Goal: Task Accomplishment & Management: Manage account settings

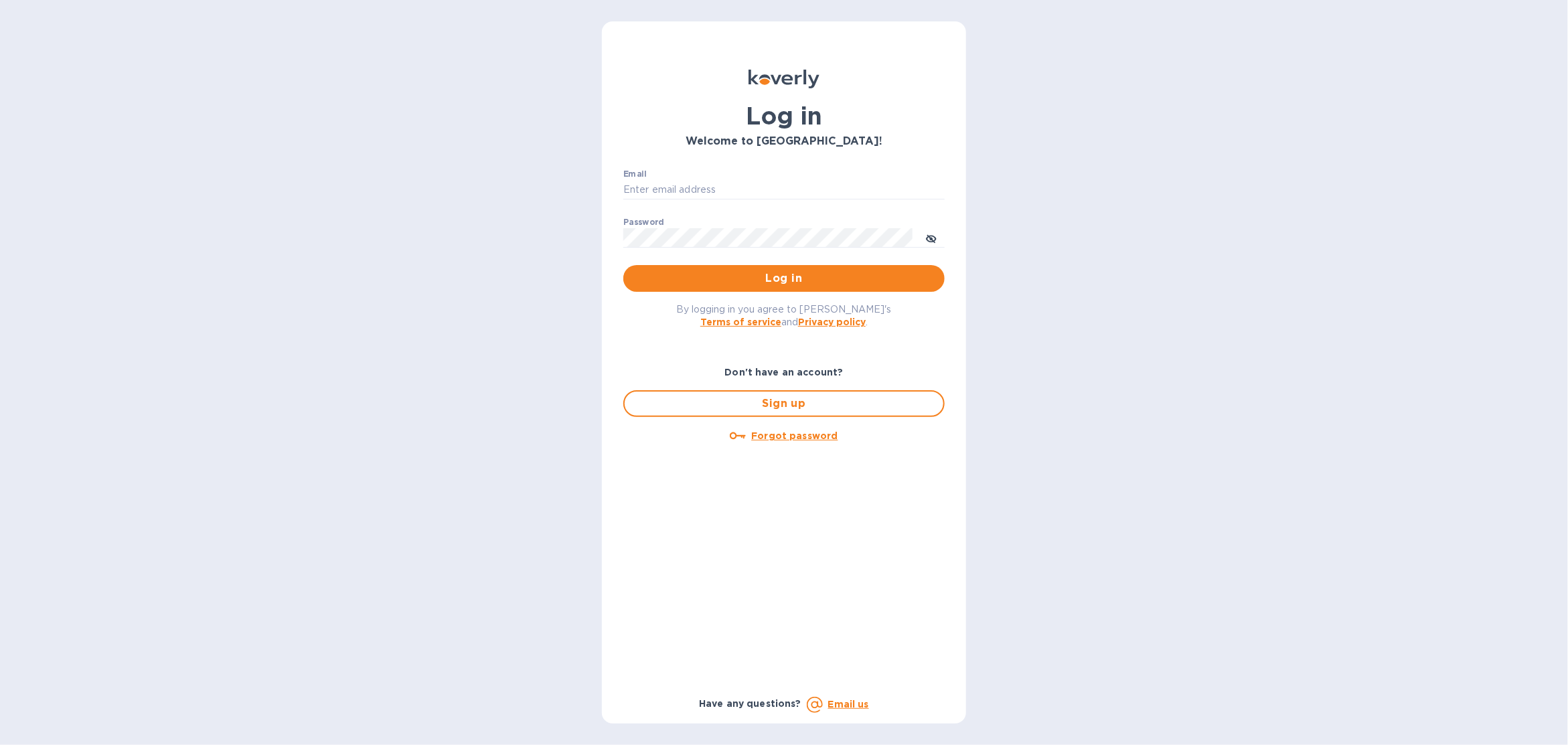
drag, startPoint x: 749, startPoint y: 184, endPoint x: 752, endPoint y: 200, distance: 16.3
click at [749, 184] on input "Email" at bounding box center [784, 190] width 321 height 20
type input "sballen@koverly.com"
click at [790, 277] on span "Log in" at bounding box center [784, 278] width 300 height 16
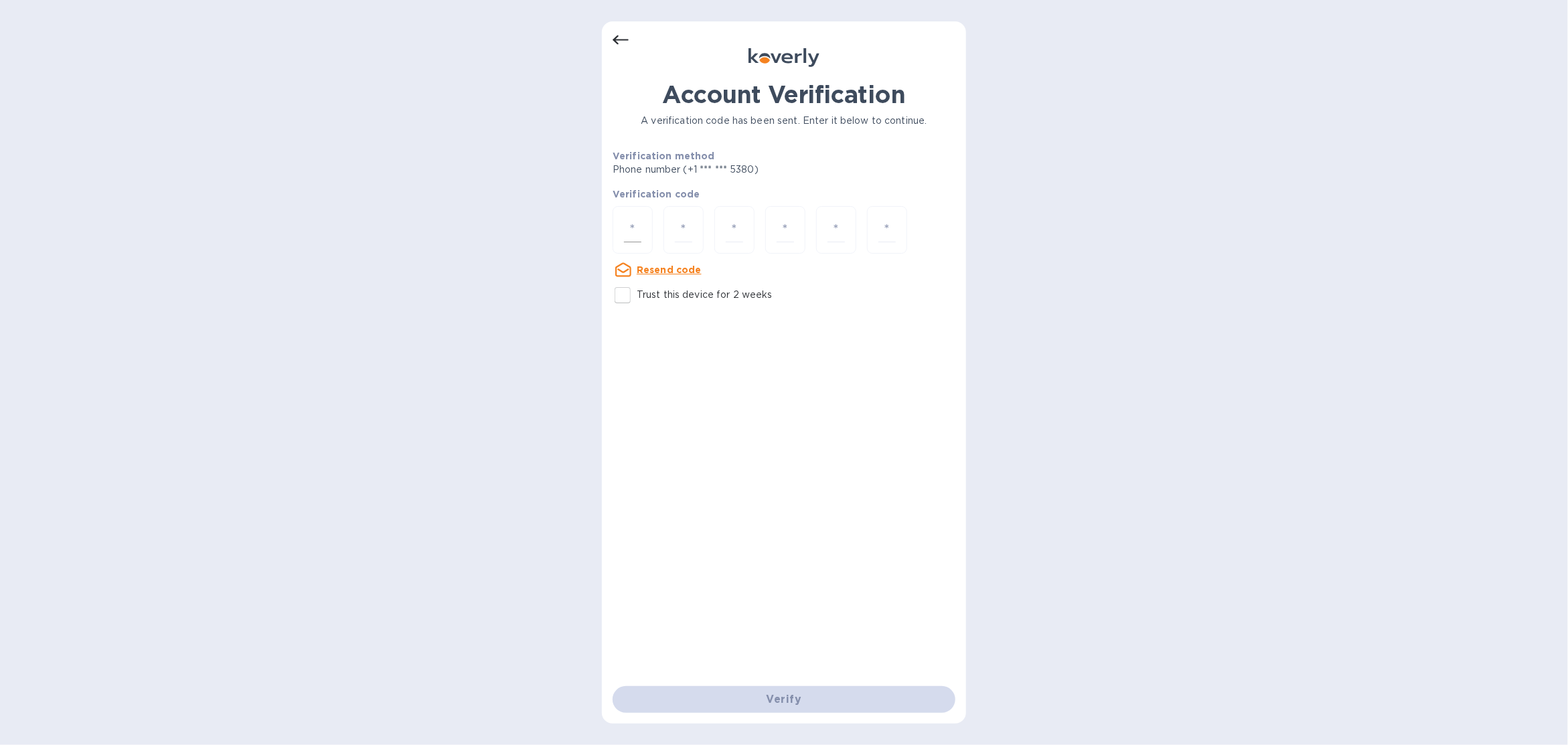
click at [638, 226] on input "number" at bounding box center [633, 230] width 17 height 24
type input "3"
type input "2"
type input "3"
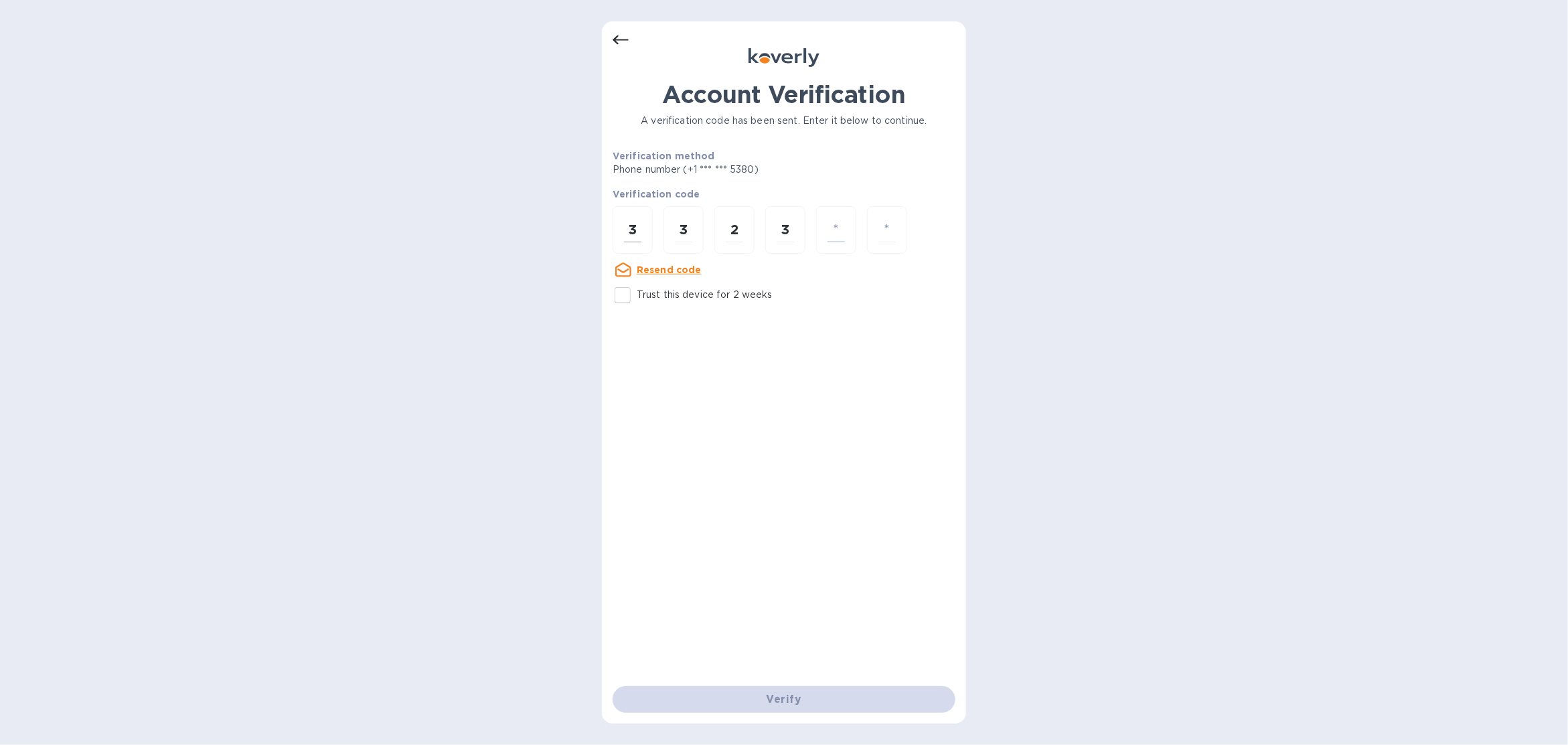
type input "2"
type input "9"
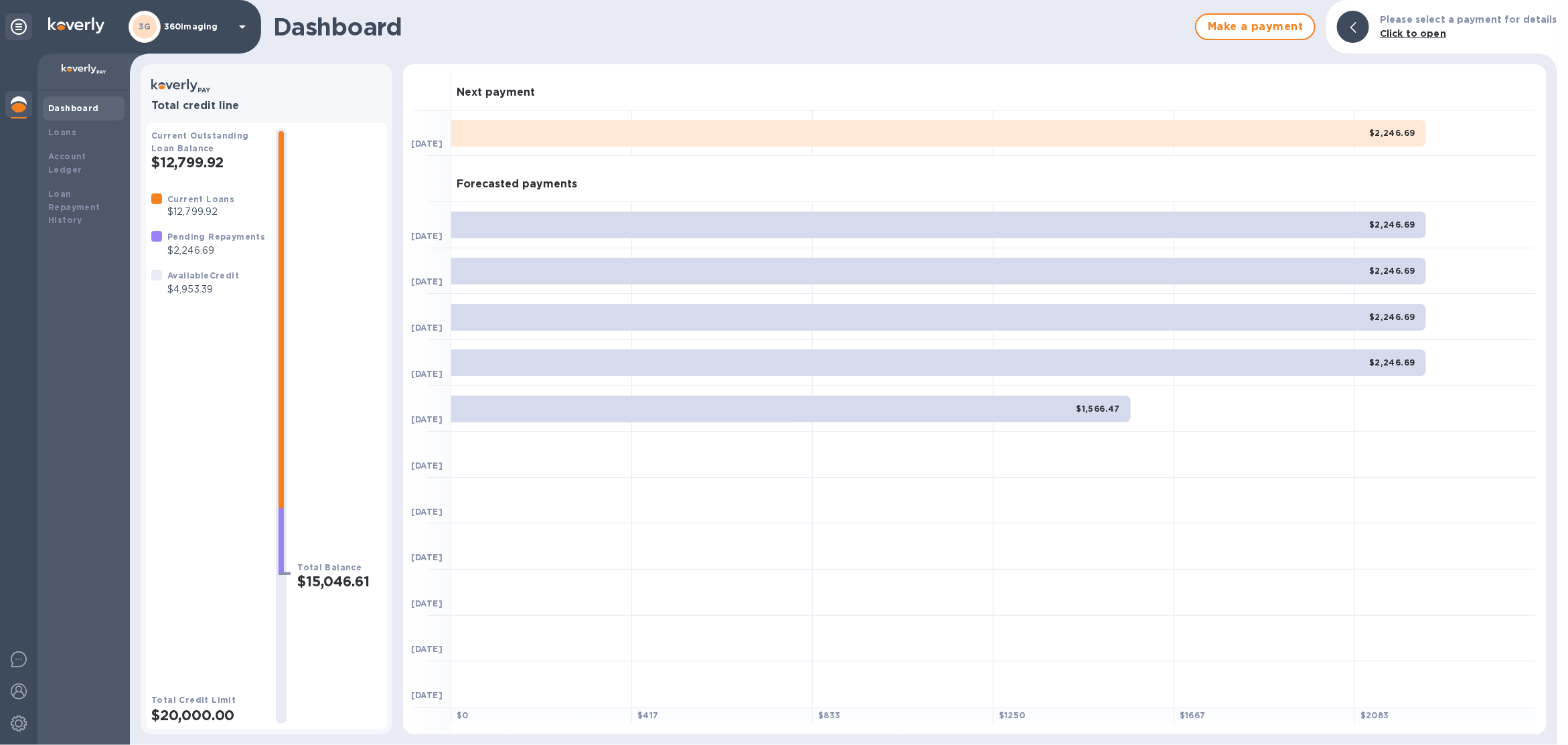
click at [198, 35] on div "3G 360imaging" at bounding box center [189, 27] width 122 height 32
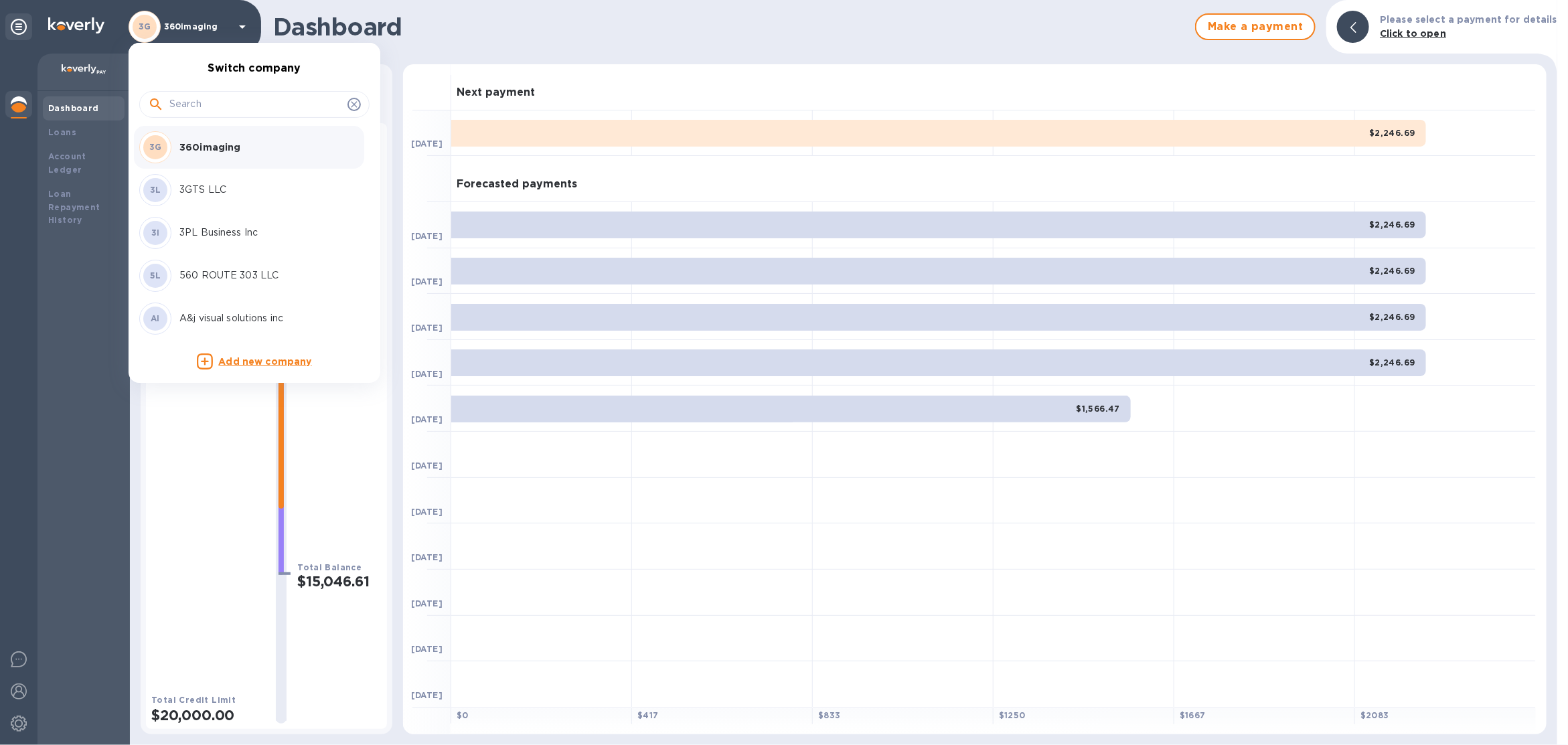
click at [223, 115] on div at bounding box center [254, 104] width 231 height 27
click at [227, 110] on input "text" at bounding box center [256, 104] width 173 height 20
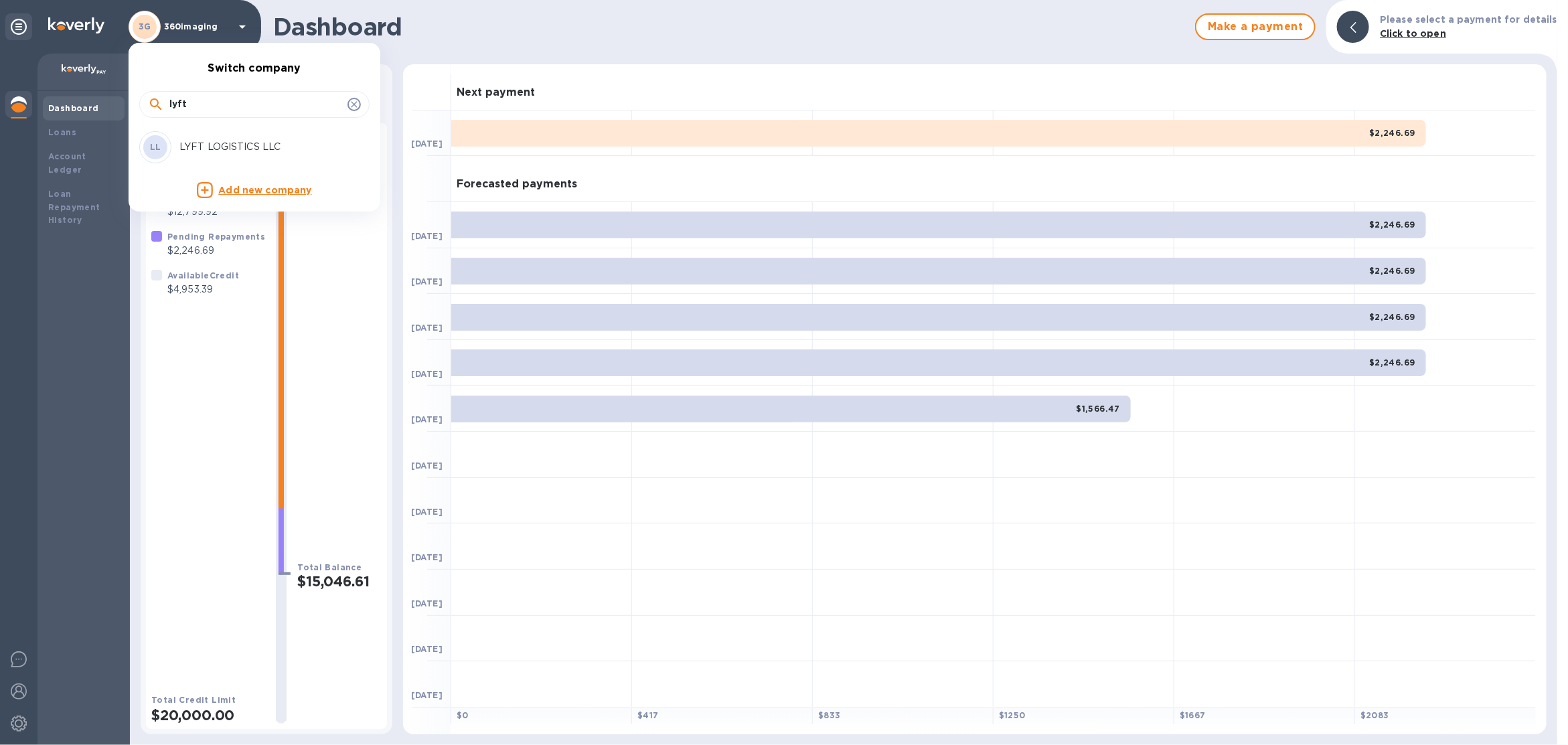
type input "lyft"
click at [263, 150] on p "LYFT LOGISTICS LLC" at bounding box center [264, 147] width 169 height 14
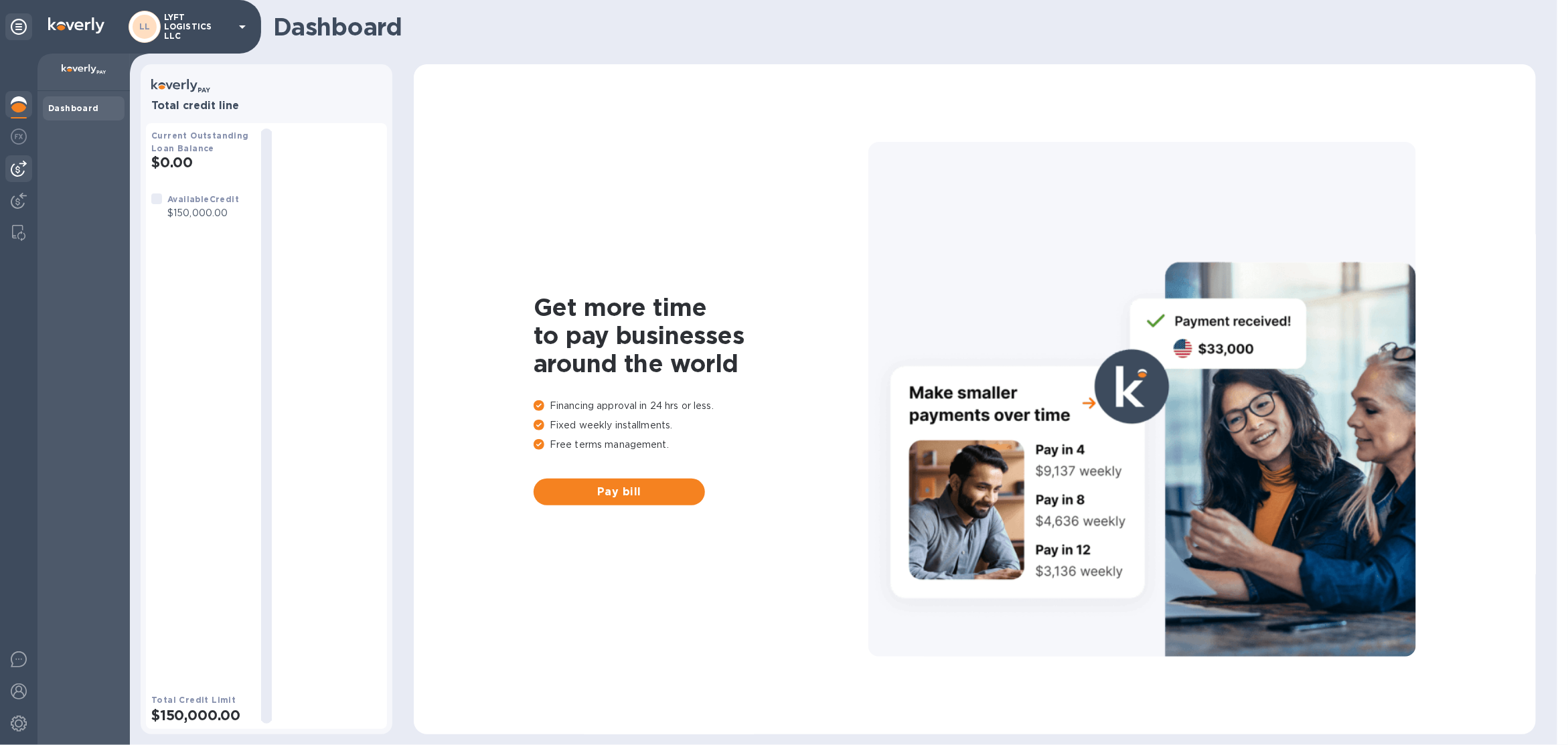
click at [23, 165] on img at bounding box center [19, 169] width 16 height 16
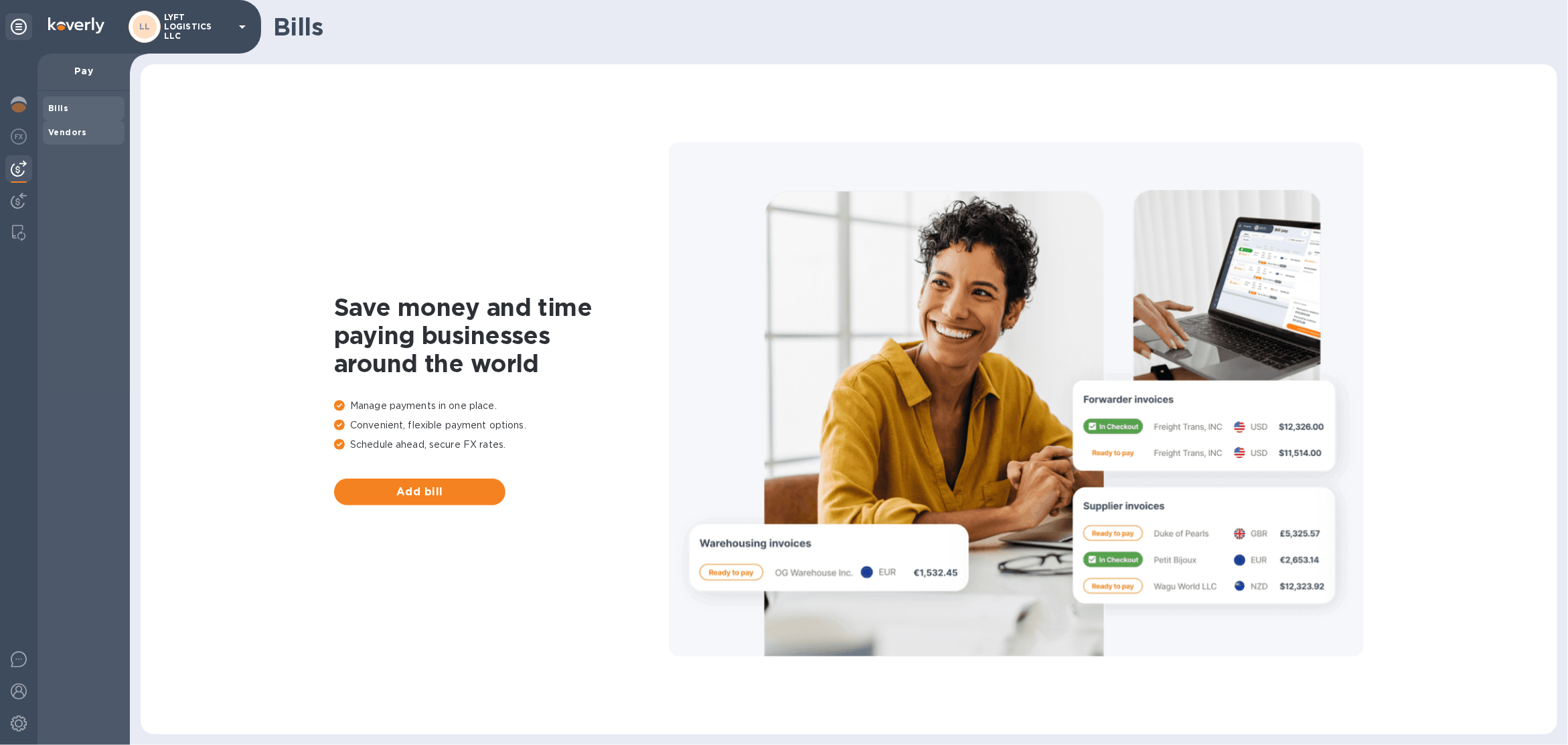
click at [74, 126] on span "Vendors" at bounding box center [68, 133] width 39 height 14
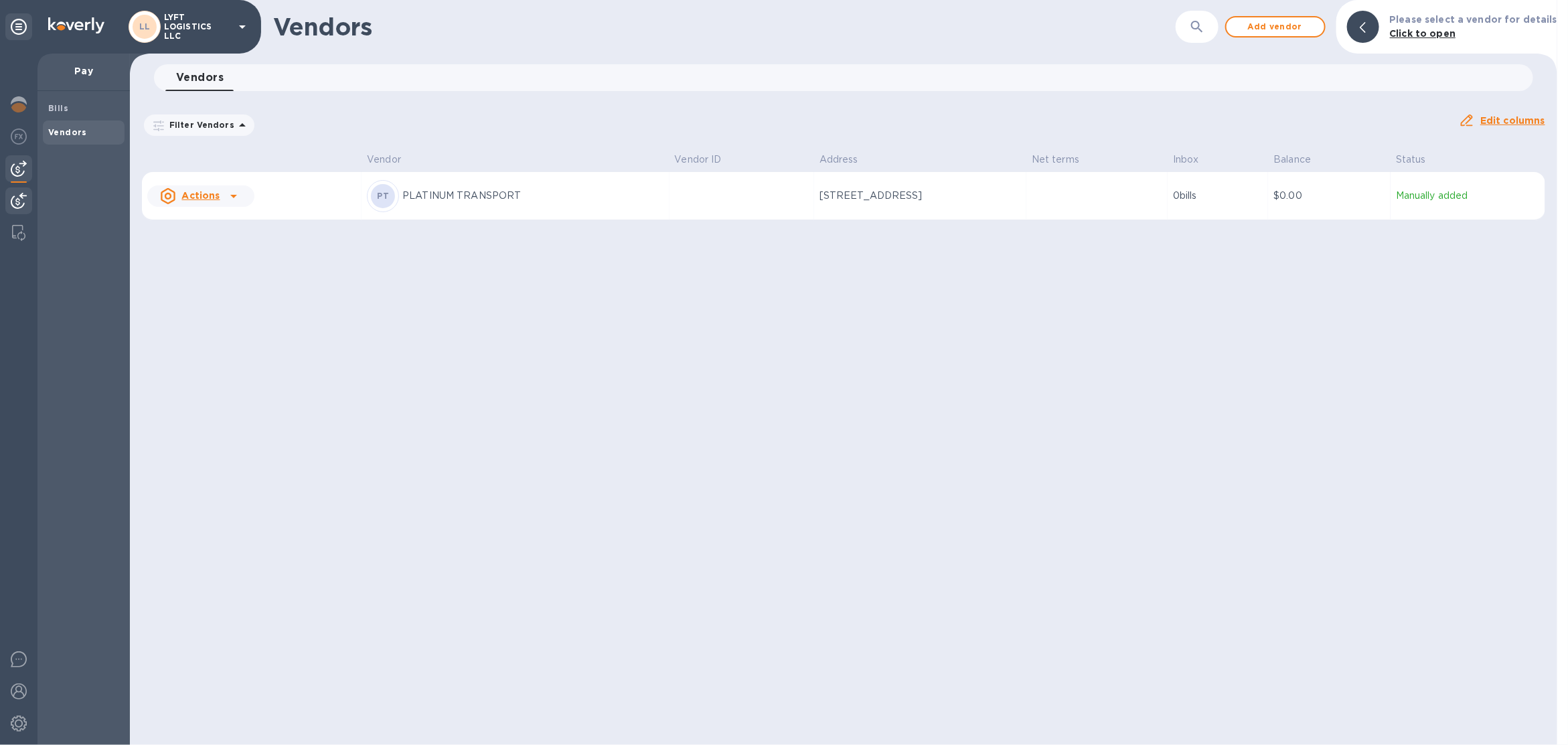
click at [20, 201] on img at bounding box center [19, 201] width 16 height 16
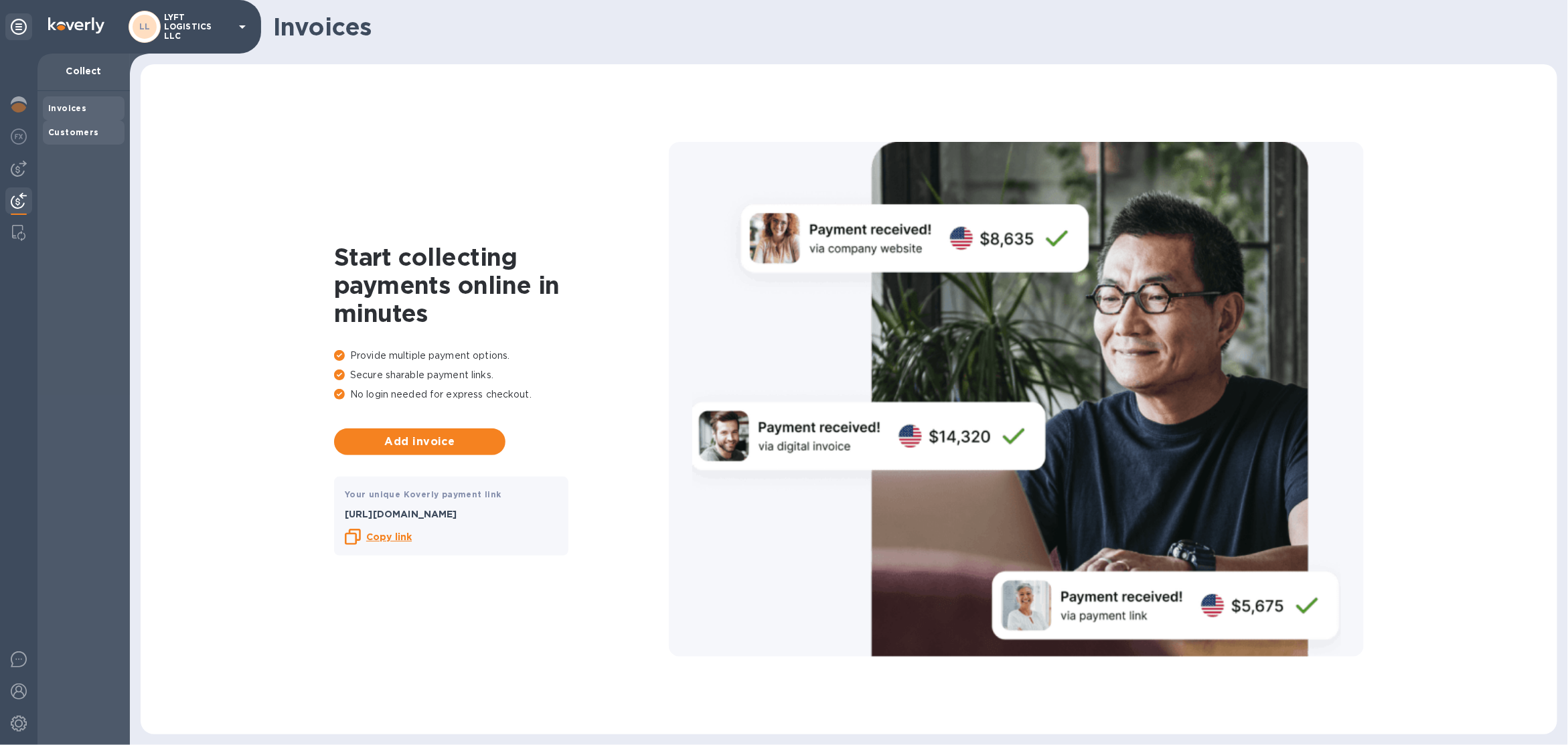
click at [88, 131] on b "Customers" at bounding box center [74, 133] width 51 height 10
click at [19, 177] on div at bounding box center [18, 169] width 27 height 27
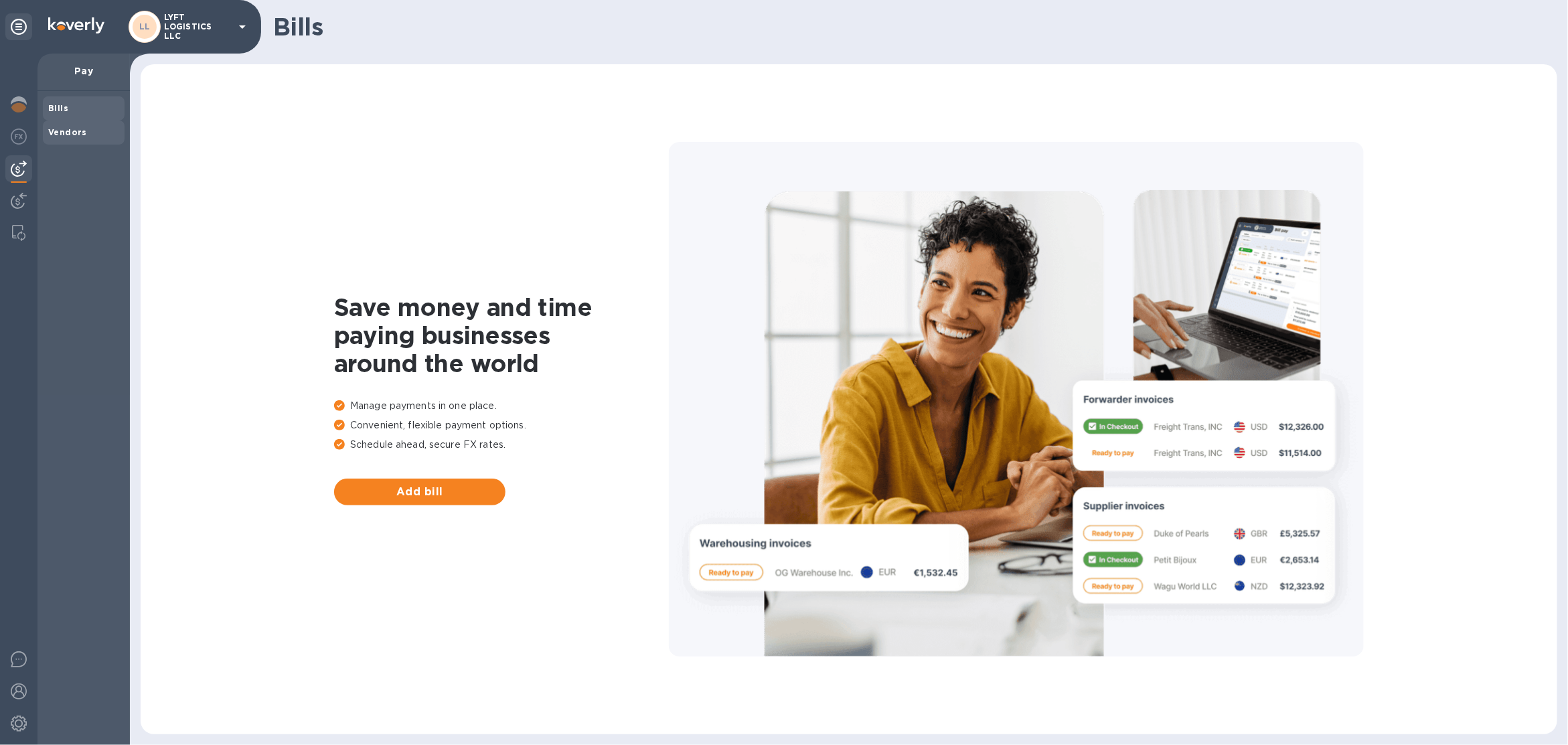
click at [84, 138] on span "Vendors" at bounding box center [84, 133] width 71 height 14
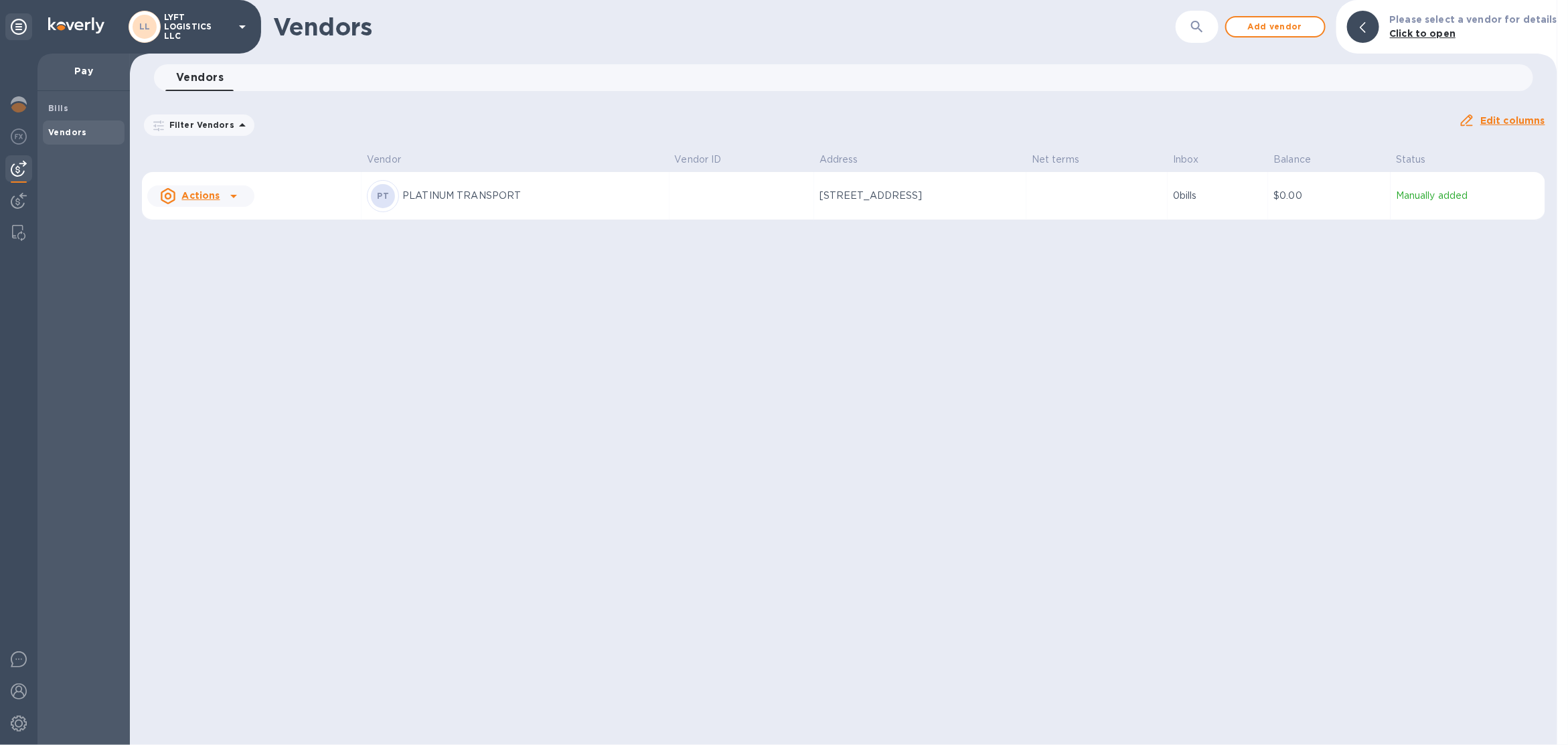
click at [187, 195] on u "Actions" at bounding box center [200, 195] width 38 height 11
click at [208, 251] on b "Add new bill" at bounding box center [215, 249] width 62 height 11
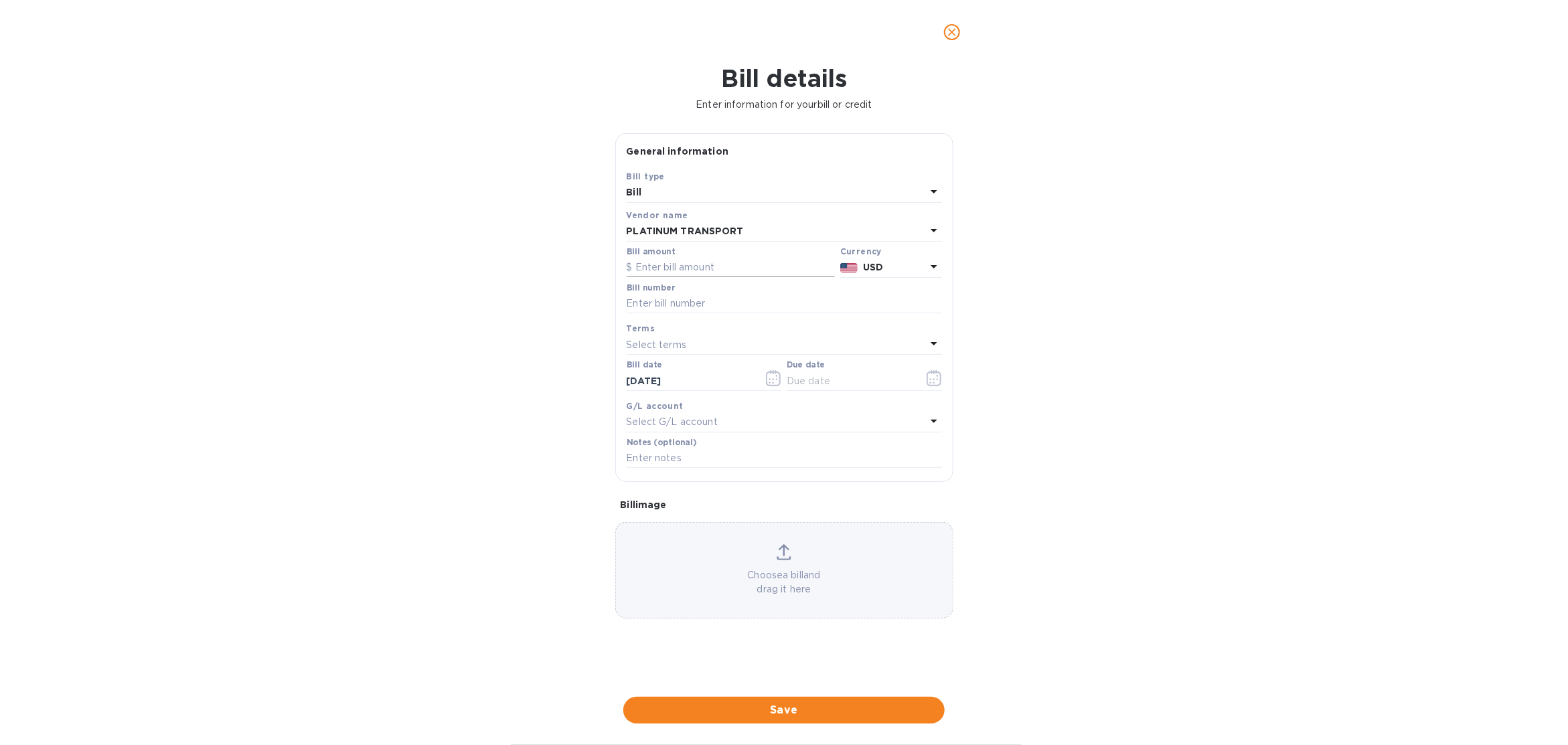
click at [657, 267] on input "text" at bounding box center [731, 268] width 208 height 20
type input "75,000"
click at [695, 303] on input "text" at bounding box center [785, 304] width 316 height 20
type input "example"
click at [932, 387] on button "button" at bounding box center [935, 378] width 32 height 32
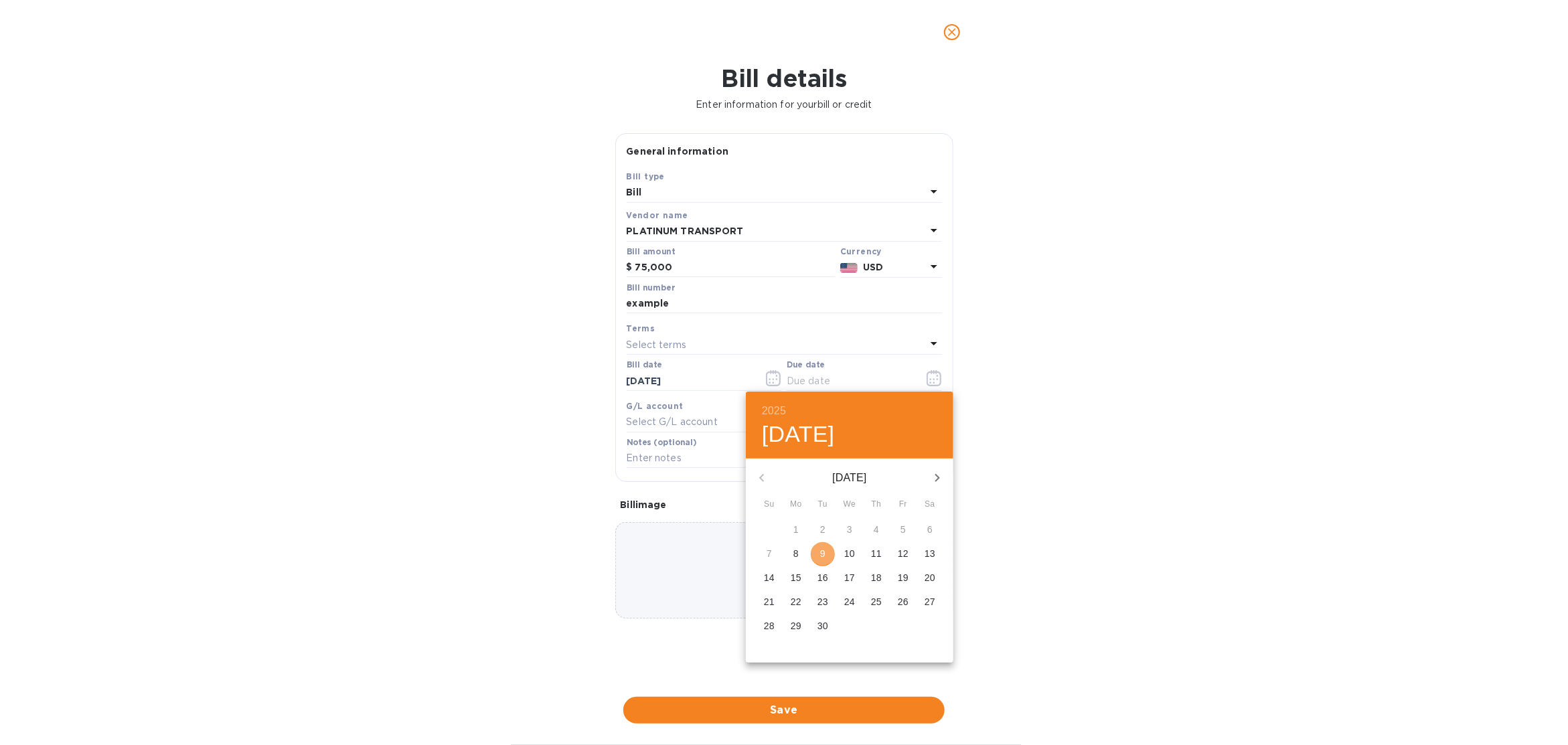
click at [822, 555] on p "9" at bounding box center [822, 553] width 5 height 14
type input "09/09/2025"
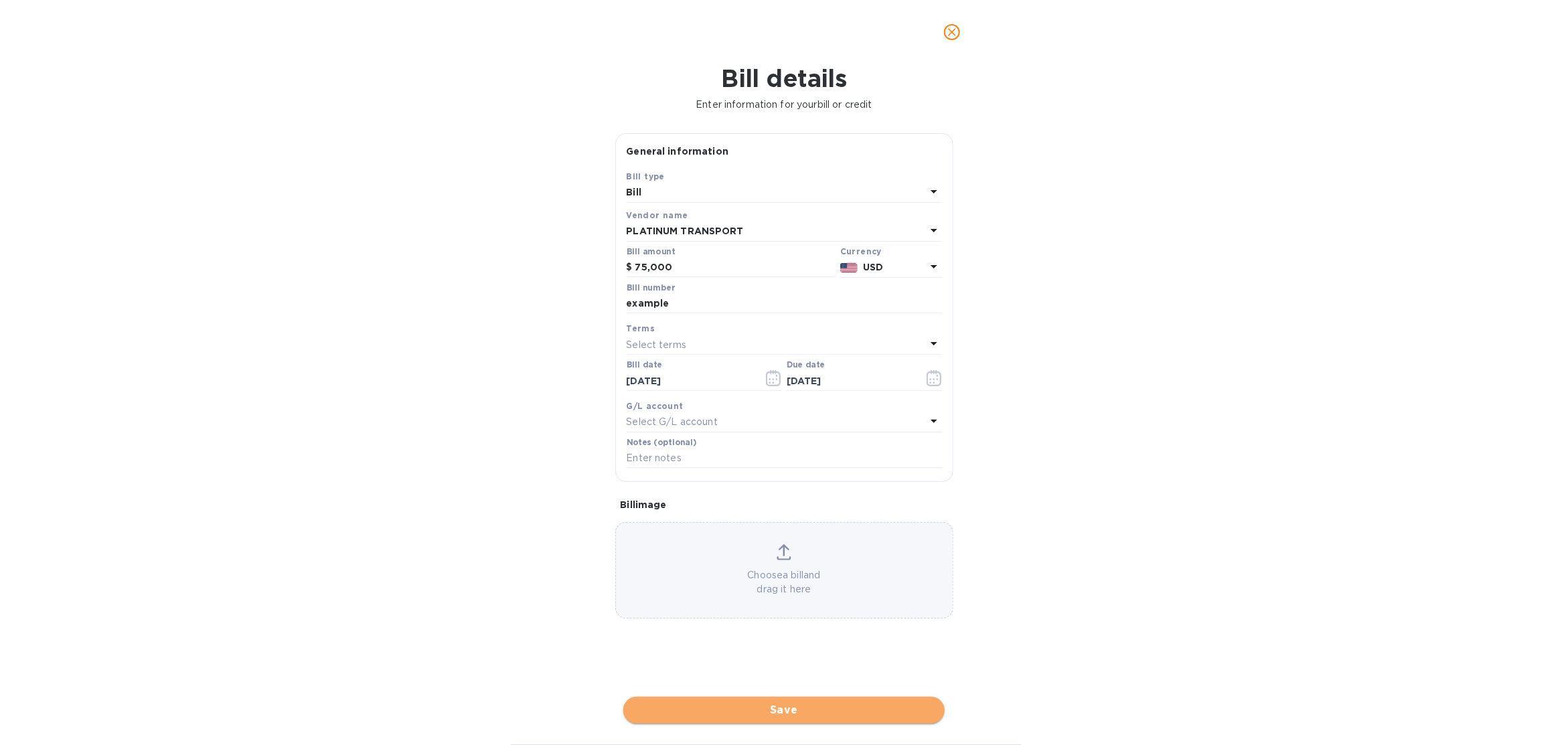
click at [817, 705] on span "Save" at bounding box center [784, 710] width 300 height 16
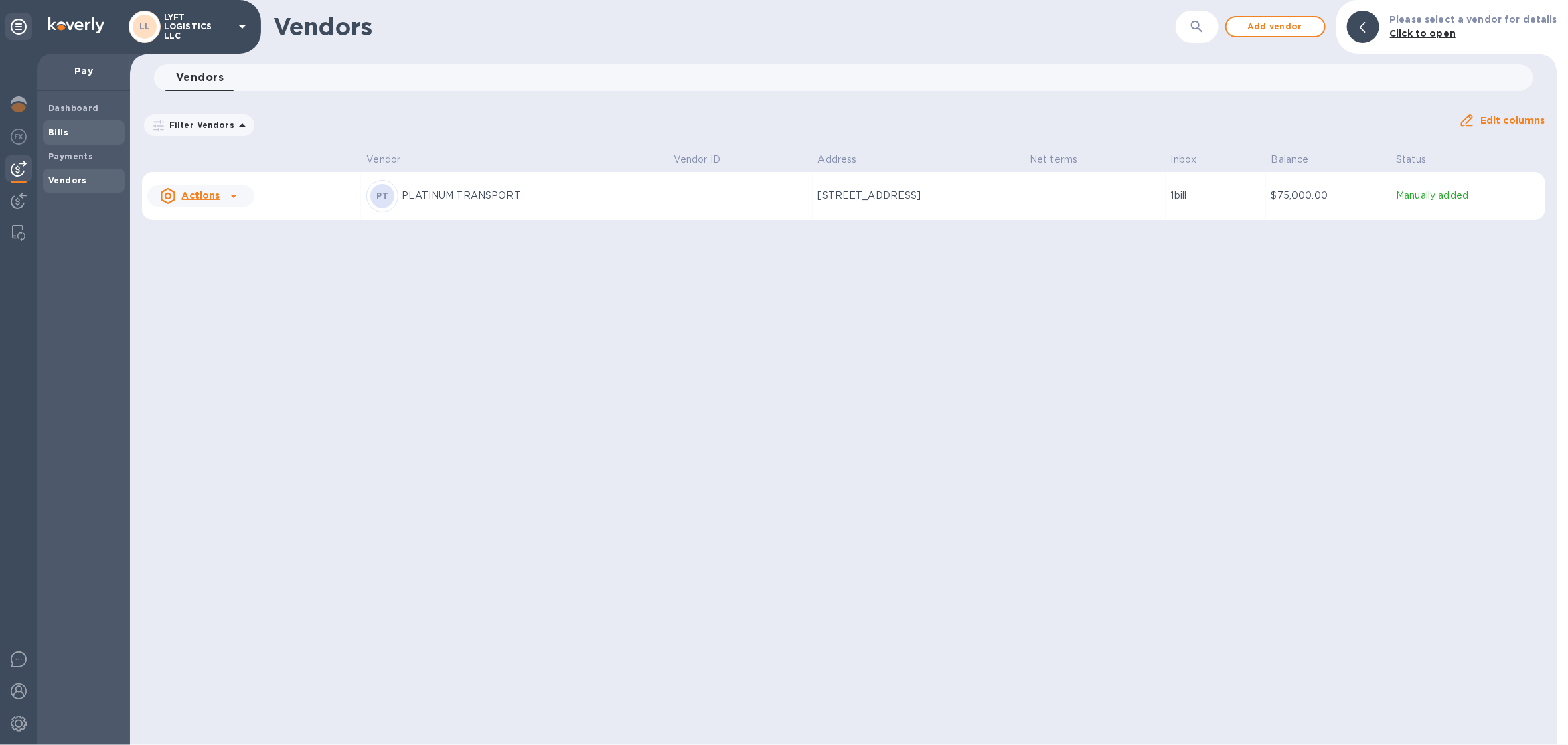
click at [75, 138] on span "Bills" at bounding box center [84, 133] width 71 height 14
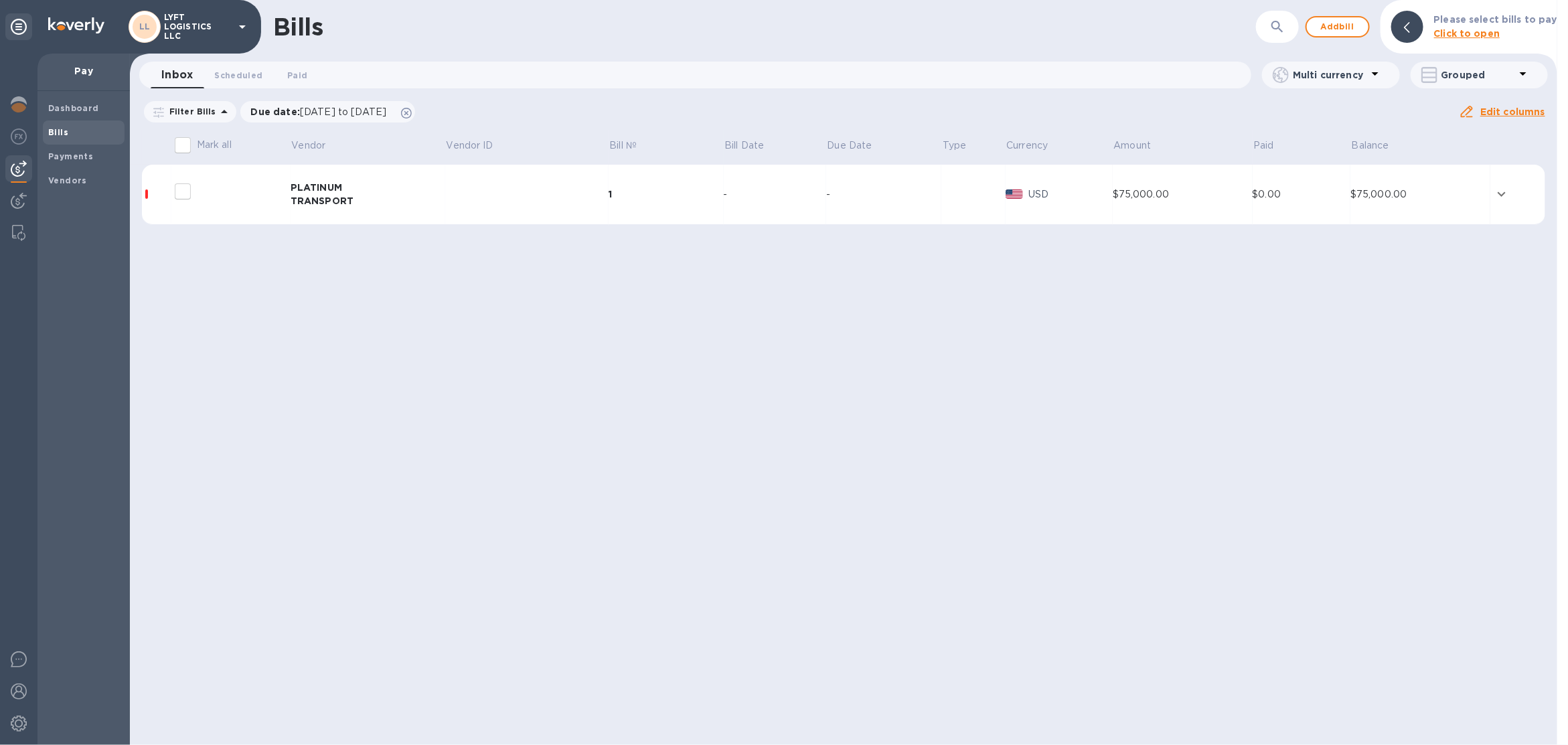
click at [701, 184] on td "1" at bounding box center [667, 195] width 115 height 61
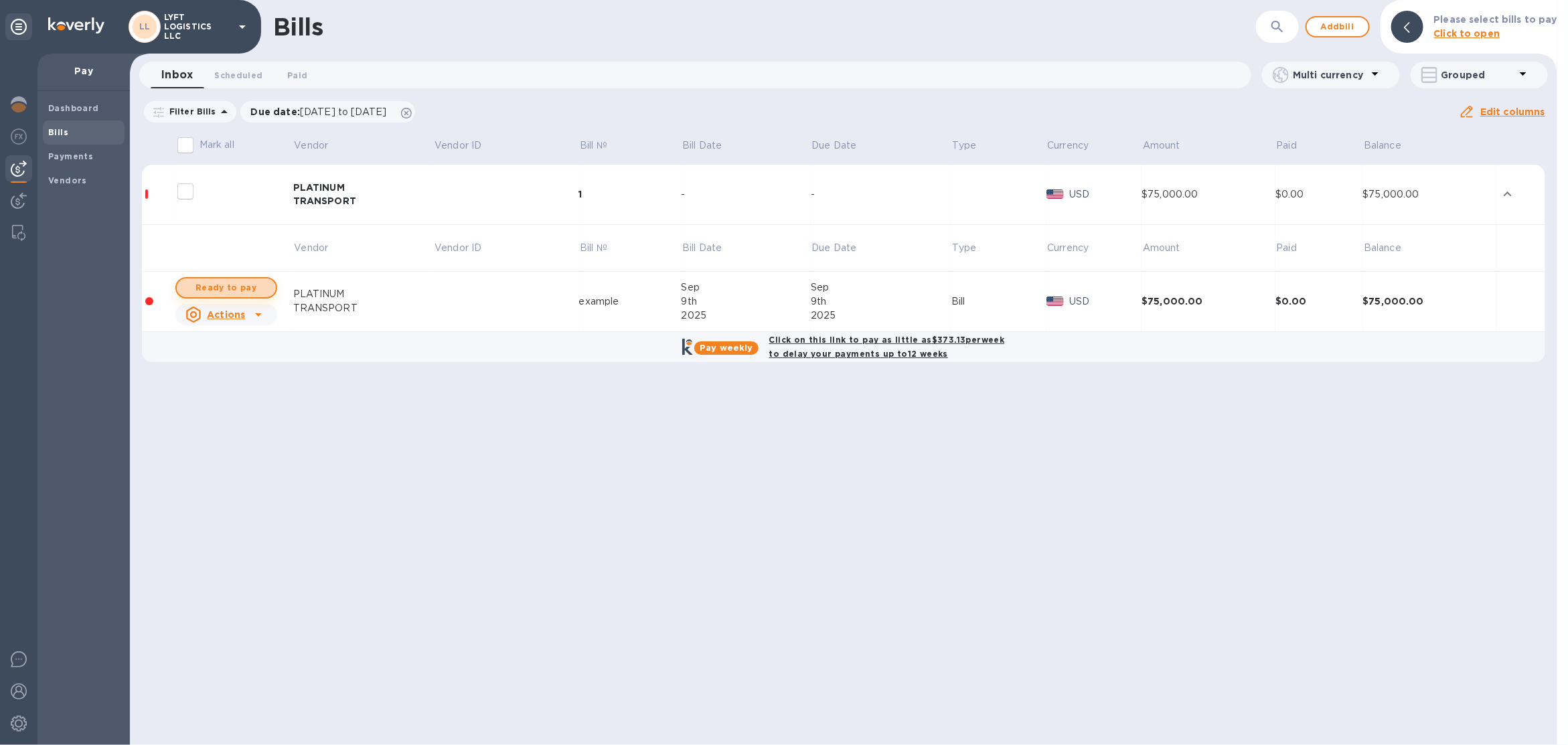
click at [241, 285] on span "Ready to pay" at bounding box center [226, 287] width 78 height 16
click at [254, 289] on span "Ready to pay" at bounding box center [226, 287] width 78 height 16
checkbox input "true"
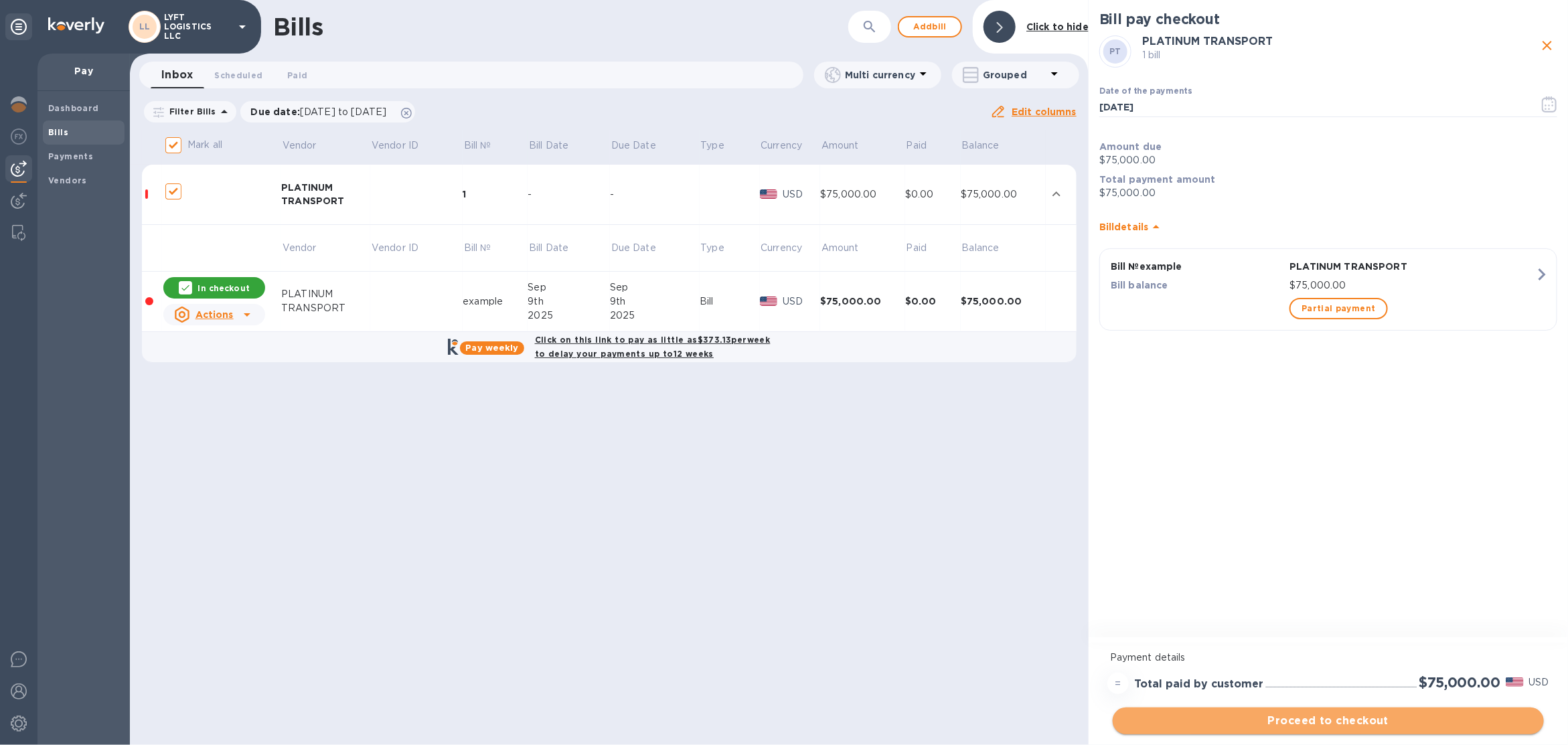
click at [1360, 720] on span "Proceed to checkout" at bounding box center [1328, 721] width 410 height 16
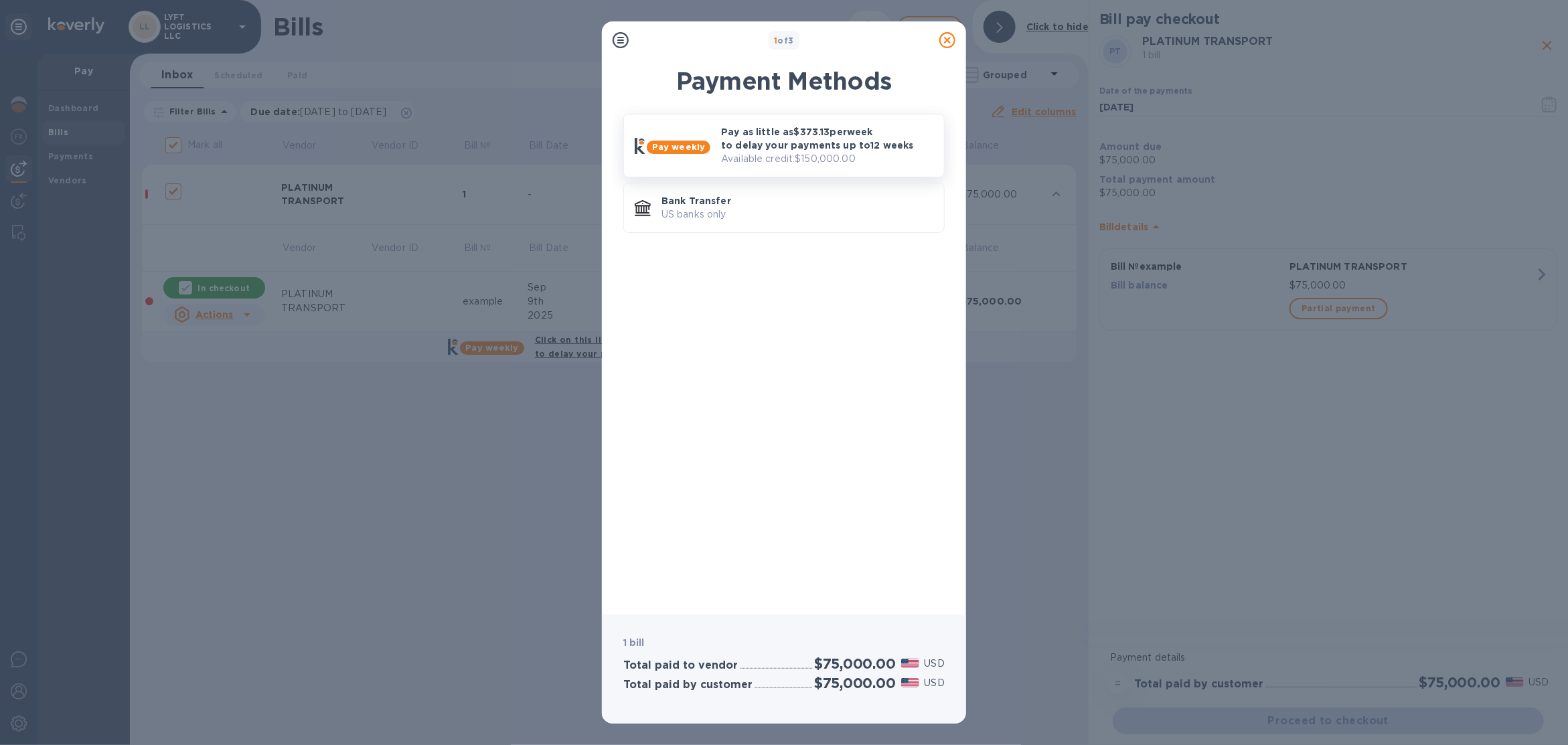
click at [788, 148] on p "Pay as little as $373.13 per week to delay your payments up to 12 weeks" at bounding box center [827, 138] width 213 height 27
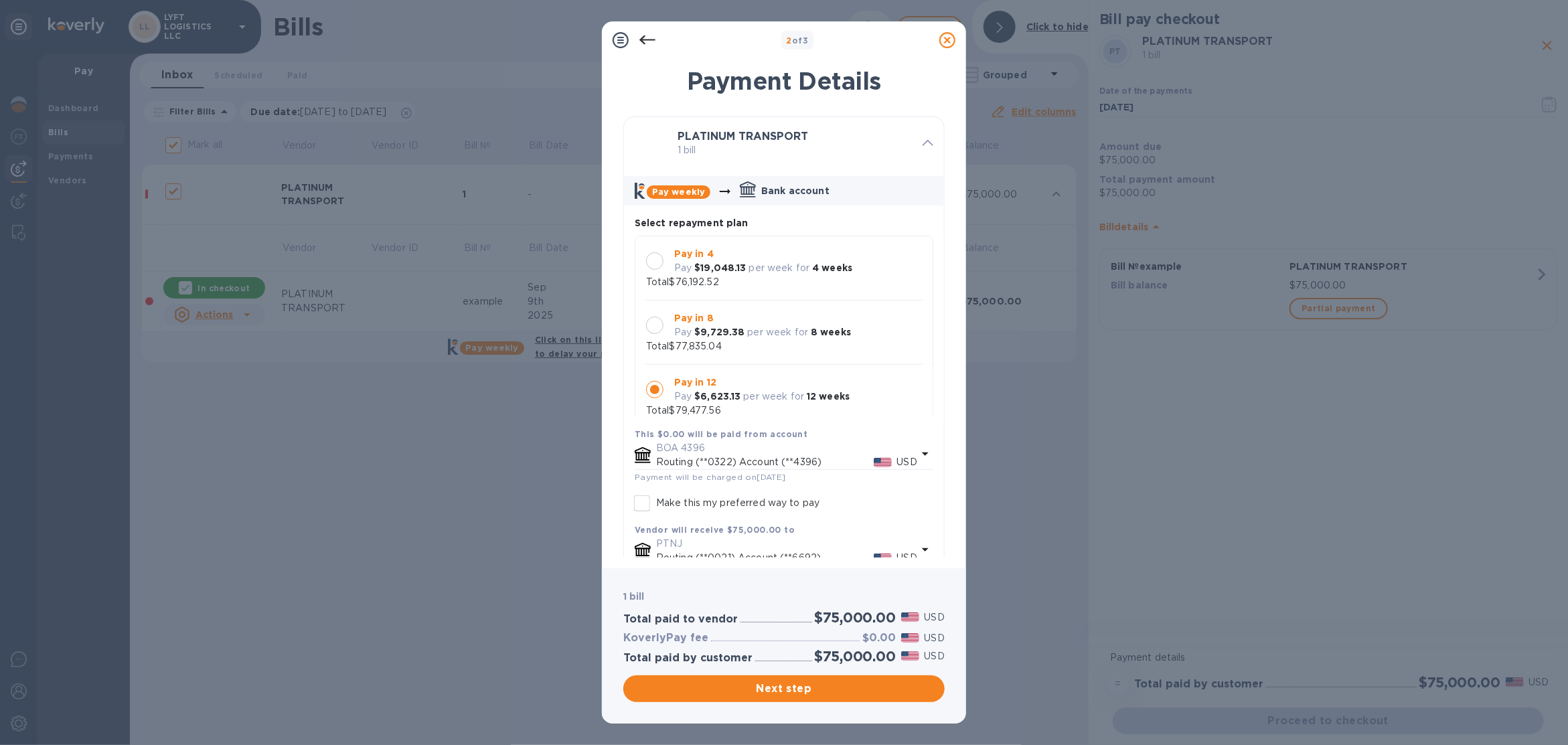
scroll to position [14, 0]
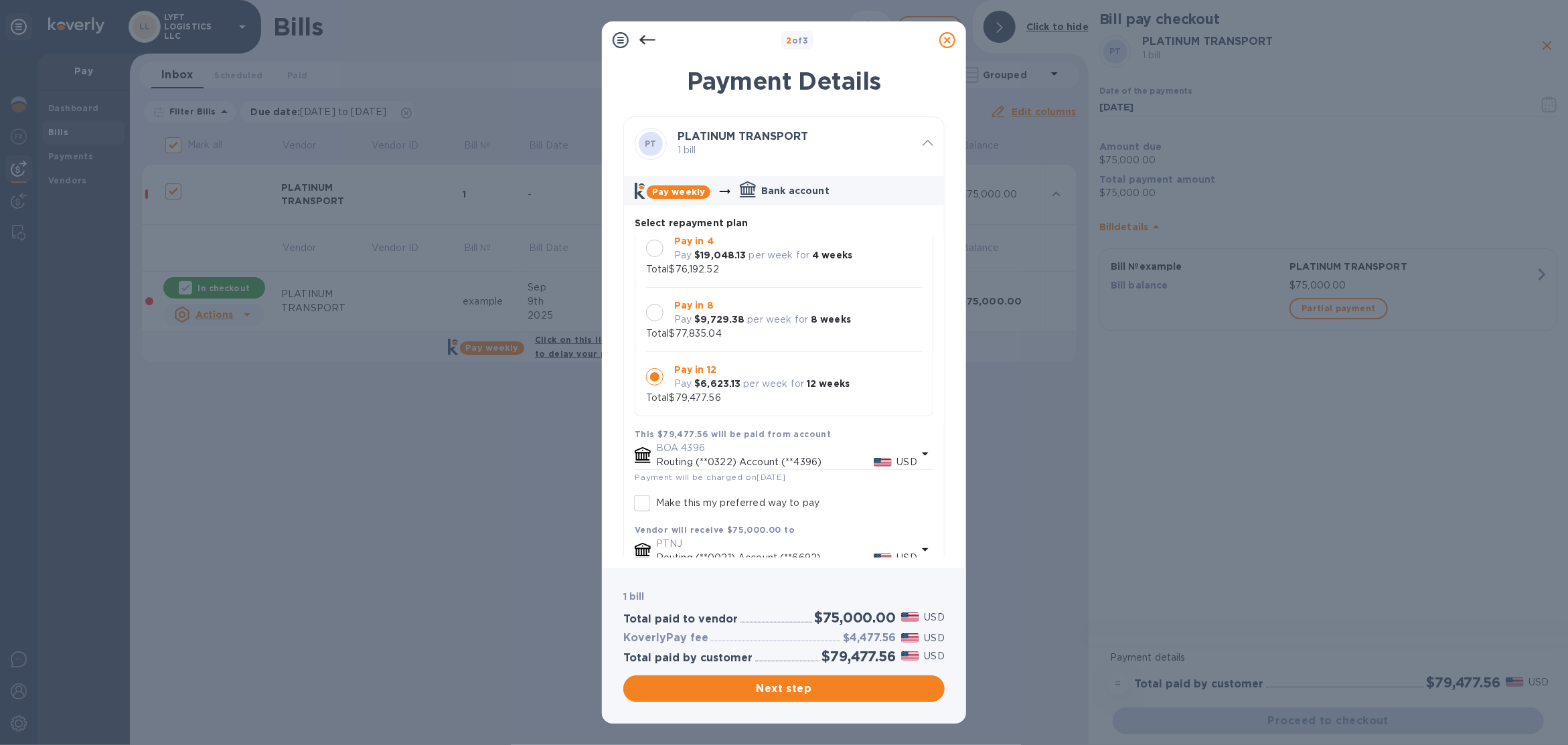
click at [649, 246] on div at bounding box center [655, 249] width 17 height 17
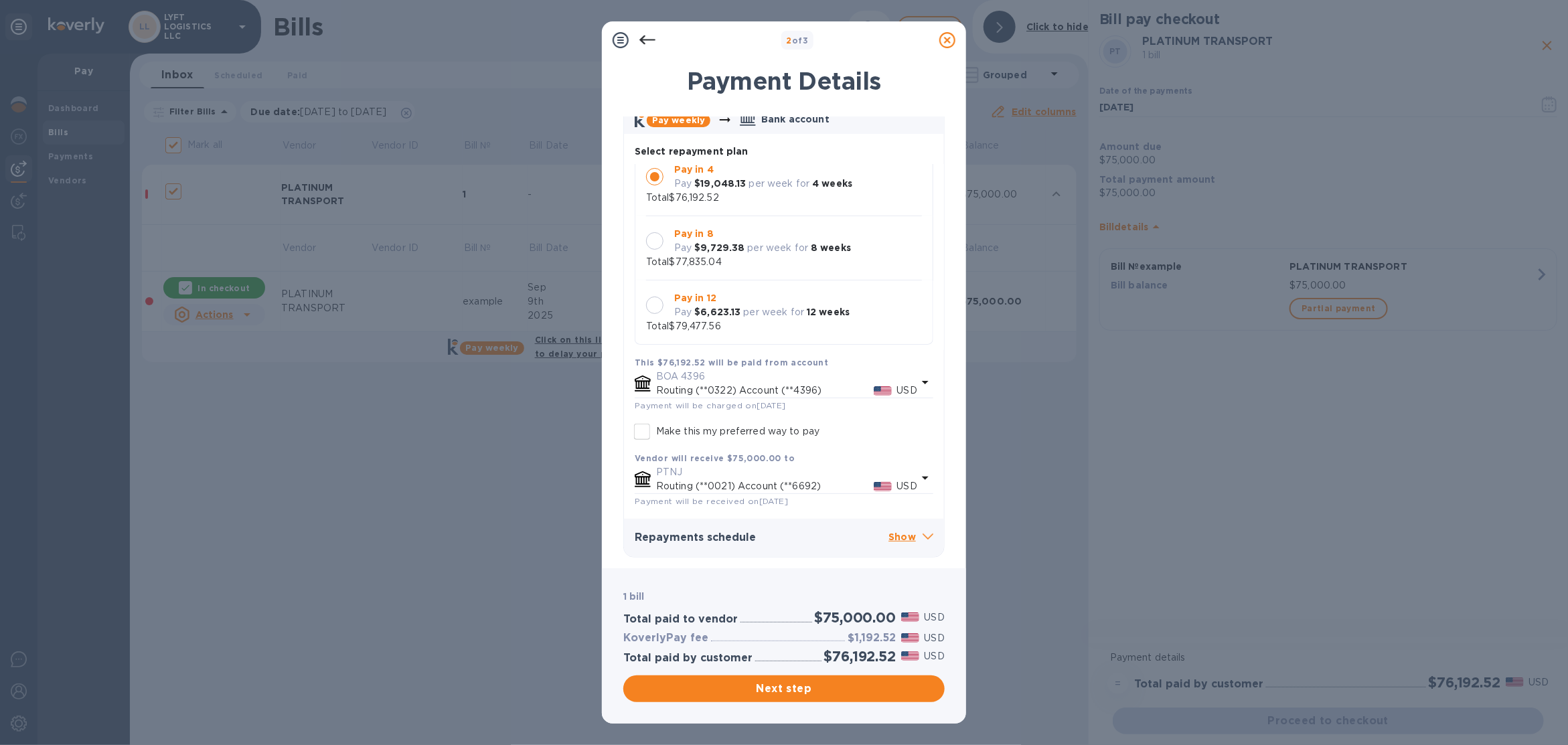
click at [890, 542] on p "Show" at bounding box center [911, 537] width 45 height 17
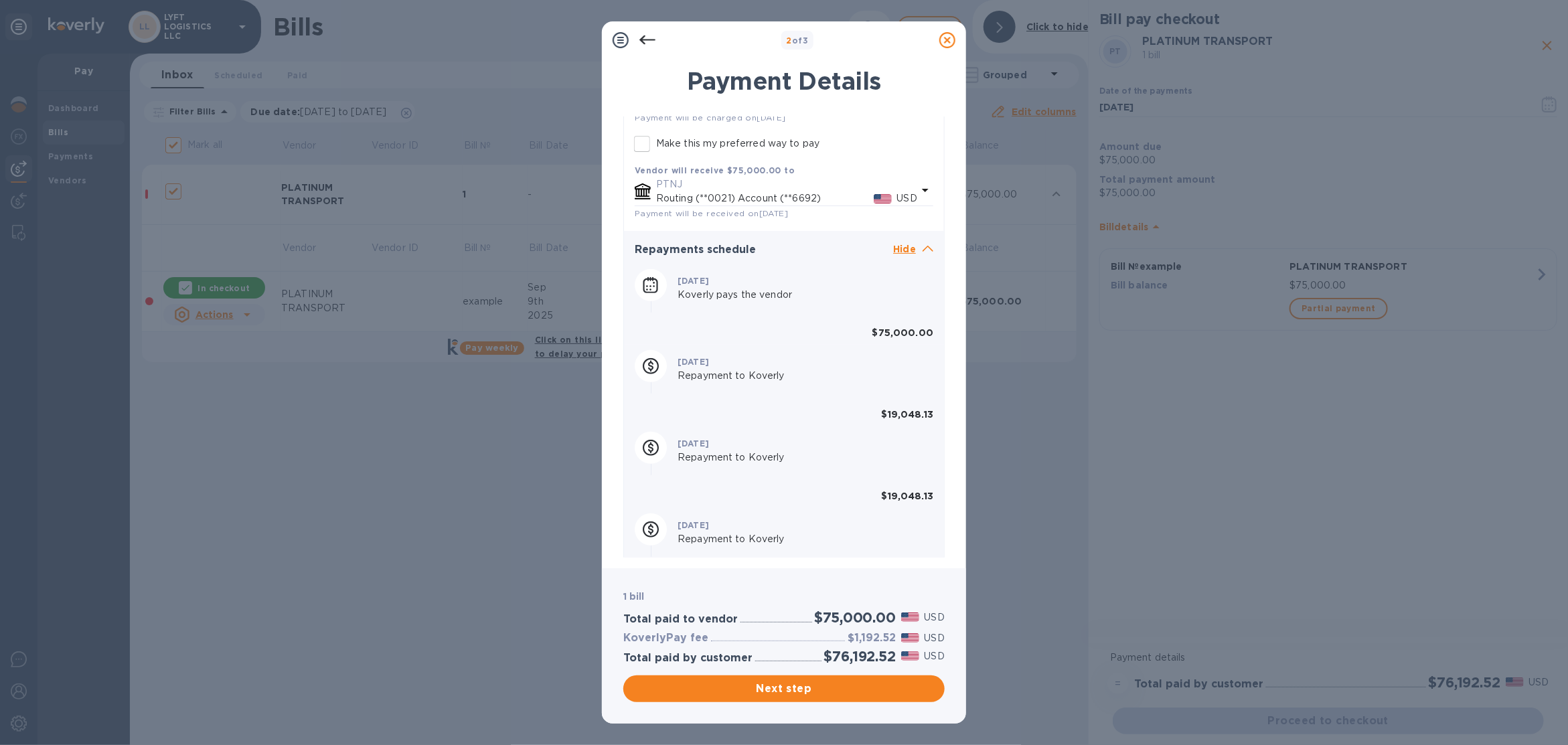
scroll to position [362, 0]
click at [952, 42] on icon at bounding box center [948, 40] width 16 height 16
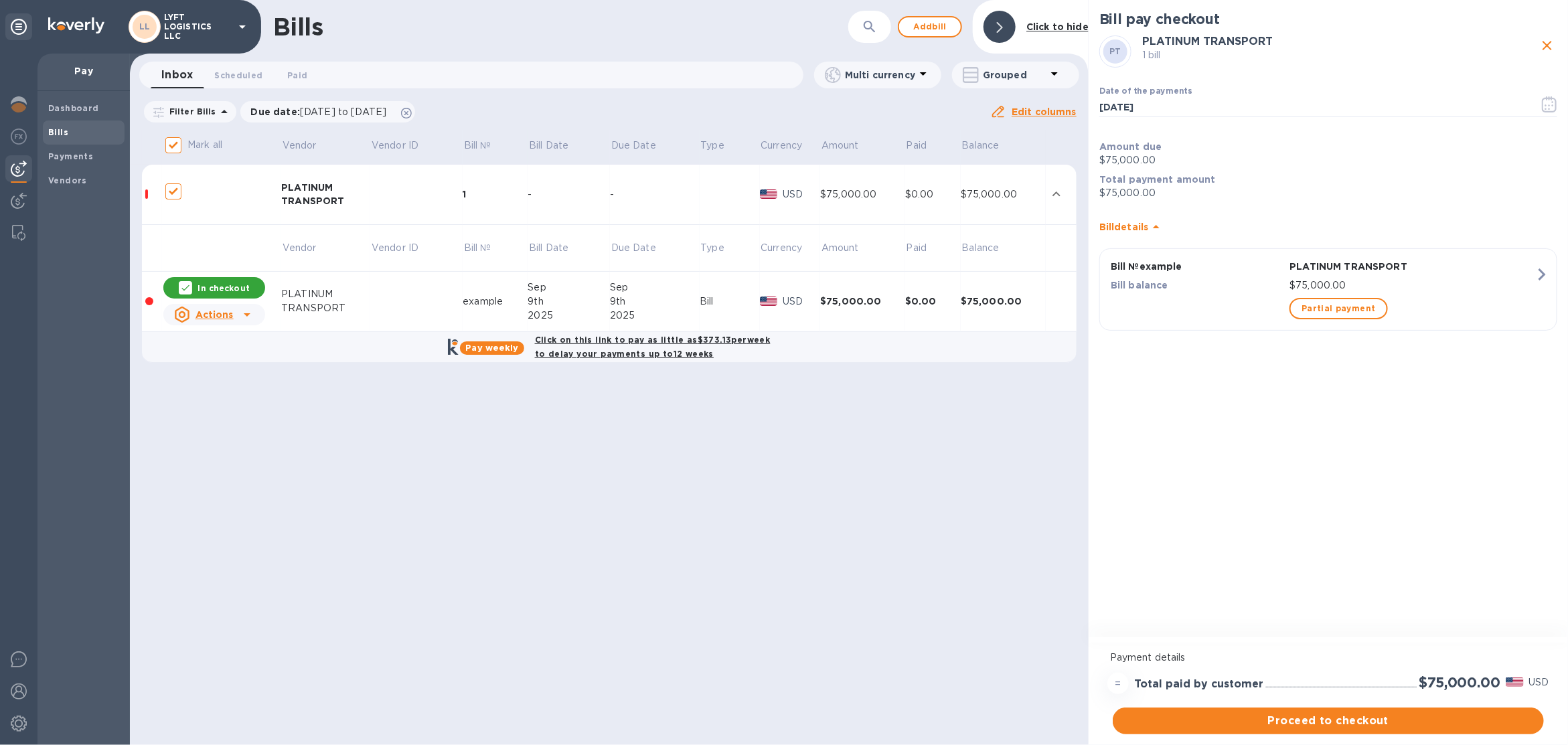
click at [241, 315] on icon at bounding box center [247, 315] width 16 height 16
click at [233, 393] on div "Delete" at bounding box center [218, 403] width 39 height 22
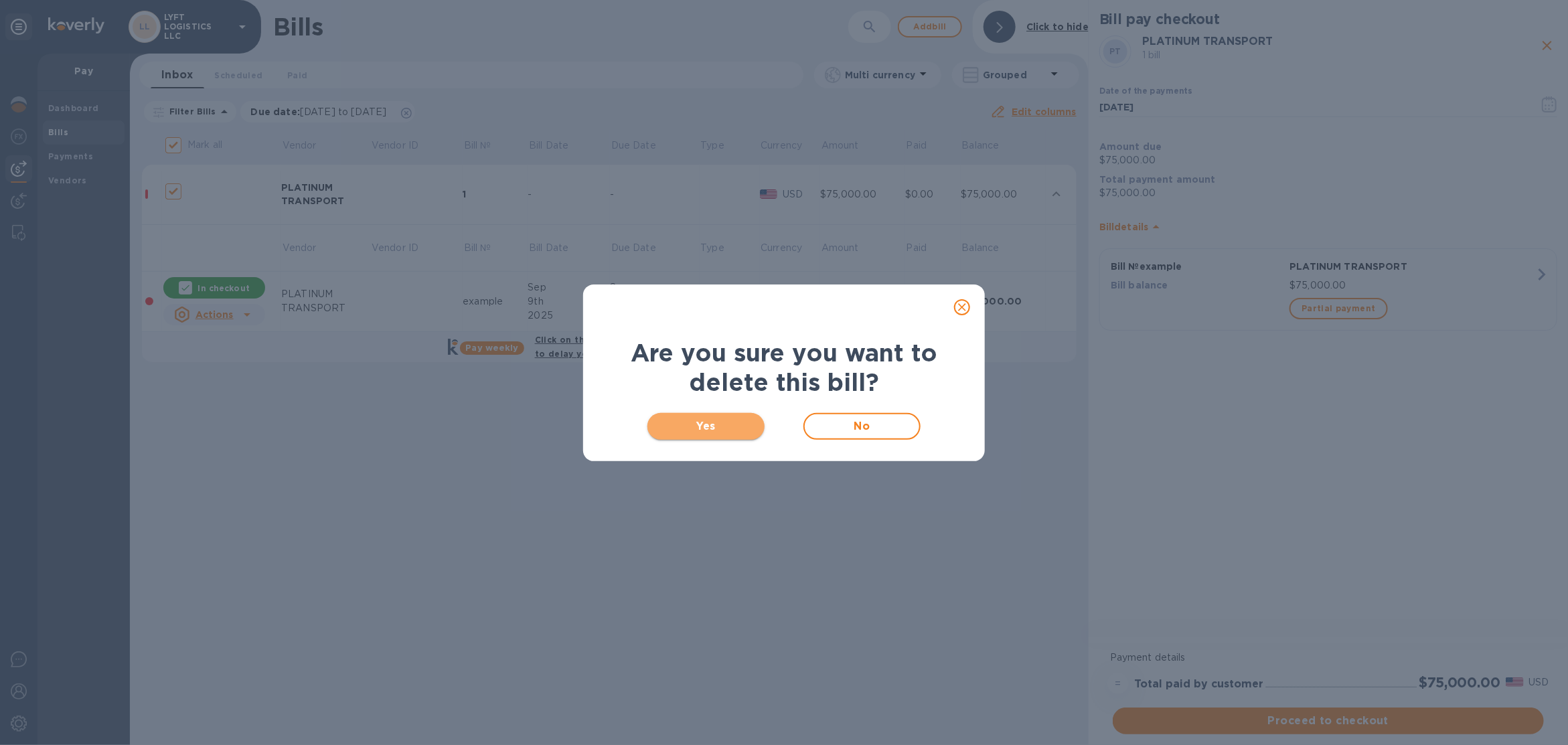
click at [696, 428] on span "Yes" at bounding box center [706, 427] width 96 height 16
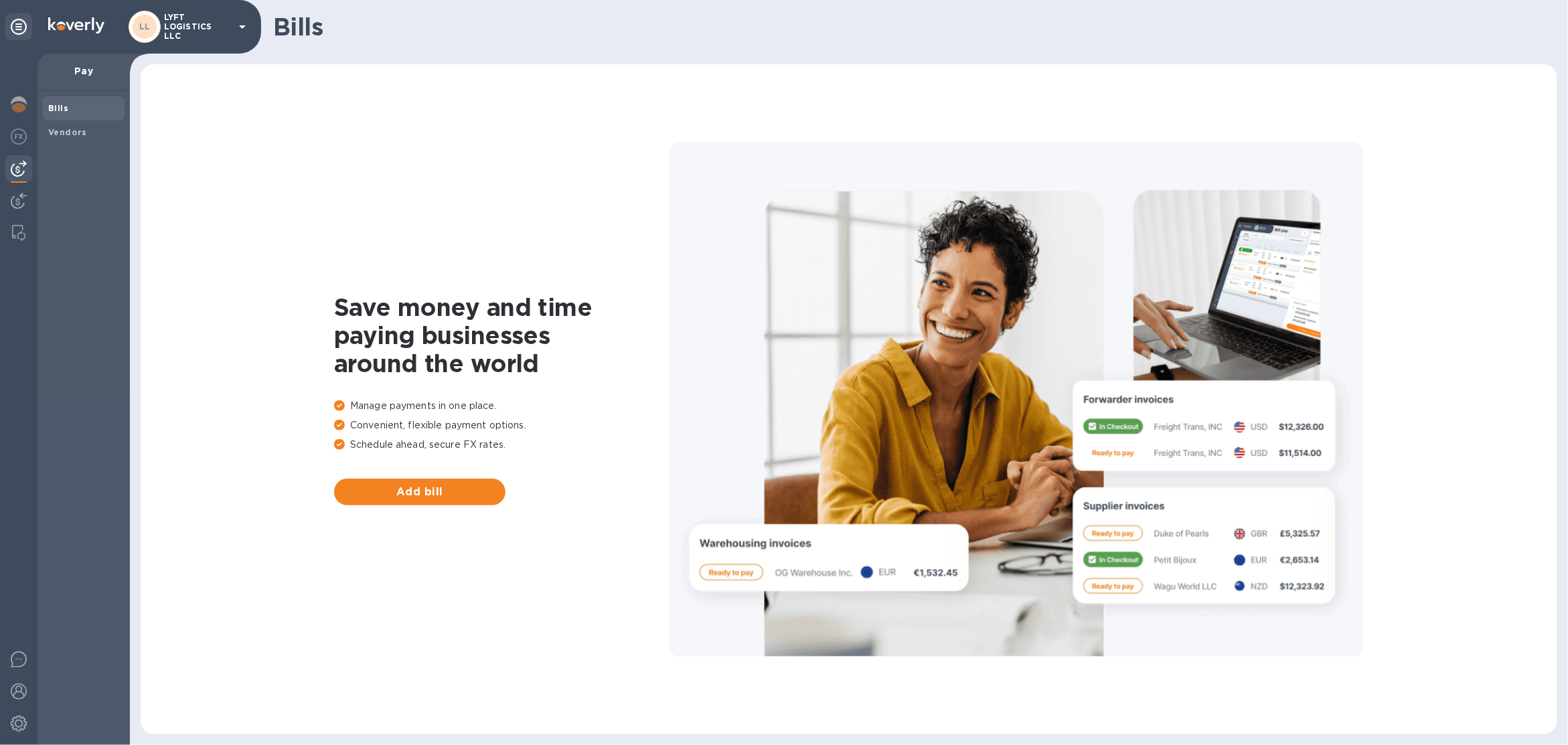
click at [200, 28] on p "LYFT LOGISTICS LLC" at bounding box center [197, 27] width 67 height 28
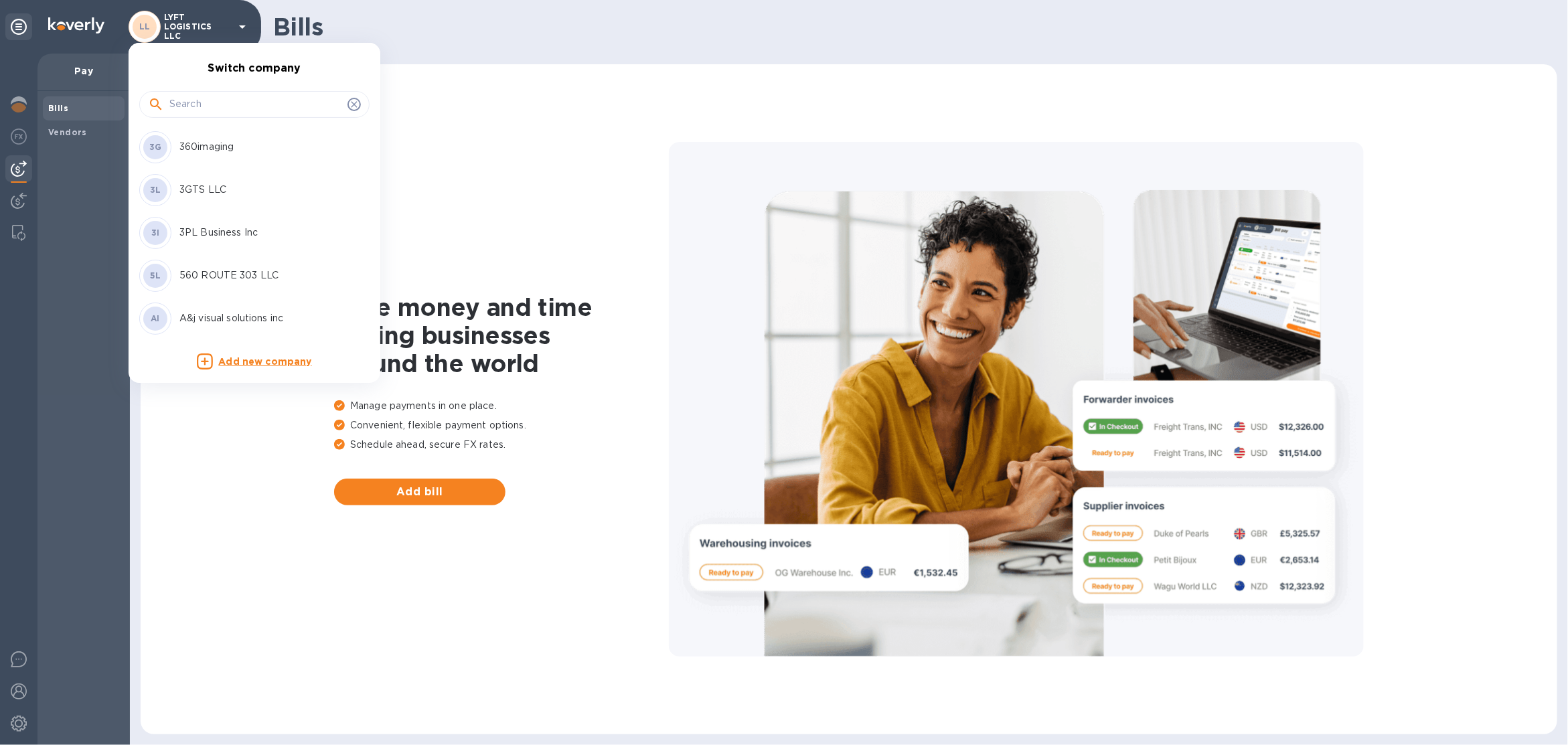
click at [231, 102] on input "text" at bounding box center [256, 104] width 173 height 20
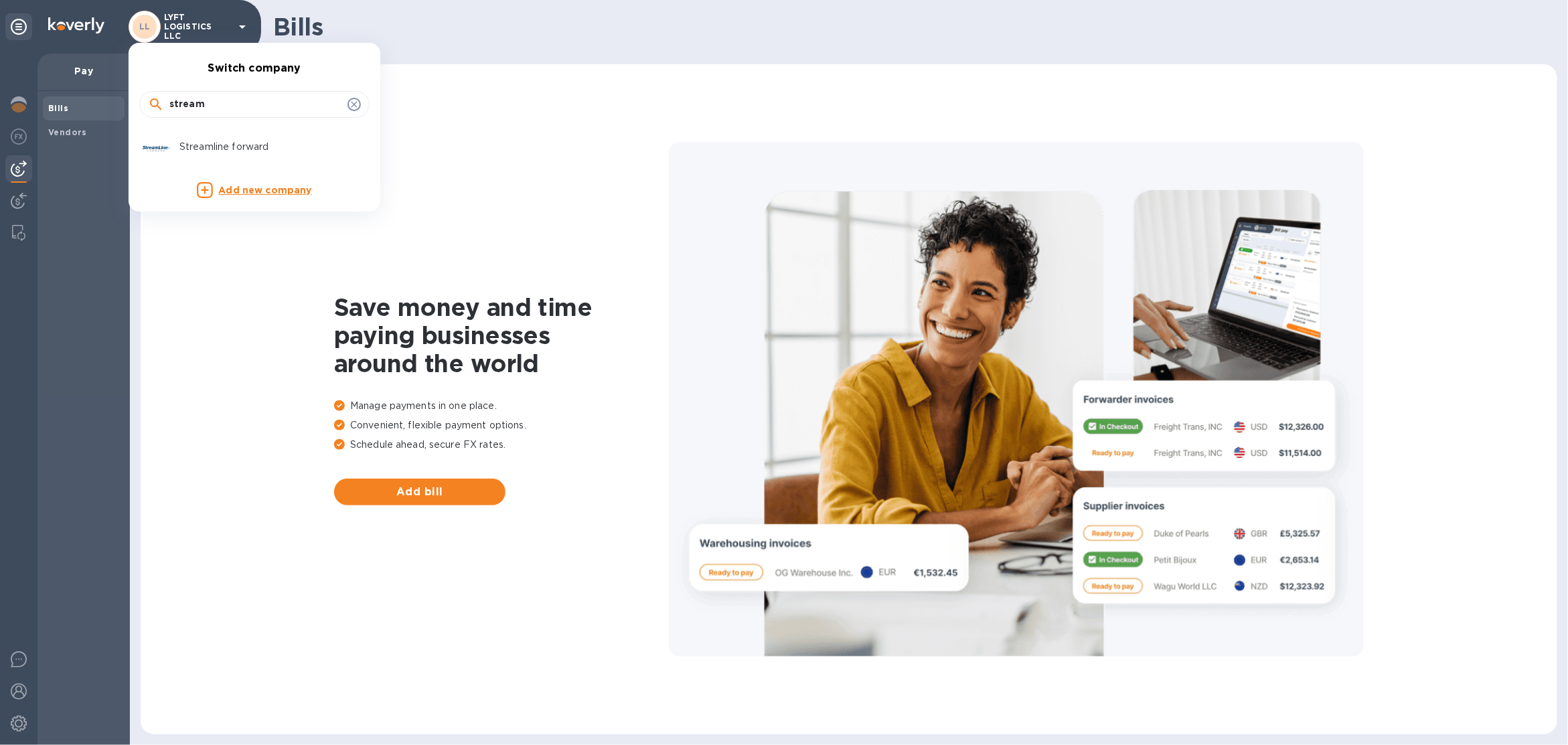
type input "stream"
click at [224, 156] on div "Streamline forward" at bounding box center [244, 147] width 209 height 32
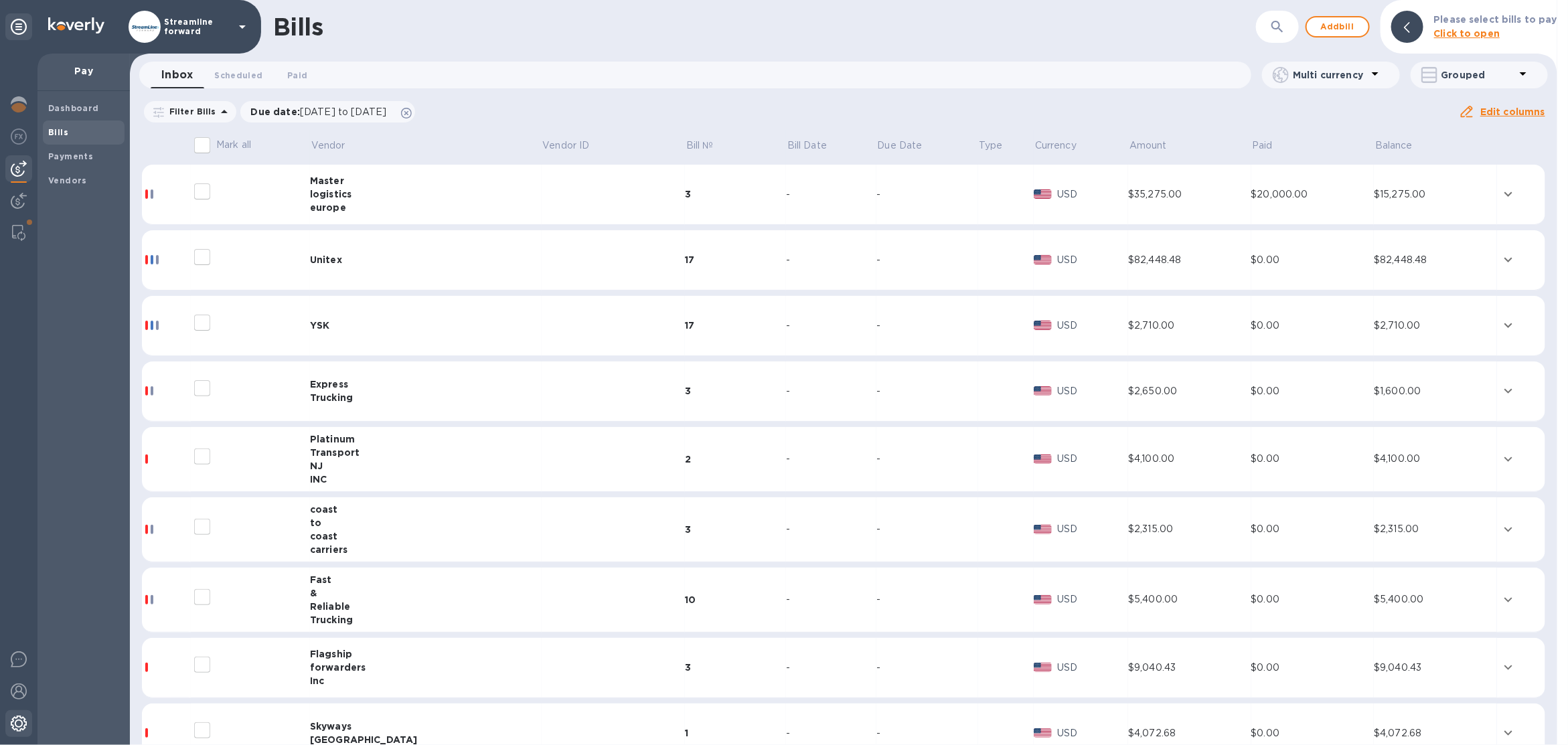
click at [18, 733] on div at bounding box center [18, 725] width 27 height 30
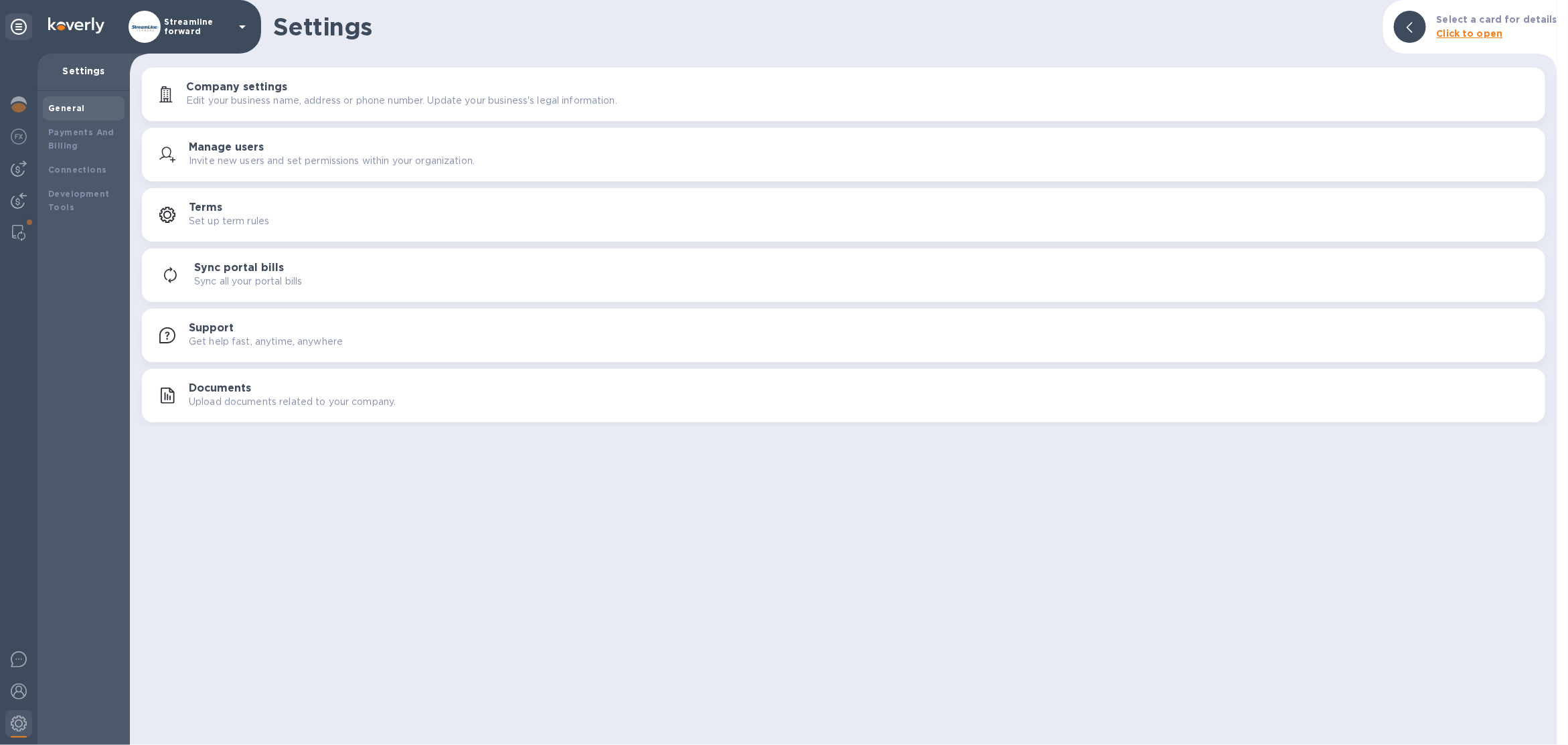
click at [259, 414] on button "Documents Upload documents related to your company." at bounding box center [844, 396] width 1404 height 53
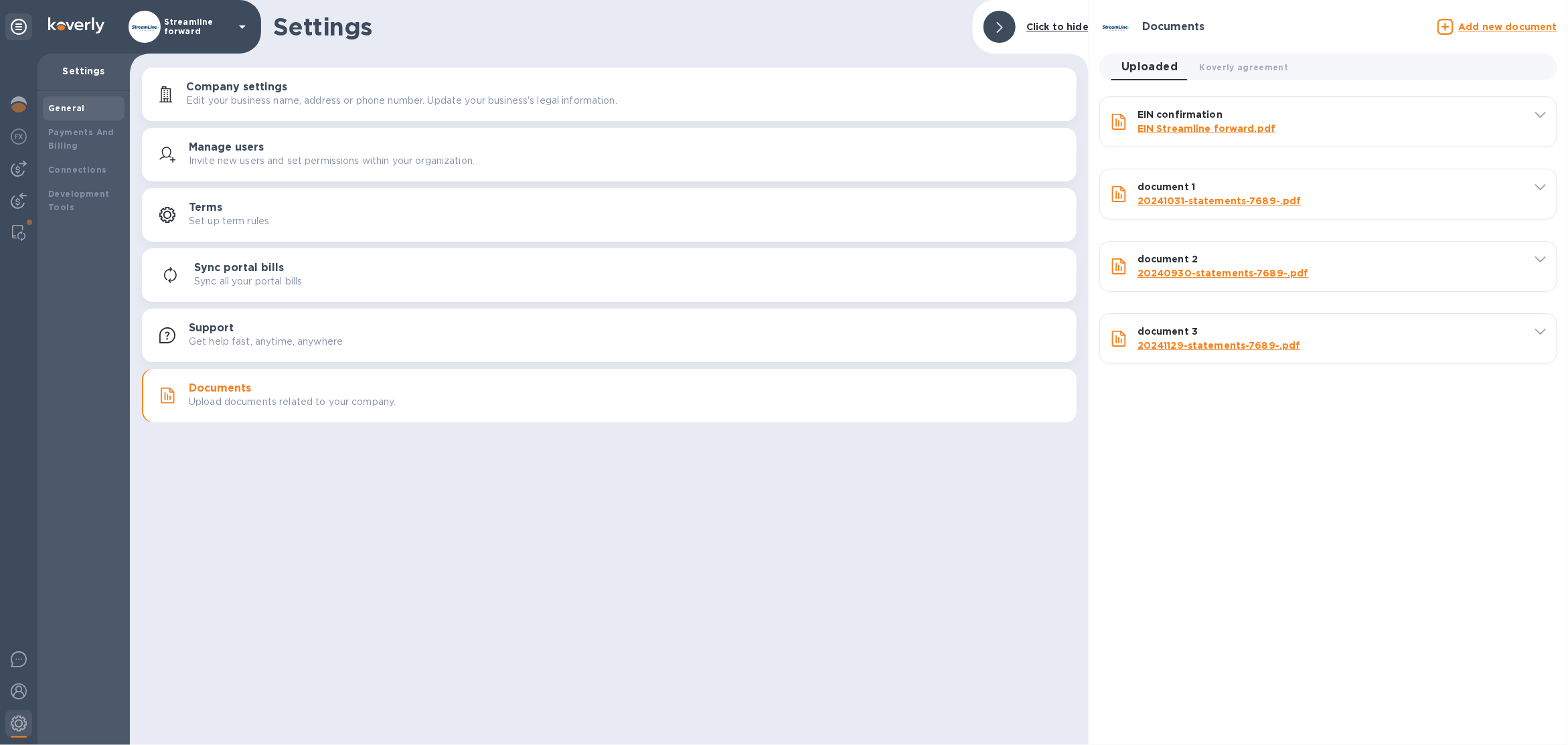
click at [1493, 29] on u "Add new document" at bounding box center [1508, 27] width 99 height 11
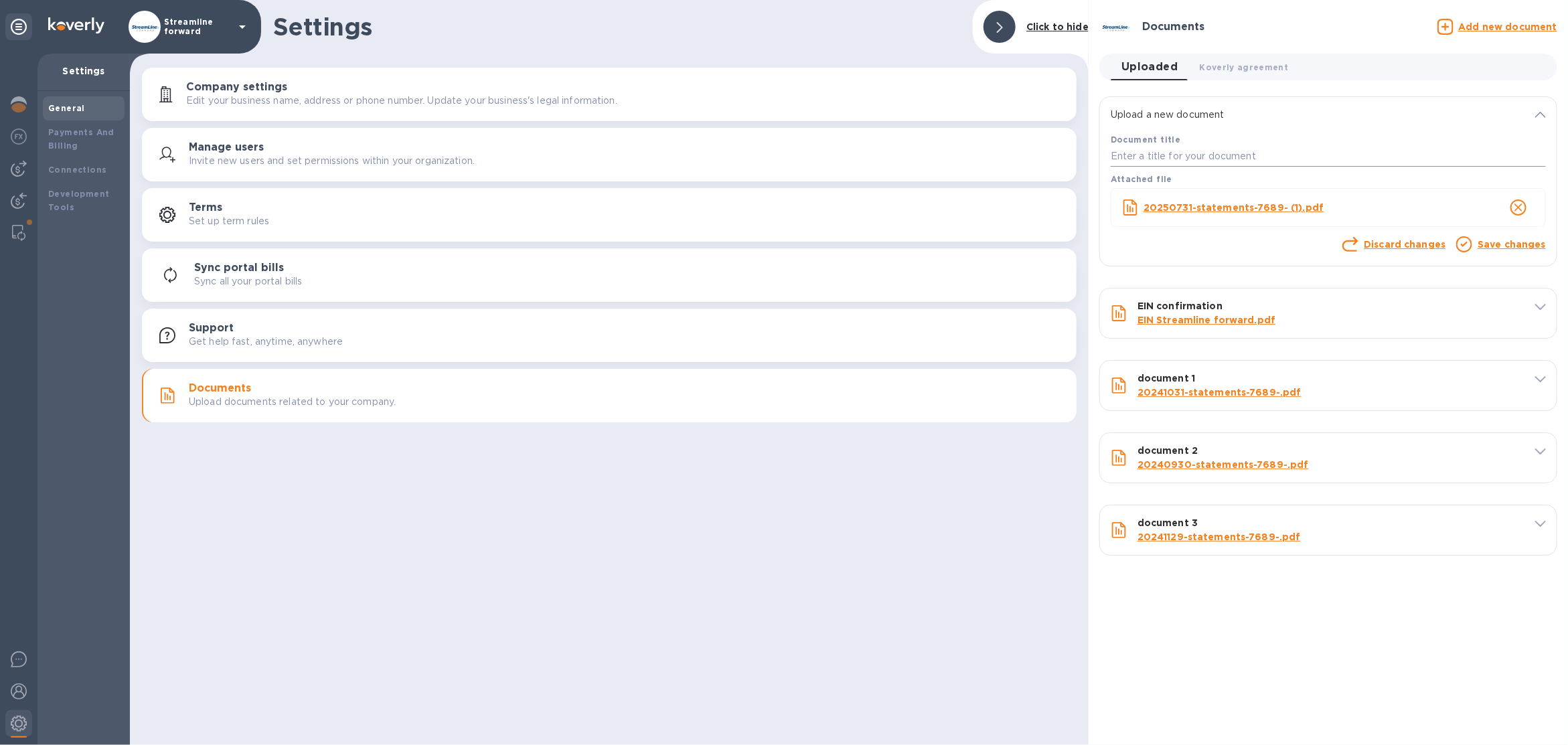
click at [1342, 148] on input "text" at bounding box center [1329, 157] width 435 height 20
type input "1"
click at [1506, 249] on link "Save changes" at bounding box center [1512, 244] width 68 height 11
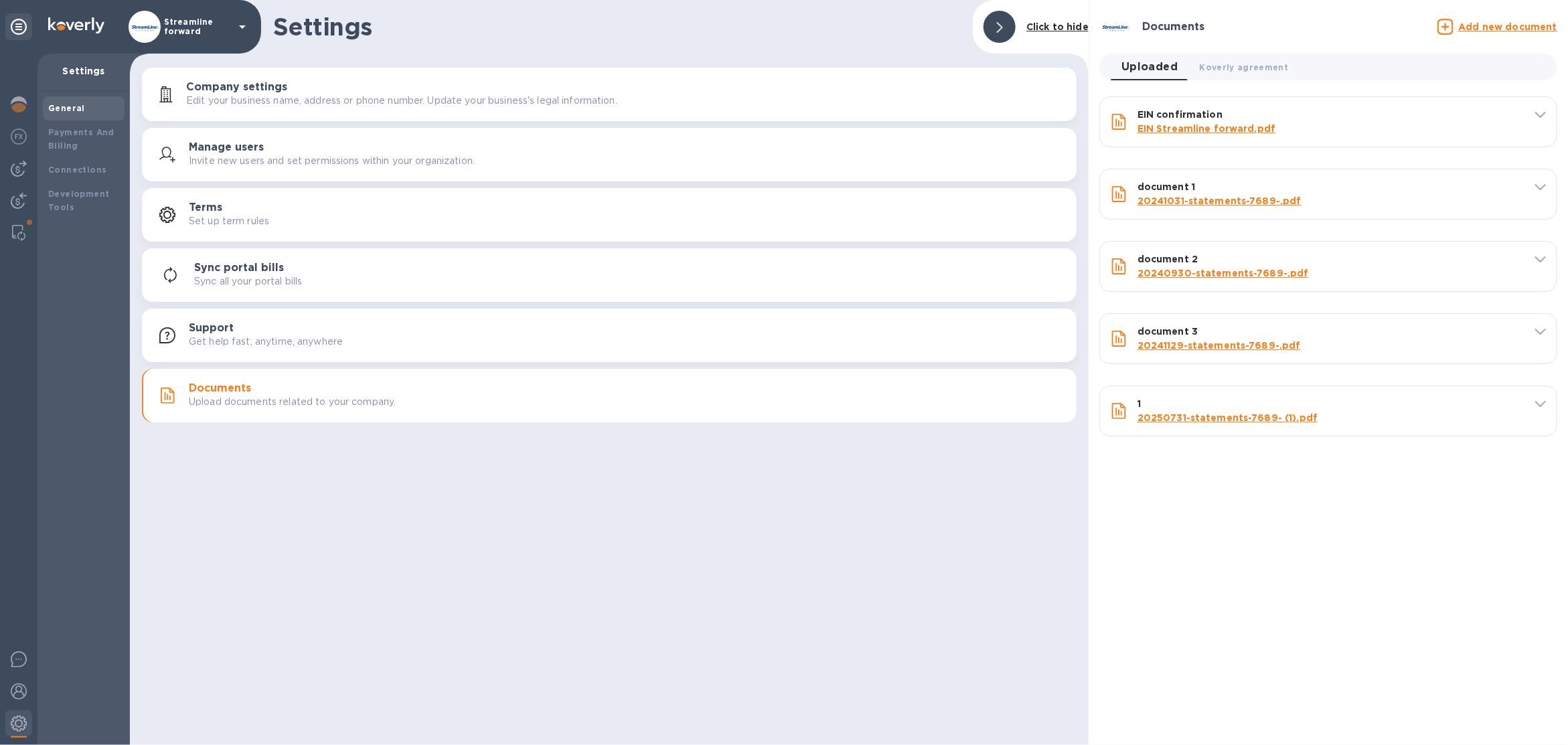
click at [1476, 26] on u "Add new document" at bounding box center [1508, 27] width 99 height 11
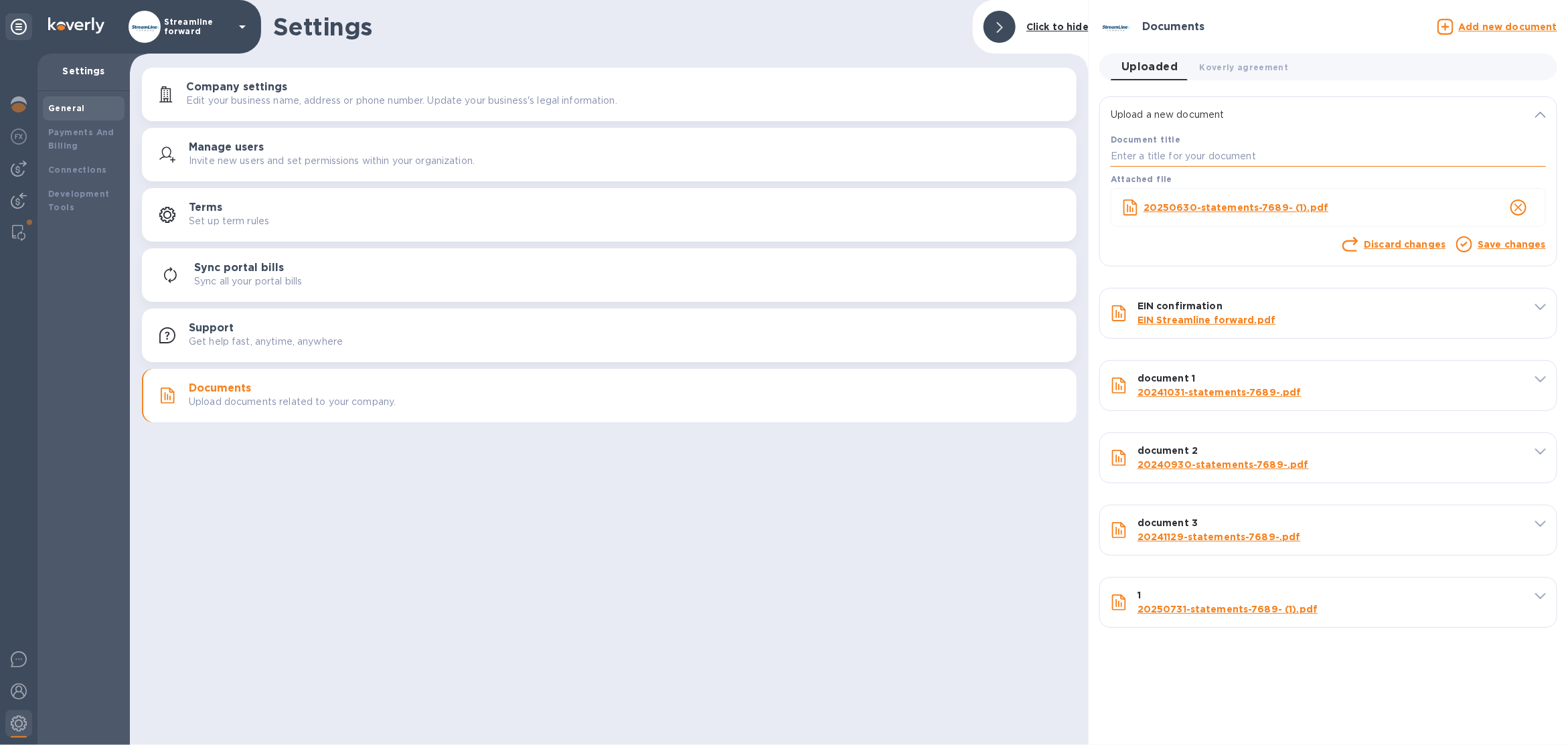
click at [1321, 149] on input "text" at bounding box center [1329, 157] width 435 height 20
type input "2"
click at [1510, 244] on link "Save changes" at bounding box center [1512, 244] width 68 height 11
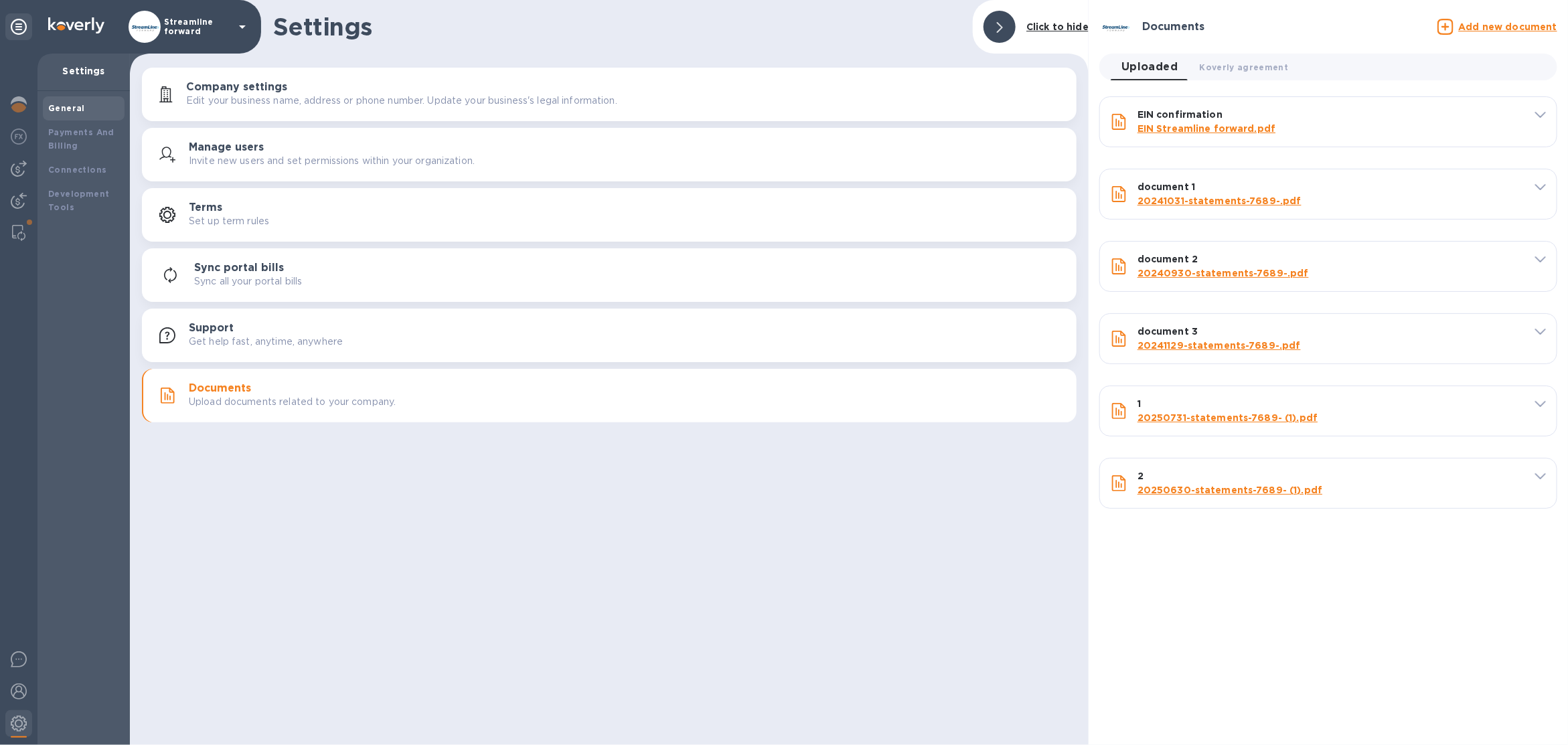
click at [1477, 25] on u "Add new document" at bounding box center [1508, 27] width 99 height 11
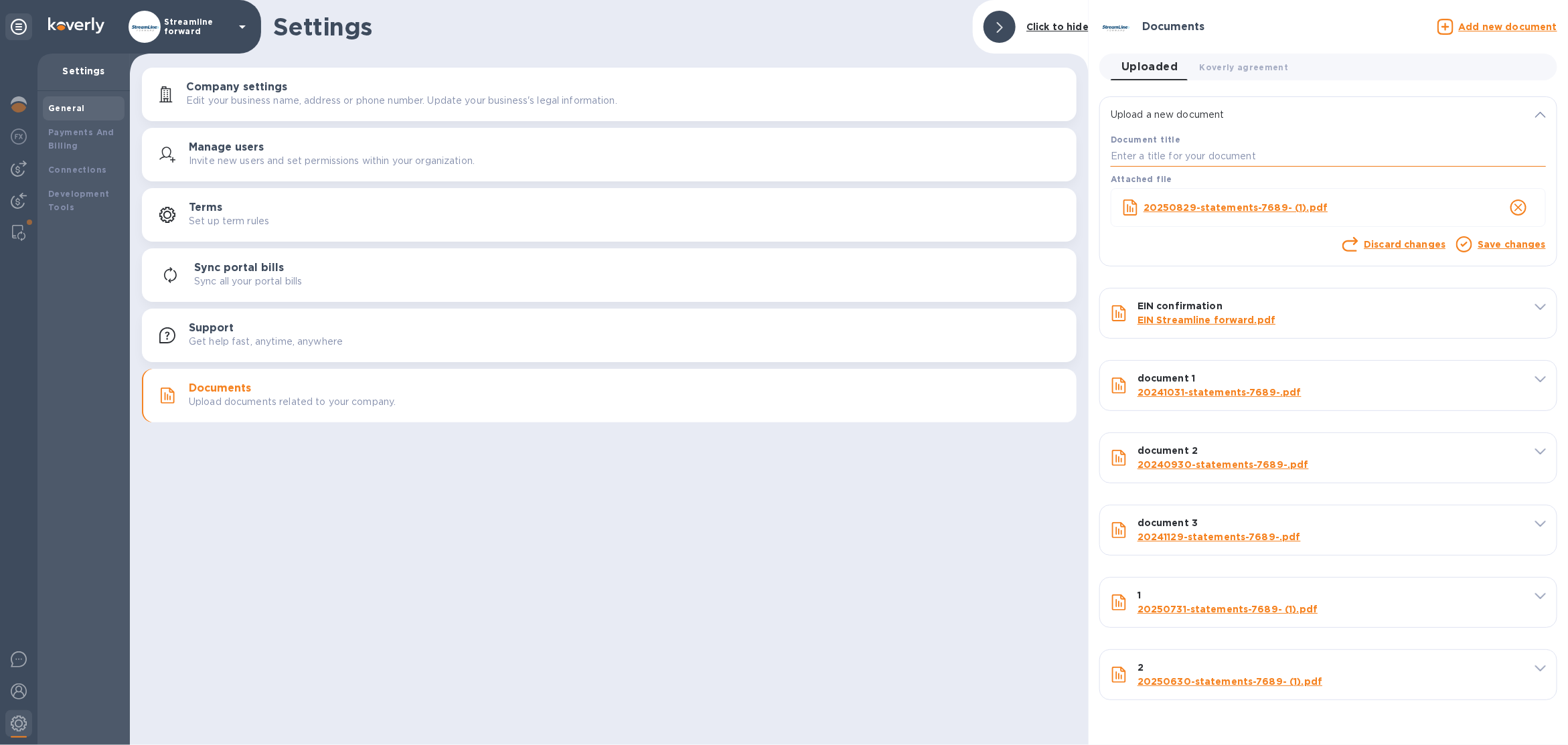
click at [1335, 153] on input "text" at bounding box center [1329, 157] width 435 height 20
type input "3"
click at [1492, 248] on link "Save changes" at bounding box center [1512, 244] width 68 height 11
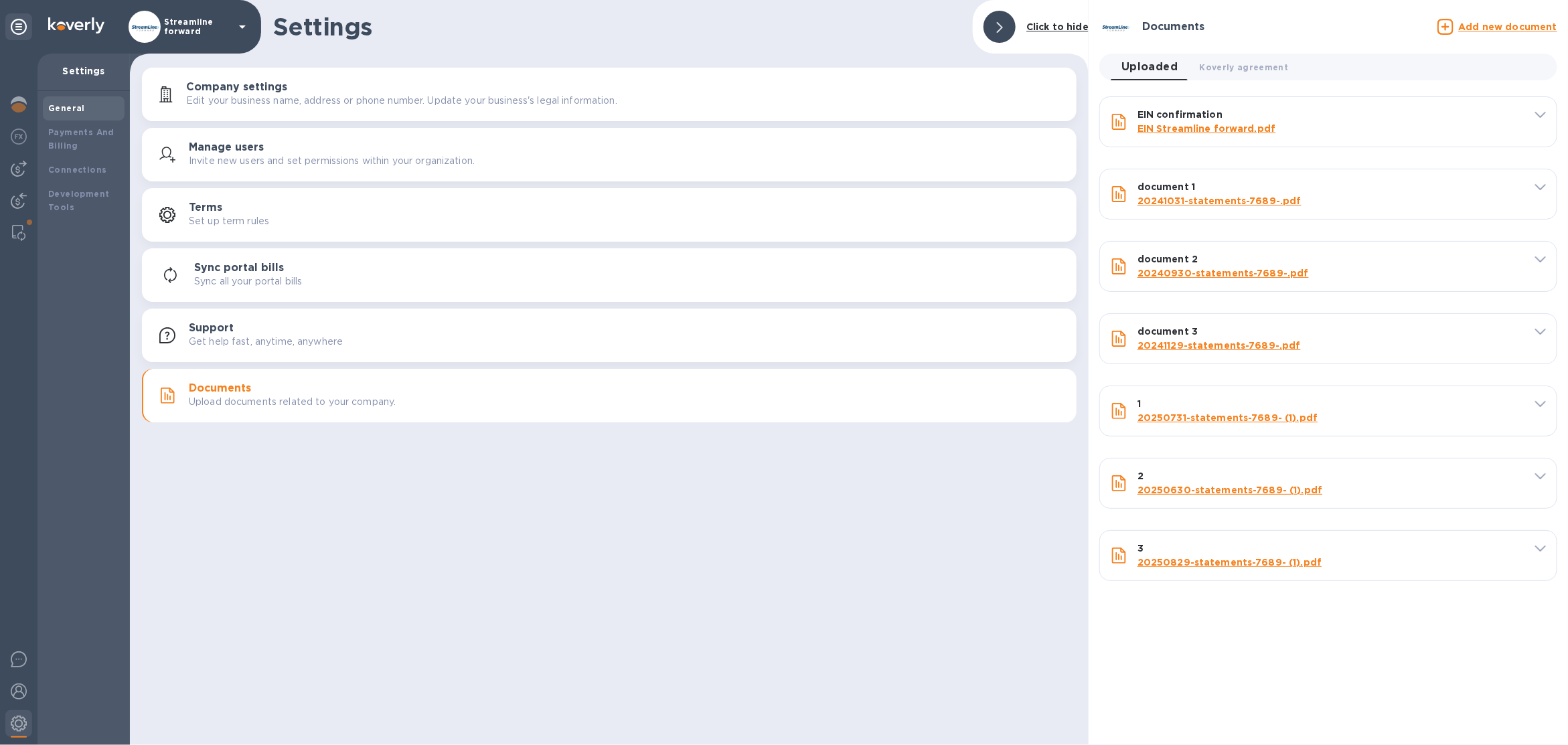
click at [208, 35] on p "Streamline forward" at bounding box center [197, 27] width 67 height 19
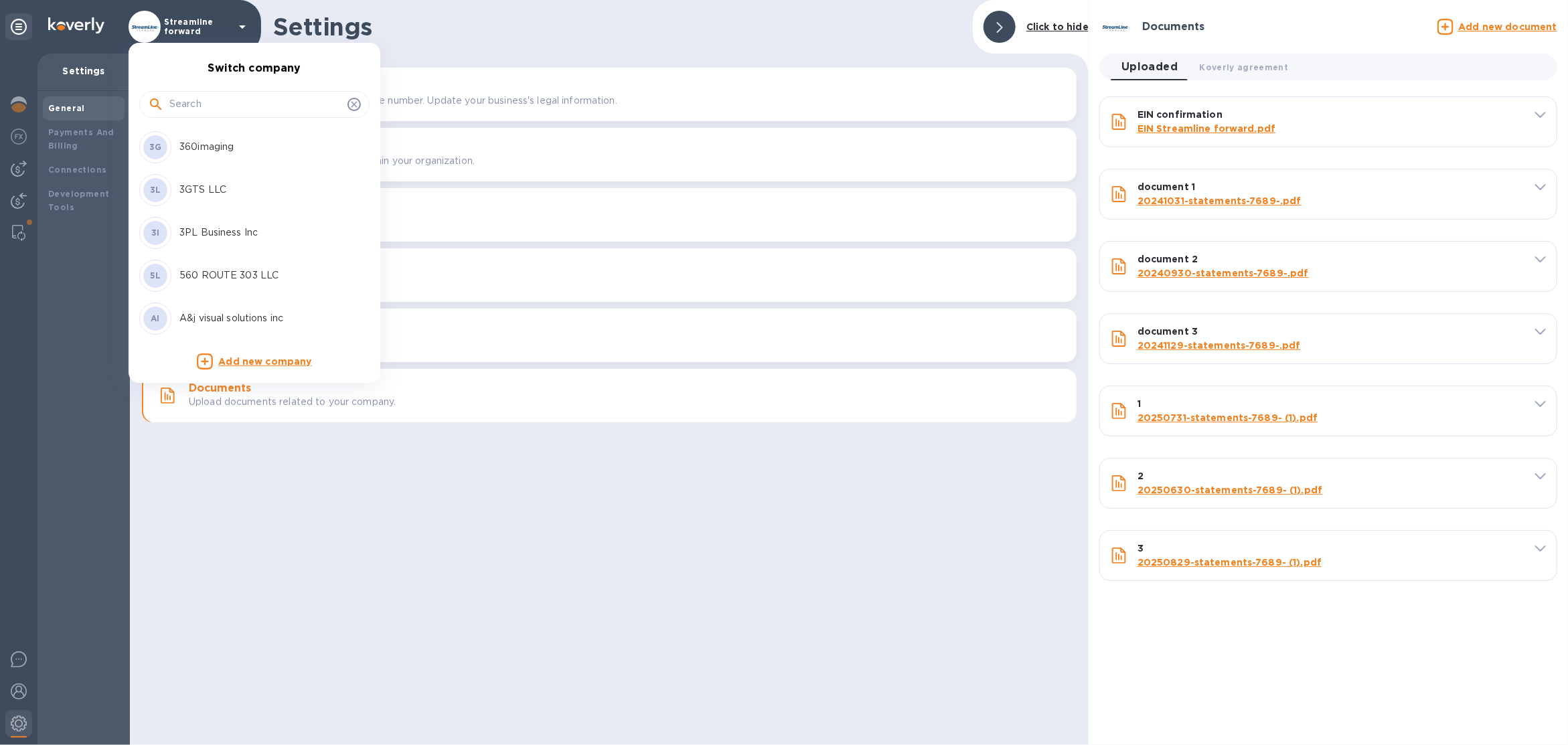
click at [220, 105] on input "text" at bounding box center [256, 104] width 173 height 20
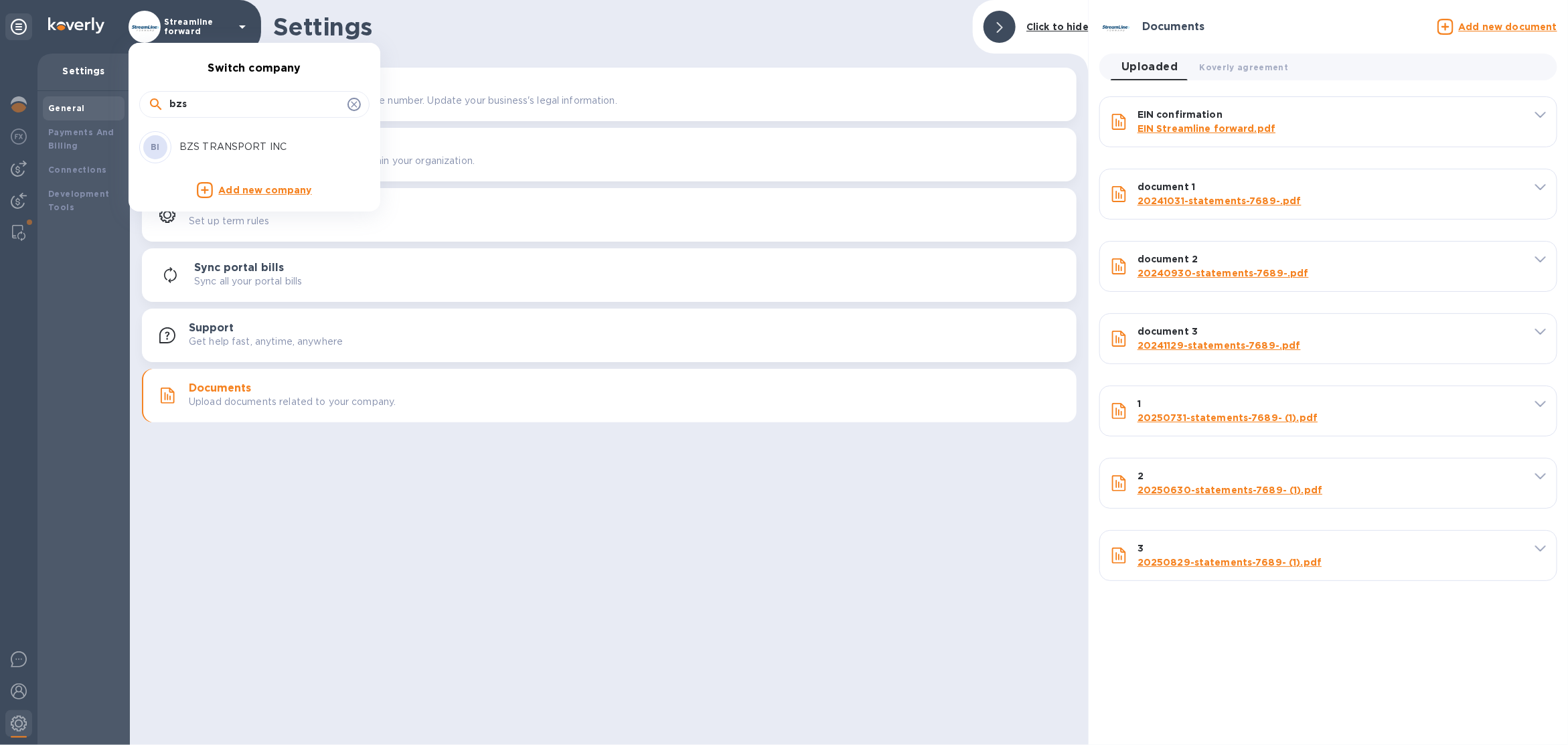
type input "bzs"
click at [289, 146] on p "BZS TRANSPORT INC" at bounding box center [264, 147] width 169 height 14
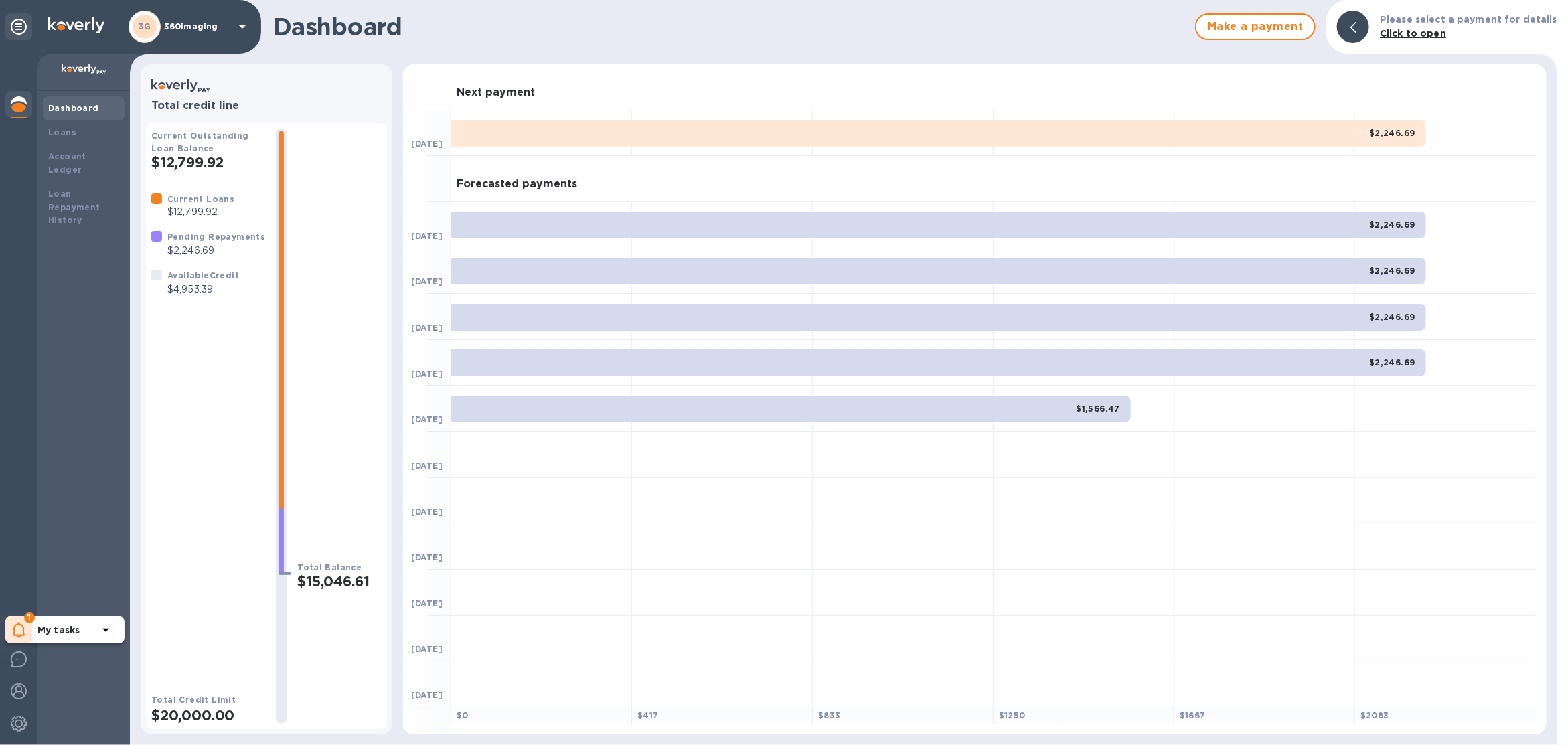
click at [22, 631] on icon at bounding box center [19, 630] width 13 height 16
click at [121, 593] on p "You have pending companies." at bounding box center [106, 589] width 138 height 14
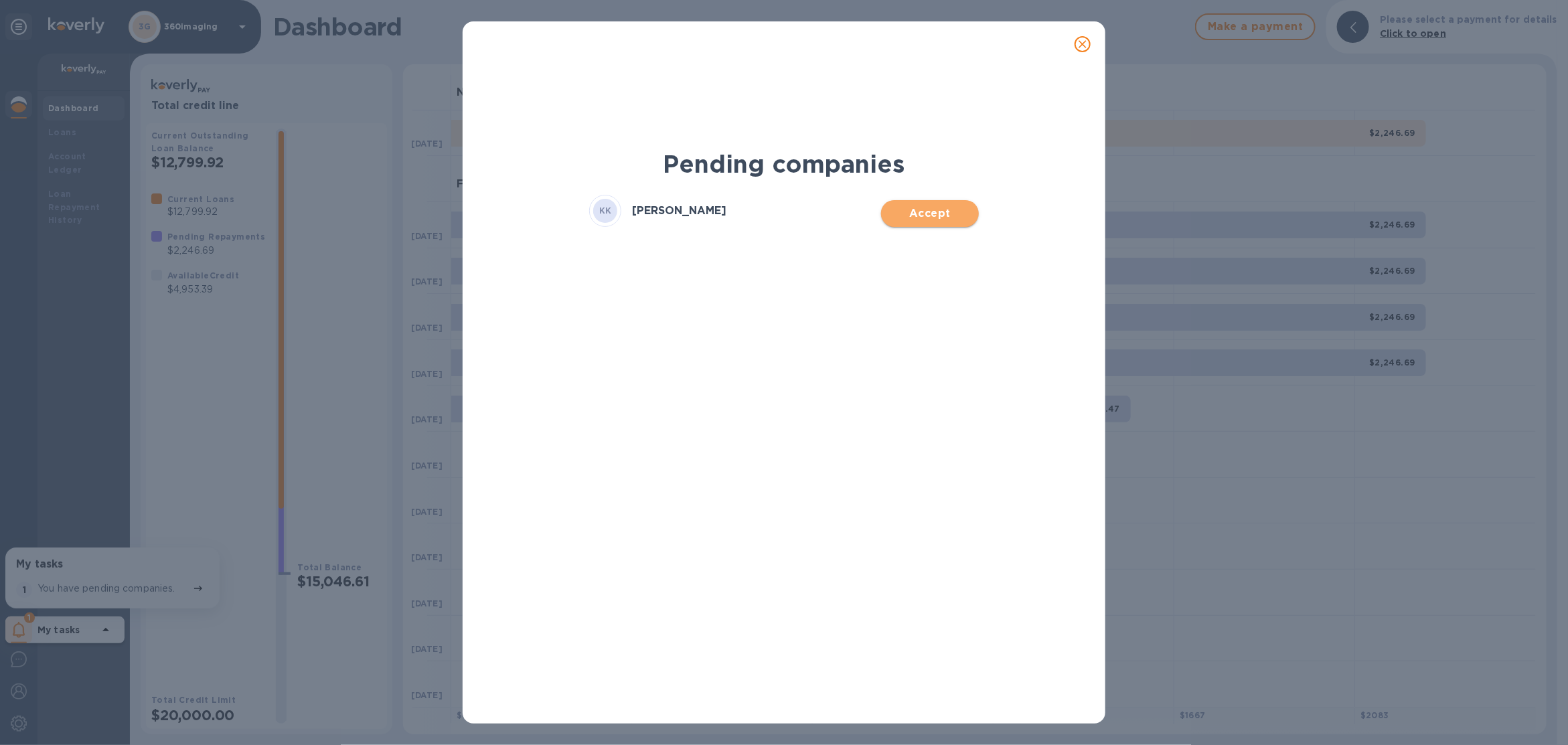
drag, startPoint x: 914, startPoint y: 220, endPoint x: 922, endPoint y: 220, distance: 8.0
click at [922, 220] on span "Accept" at bounding box center [930, 213] width 76 height 16
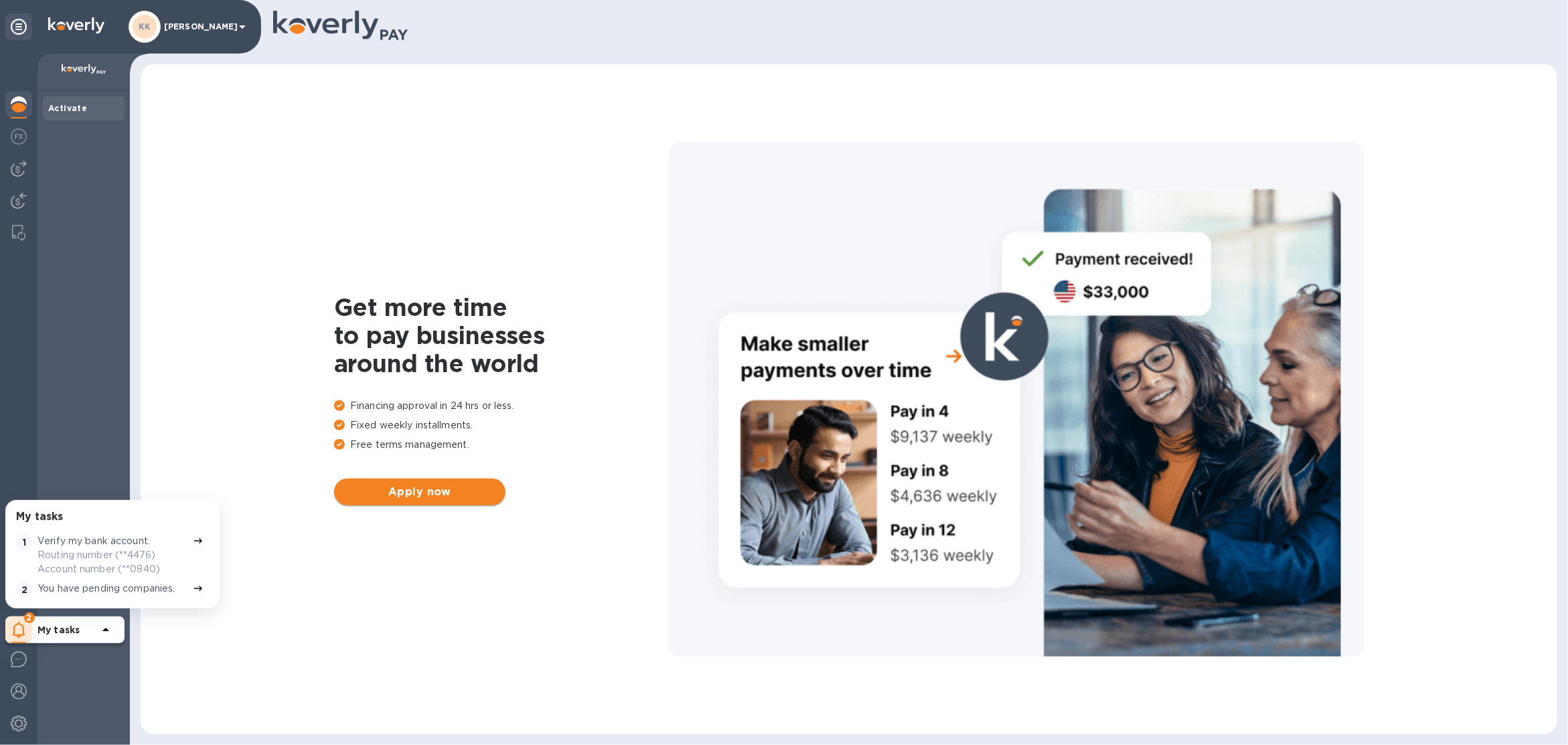
click at [409, 495] on span "Apply now" at bounding box center [420, 492] width 150 height 16
click at [187, 31] on div "KK [PERSON_NAME]" at bounding box center [189, 27] width 122 height 32
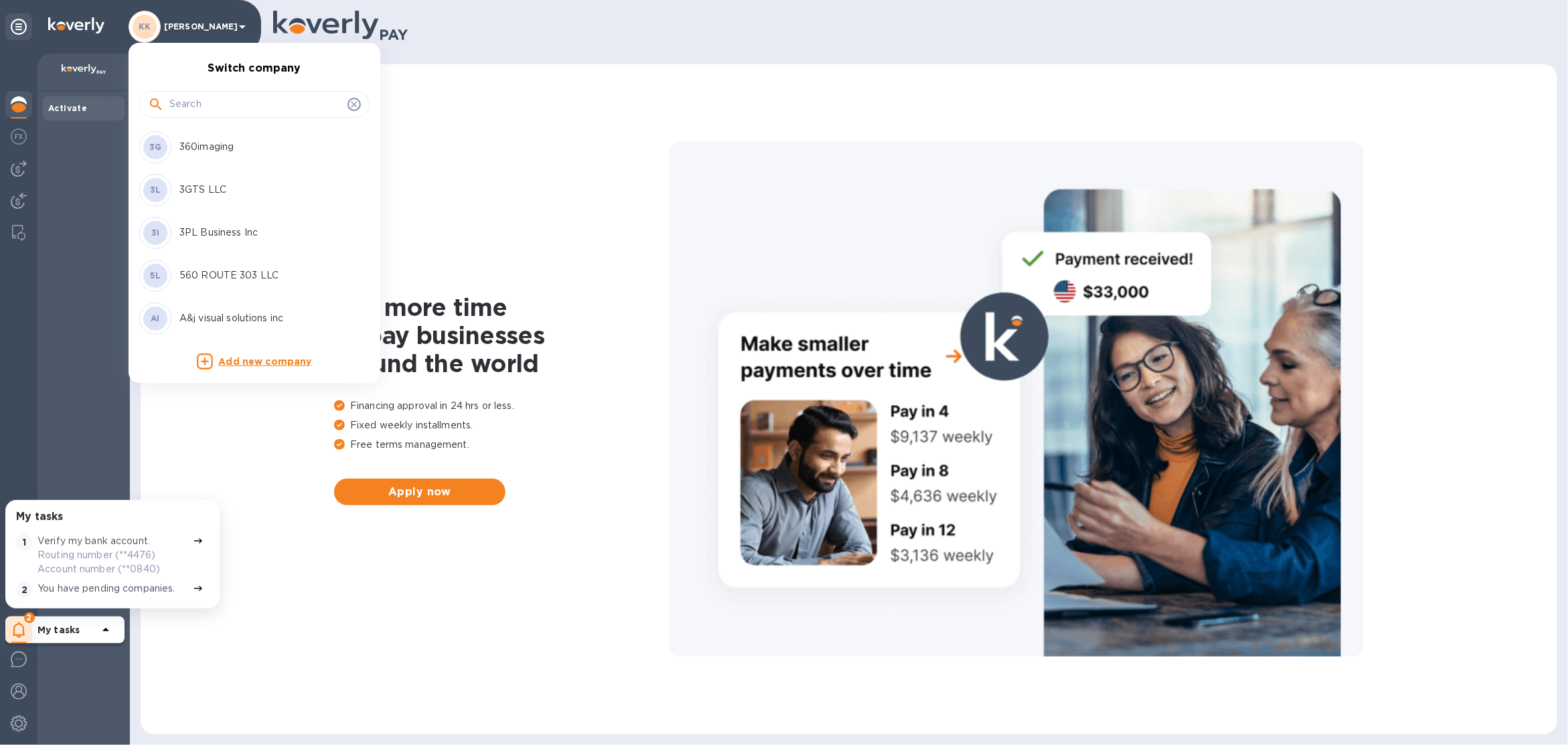
click at [209, 102] on input "text" at bounding box center [256, 104] width 173 height 20
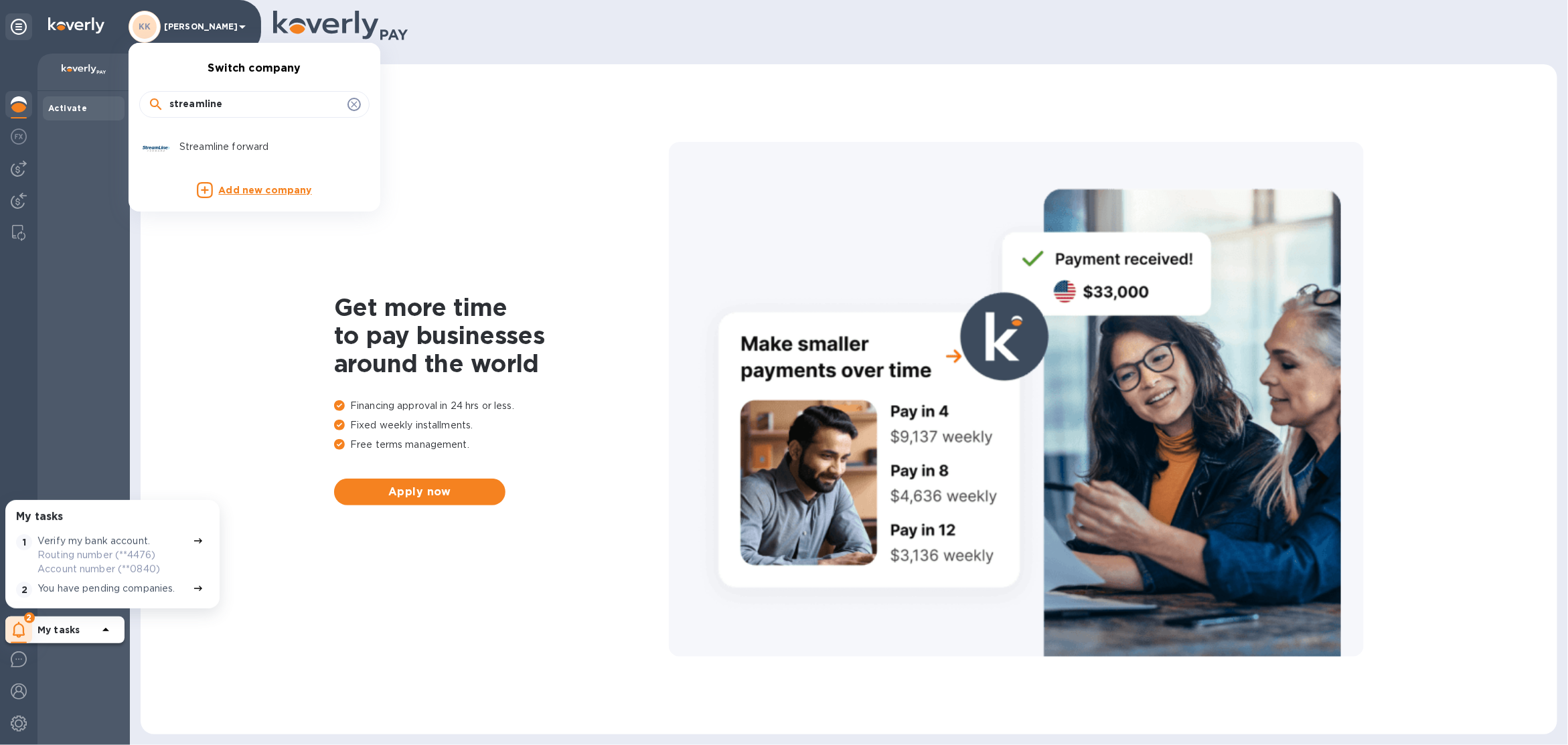
drag, startPoint x: 239, startPoint y: 147, endPoint x: 237, endPoint y: 99, distance: 48.0
click at [237, 105] on ul "Switch company streamline Streamline forward Add new company" at bounding box center [254, 127] width 251 height 169
drag, startPoint x: 238, startPoint y: 98, endPoint x: 276, endPoint y: 106, distance: 38.8
click at [276, 106] on input "streamline" at bounding box center [256, 104] width 173 height 20
type input "refresh"
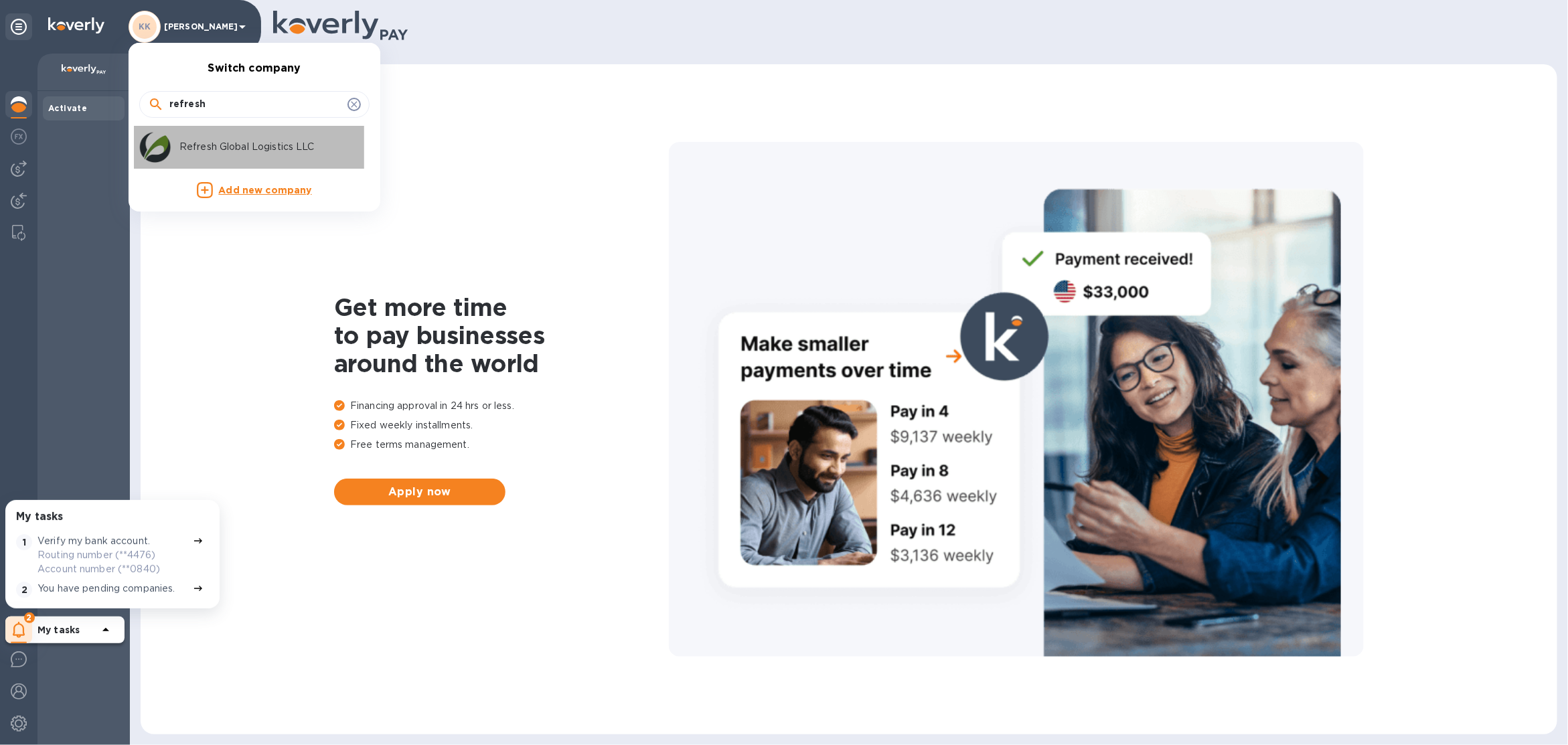
click at [324, 148] on p "Refresh Global Logistics LLC" at bounding box center [264, 147] width 169 height 14
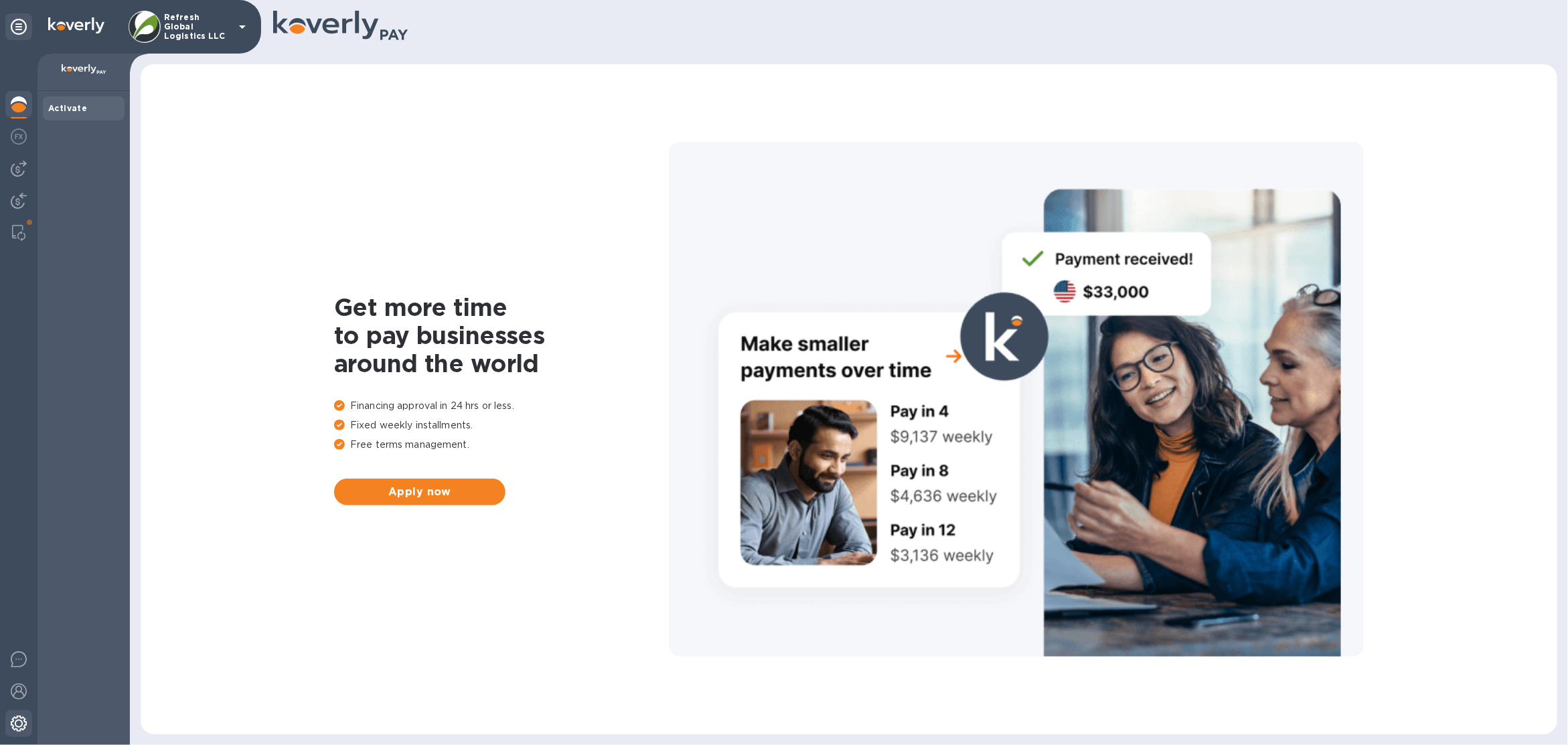
click at [14, 718] on img at bounding box center [19, 723] width 16 height 16
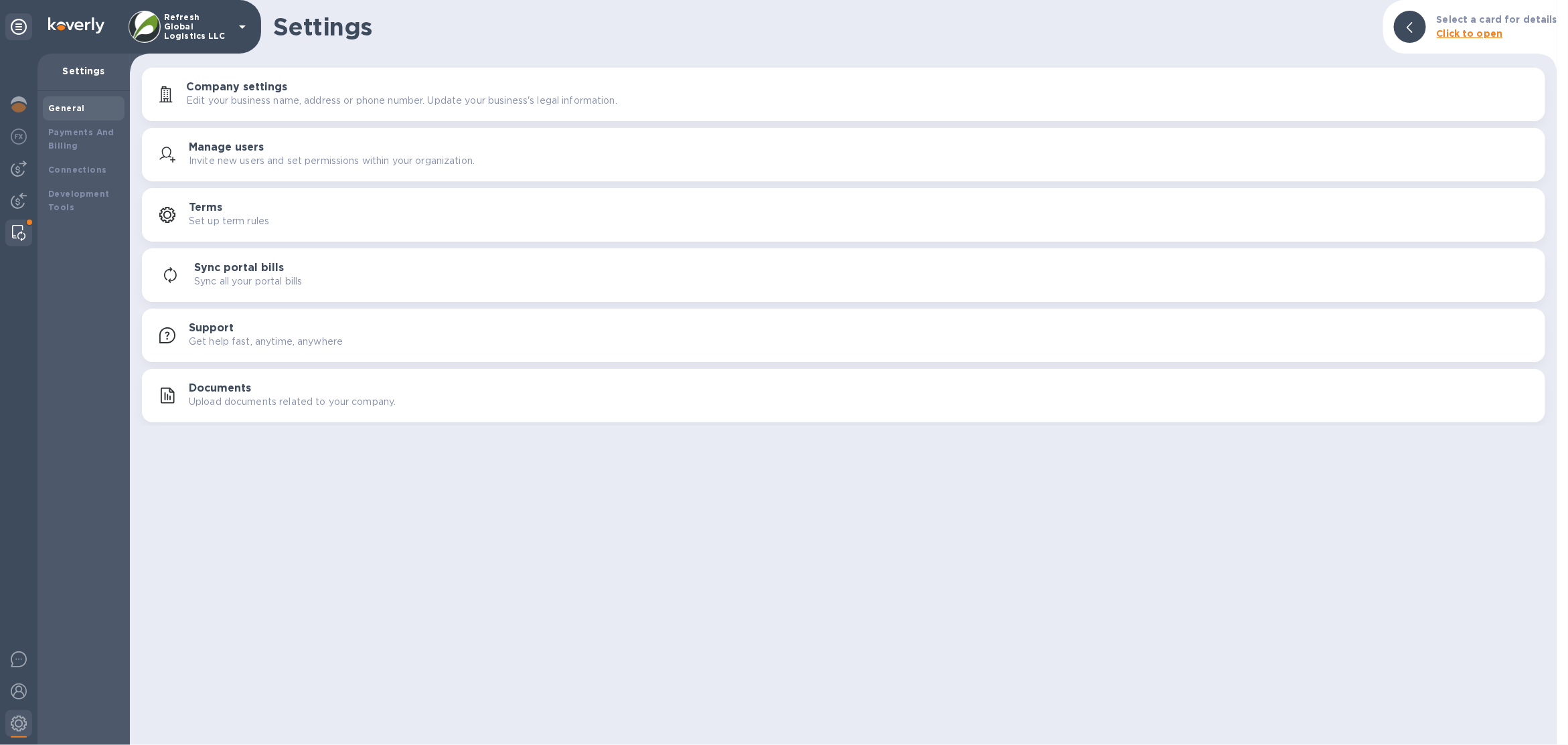
click at [23, 236] on img at bounding box center [19, 233] width 14 height 16
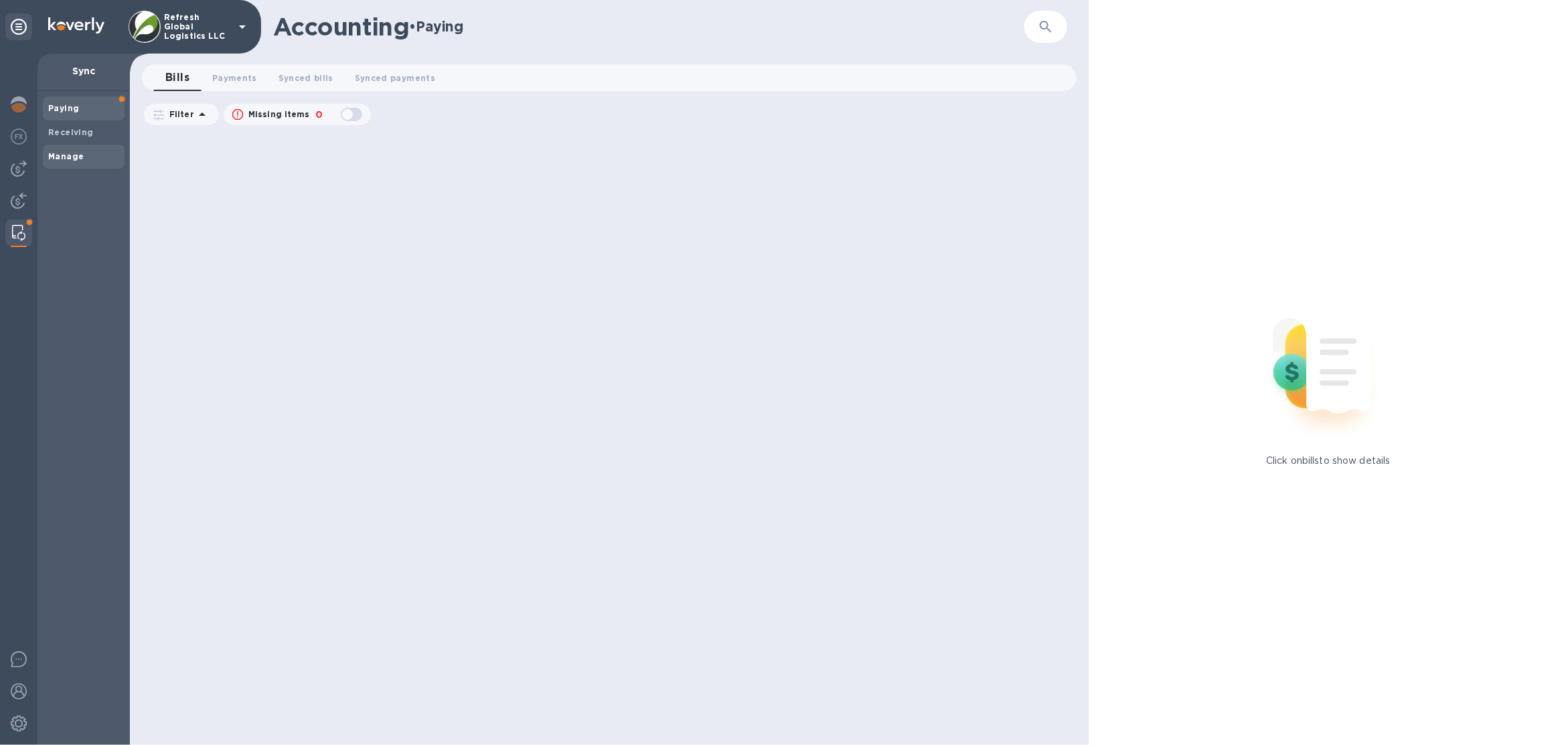
click at [55, 154] on b "Manage" at bounding box center [66, 156] width 35 height 10
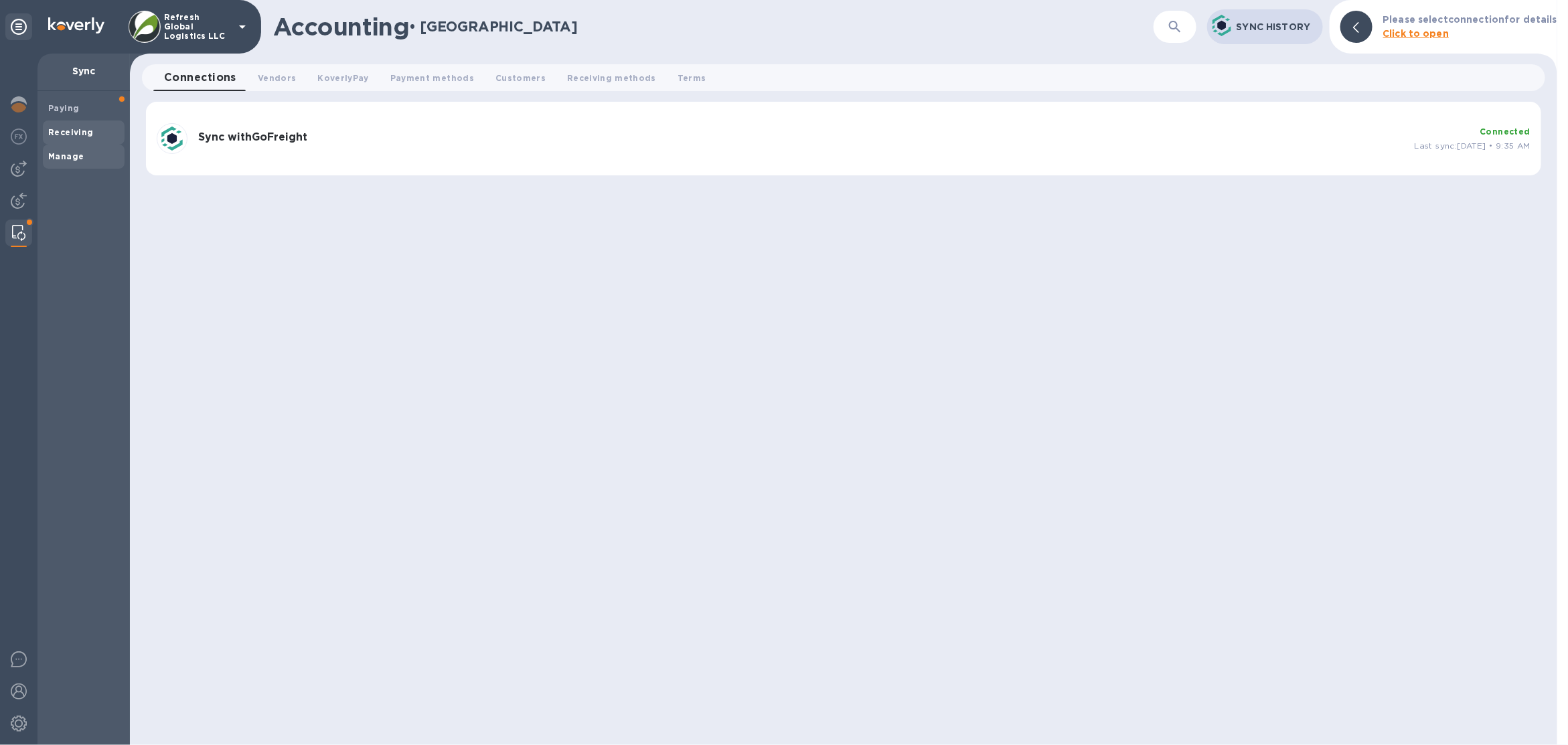
click at [94, 128] on span "Receiving" at bounding box center [84, 133] width 71 height 14
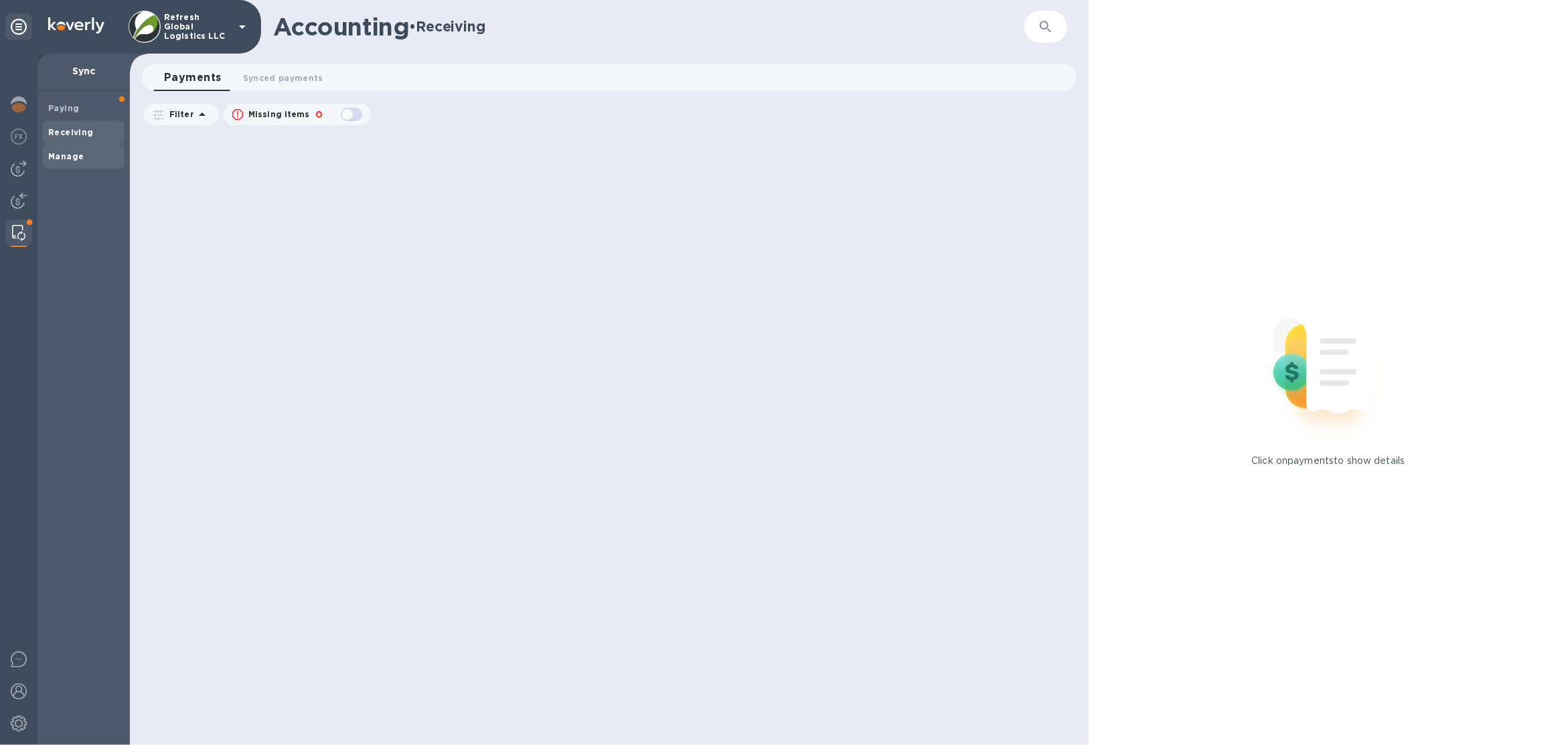
click at [83, 150] on span "Manage" at bounding box center [84, 156] width 71 height 14
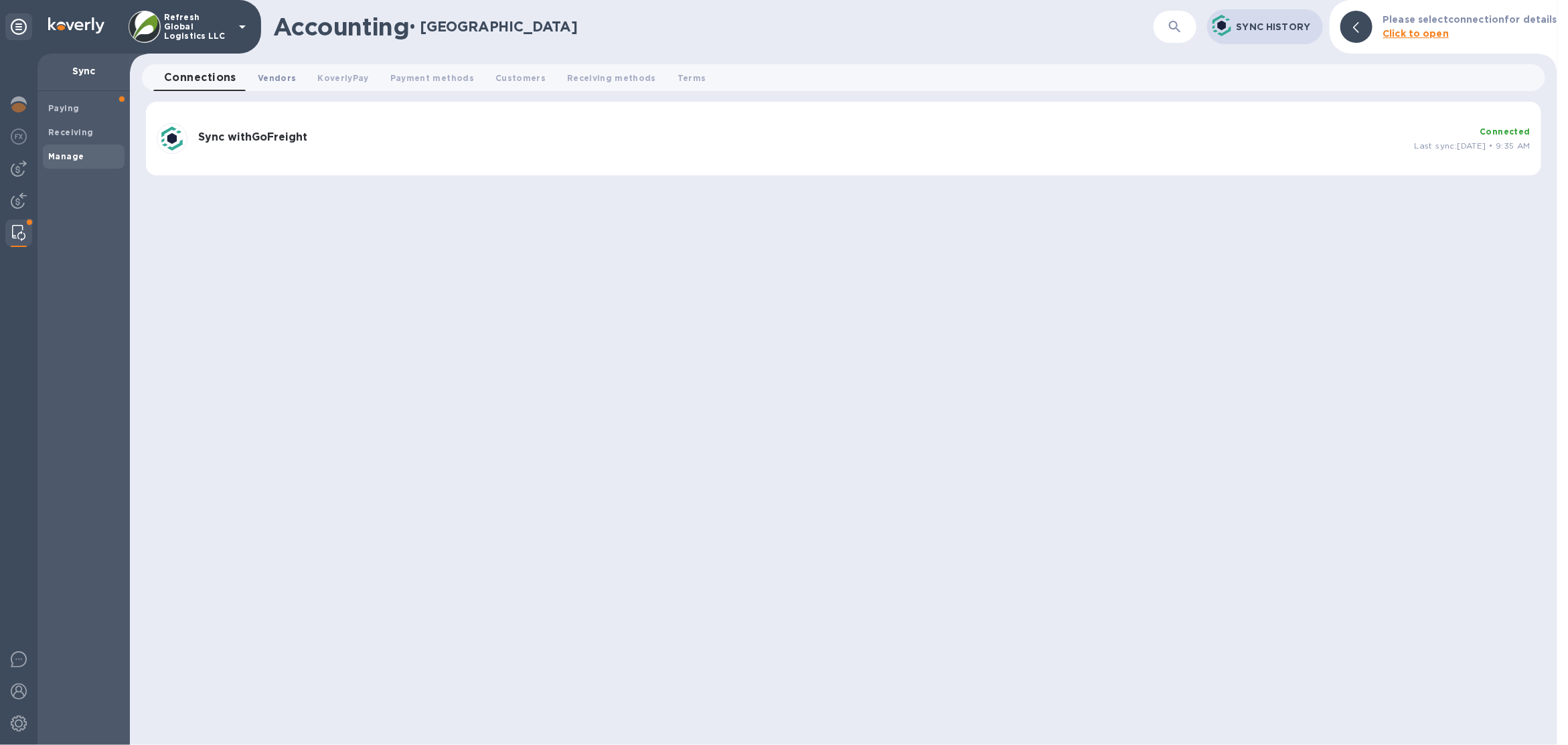
click at [266, 76] on span "Vendors 0" at bounding box center [277, 79] width 38 height 14
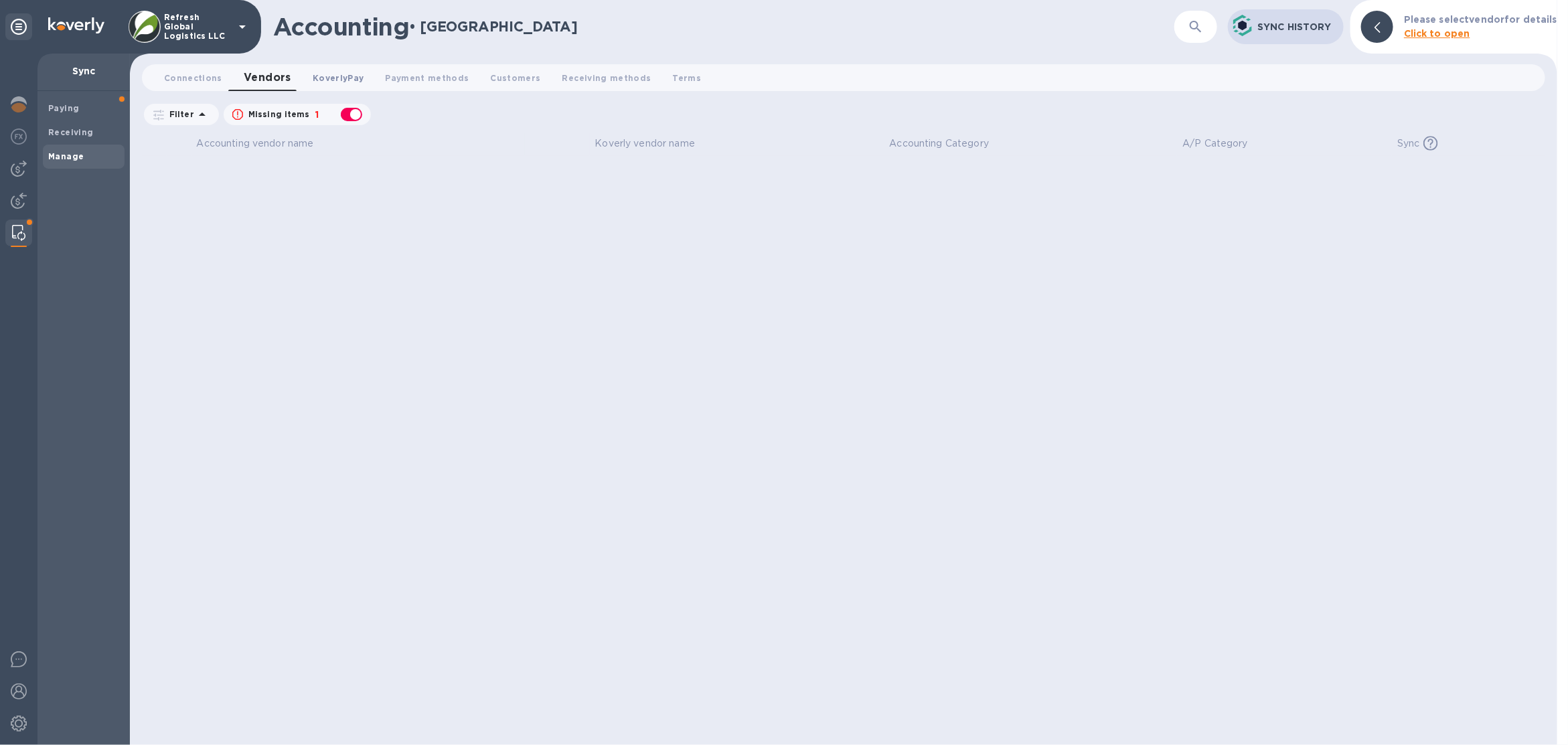
click at [344, 76] on span "KoverlyPay 0" at bounding box center [338, 79] width 51 height 14
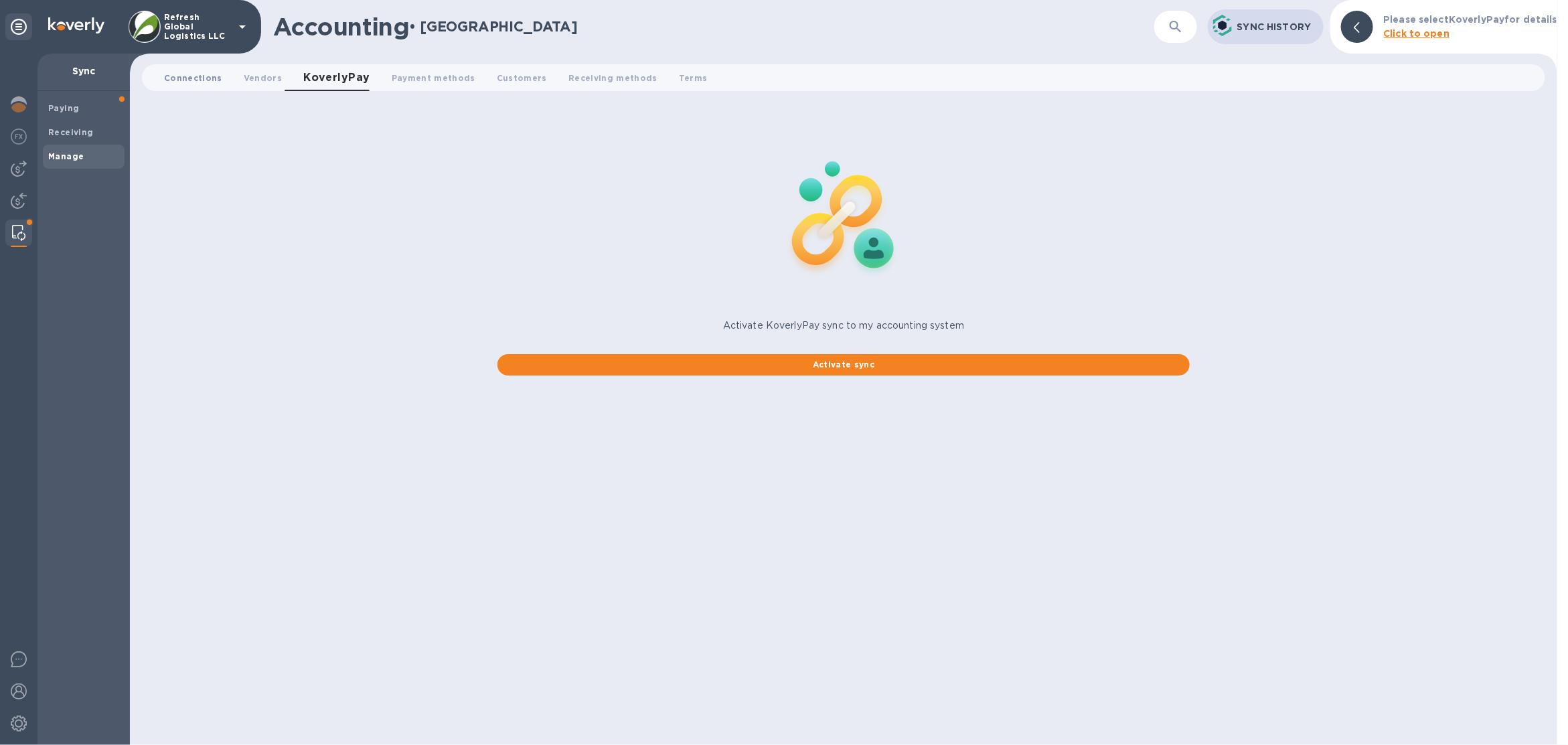
click at [169, 81] on span "Connections 0" at bounding box center [193, 79] width 58 height 14
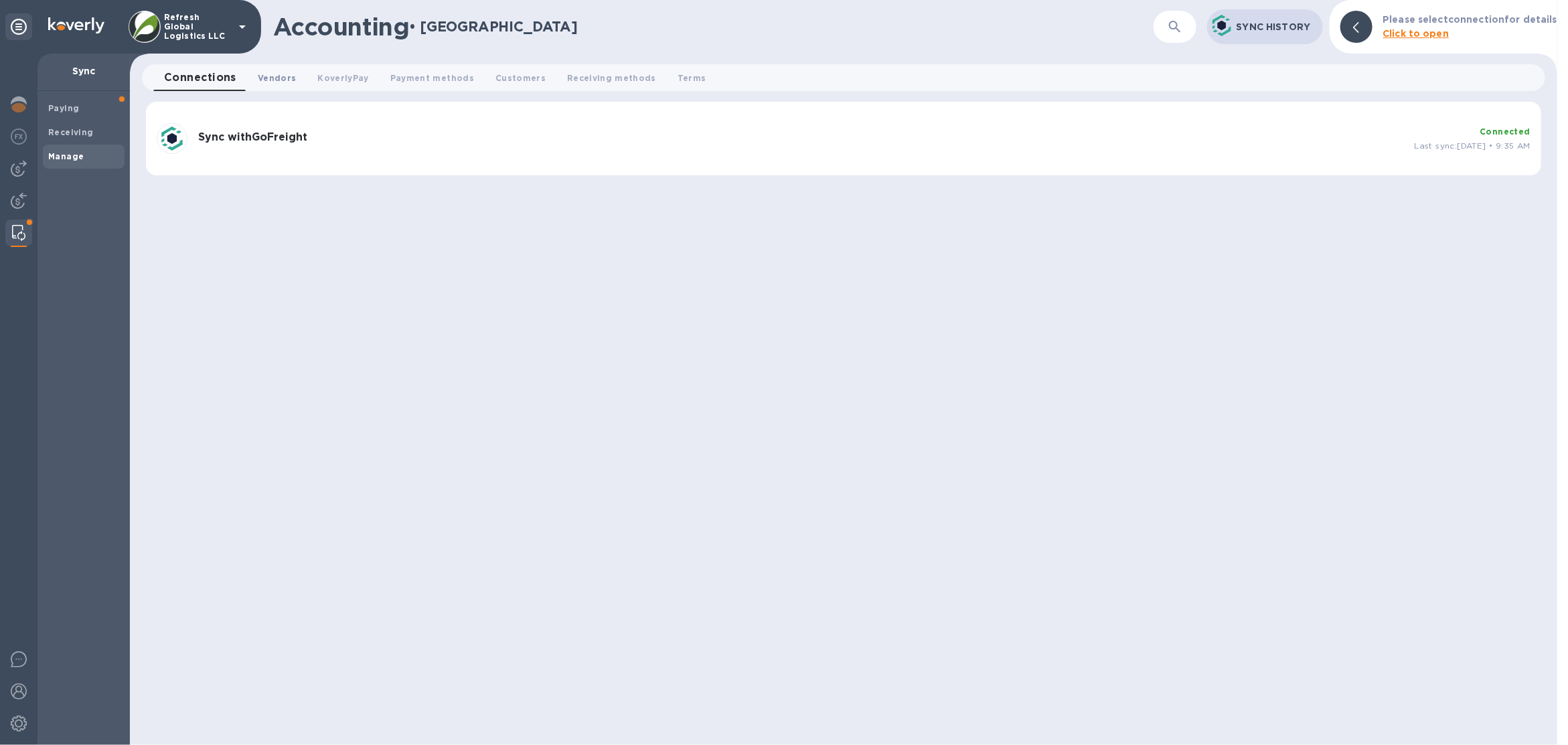
click at [288, 72] on span "Vendors 0" at bounding box center [277, 79] width 38 height 14
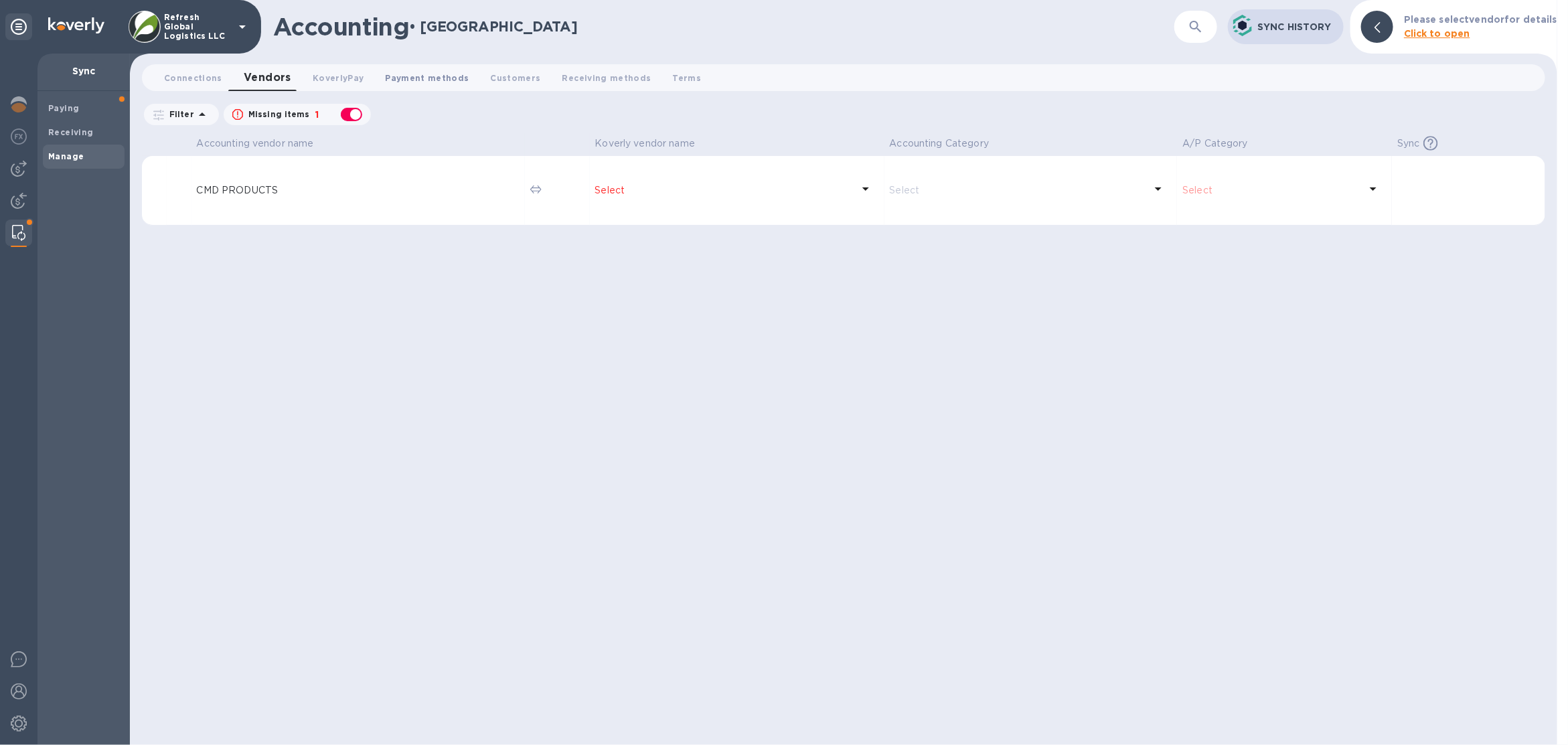
click at [405, 73] on span "Payment methods 0" at bounding box center [427, 79] width 84 height 14
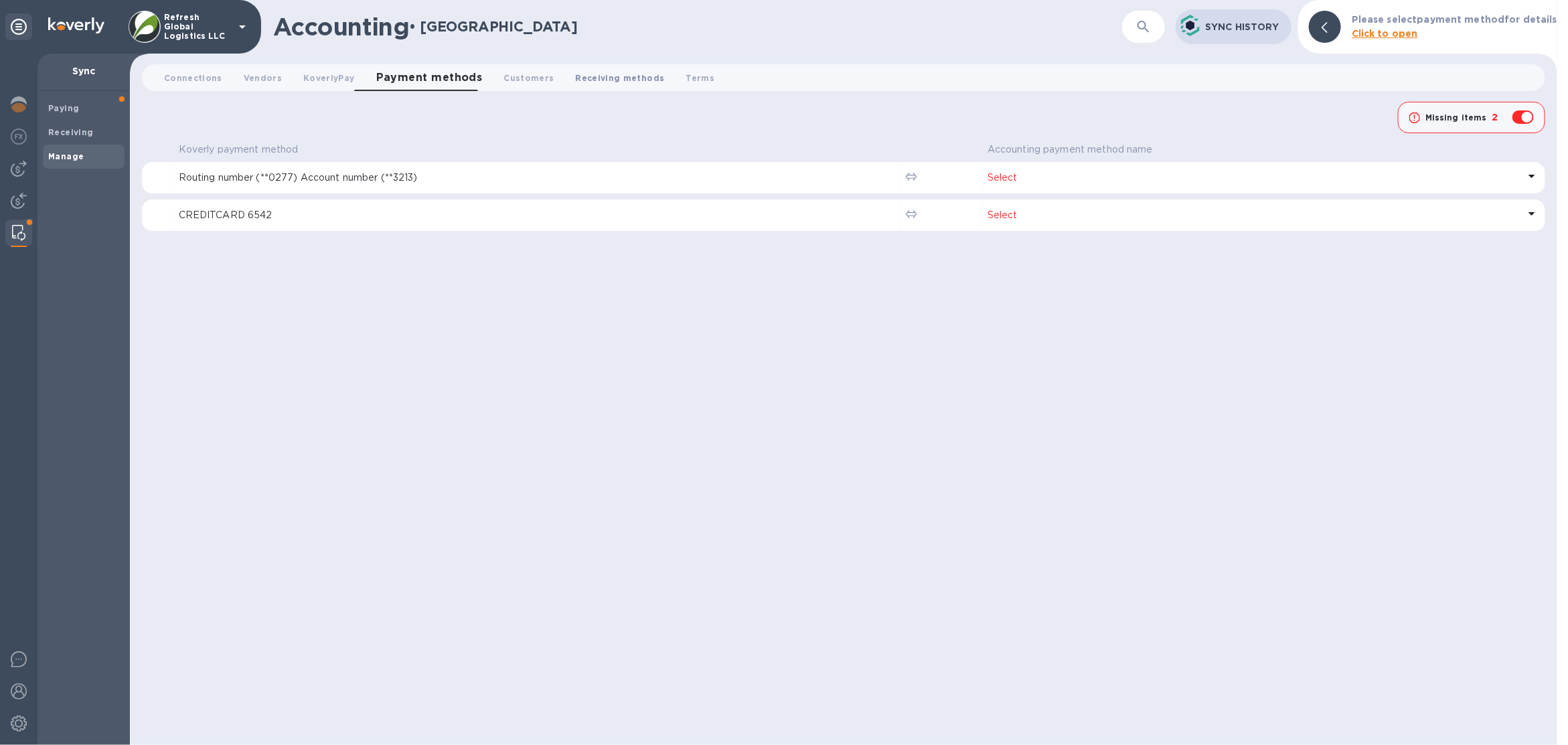
click at [565, 72] on button "Receiving methods 0" at bounding box center [620, 77] width 110 height 27
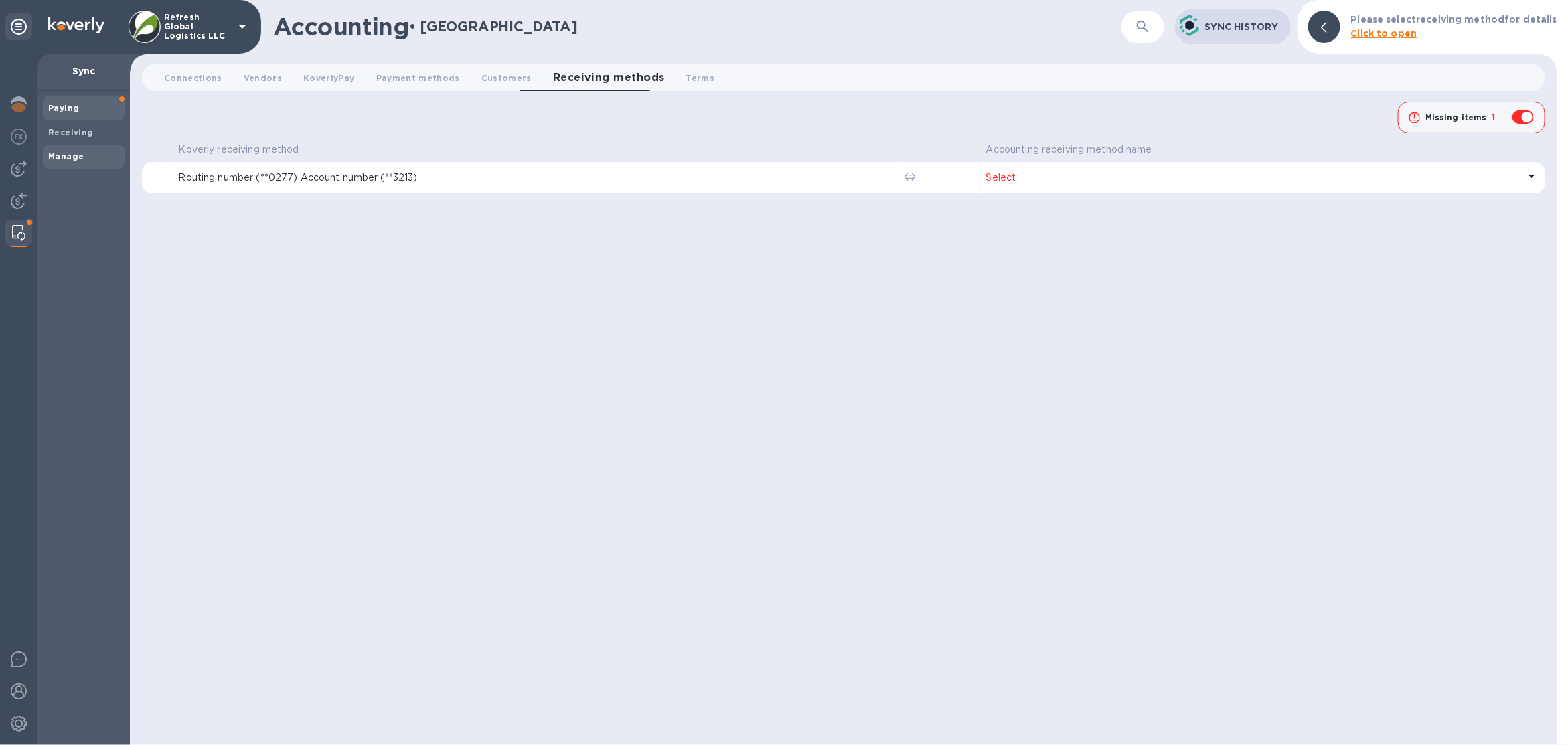
click at [79, 98] on div "Paying" at bounding box center [83, 108] width 81 height 24
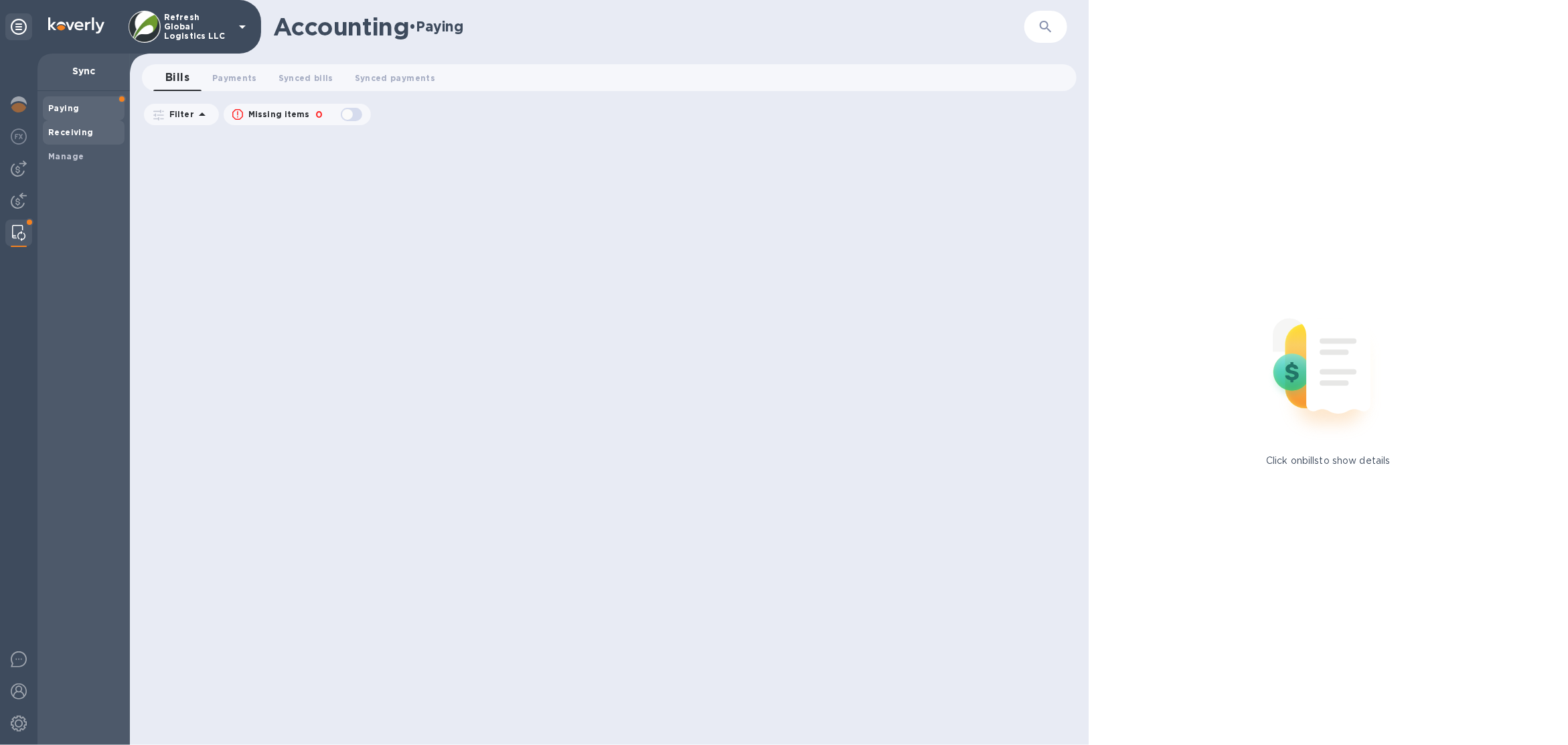
click at [86, 130] on b "Receiving" at bounding box center [71, 133] width 45 height 10
drag, startPoint x: 89, startPoint y: 150, endPoint x: 94, endPoint y: 144, distance: 7.8
click at [88, 150] on span "Manage" at bounding box center [84, 156] width 71 height 14
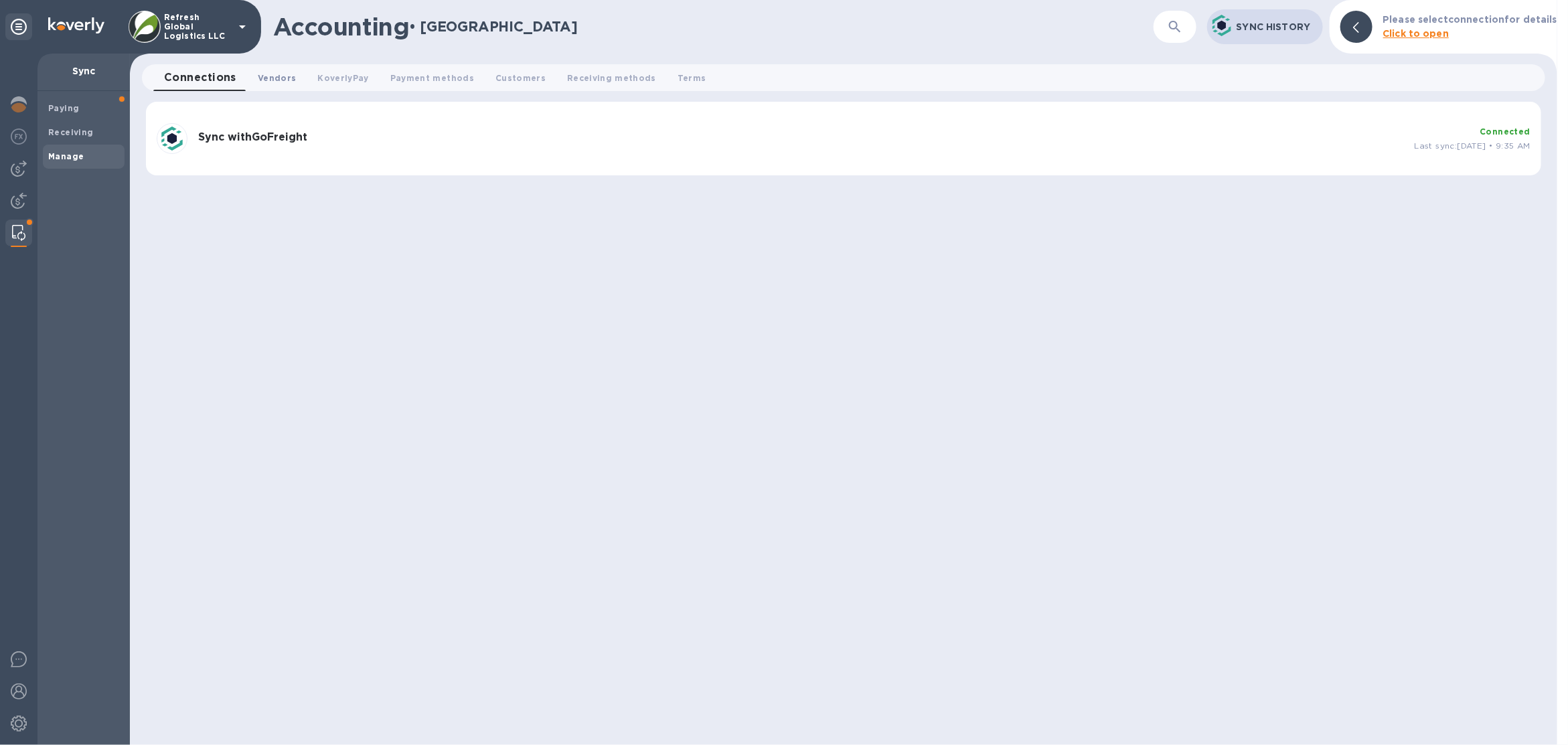
click at [288, 86] on button "Vendors 0" at bounding box center [277, 77] width 60 height 27
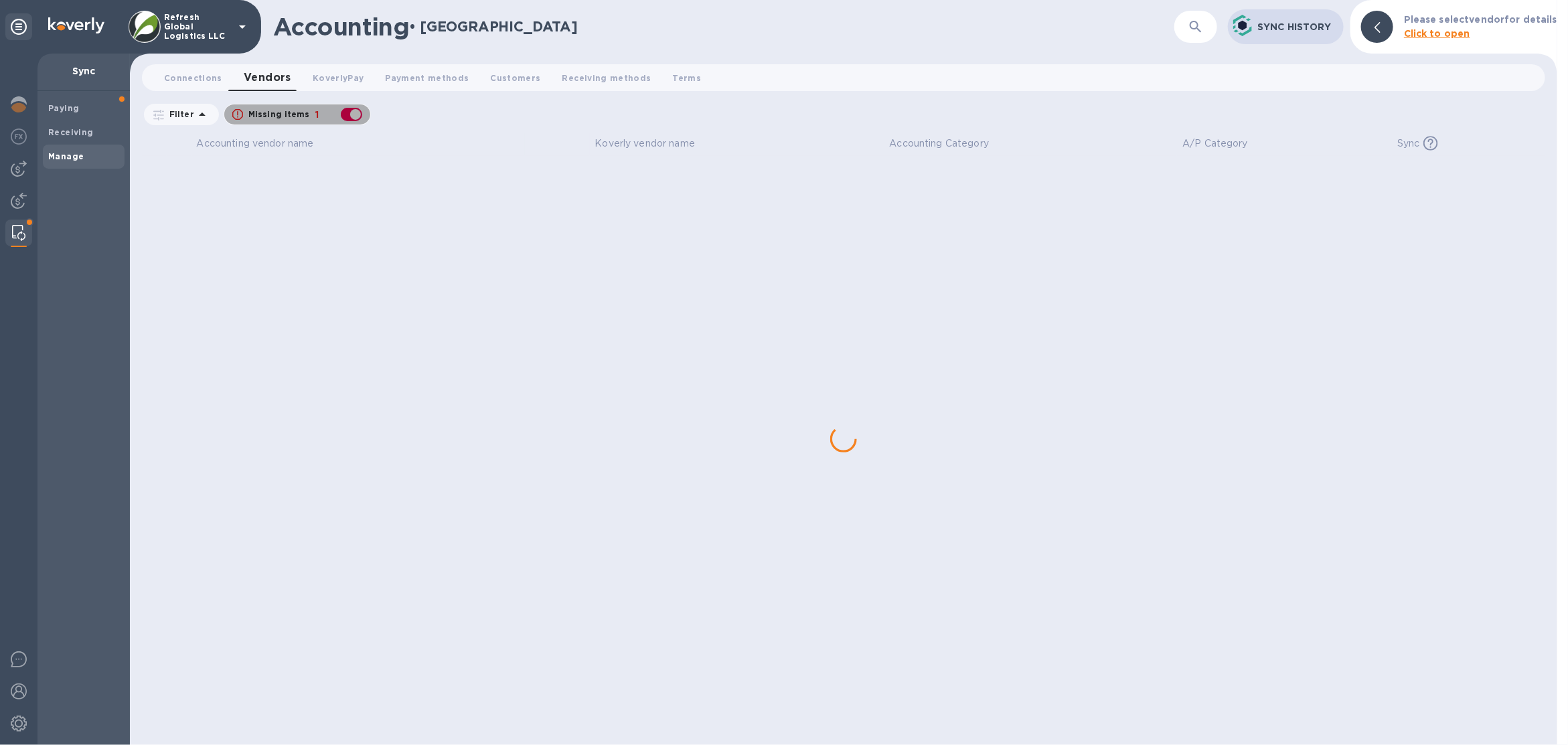
click at [357, 112] on div "button" at bounding box center [351, 115] width 27 height 19
checkbox input "false"
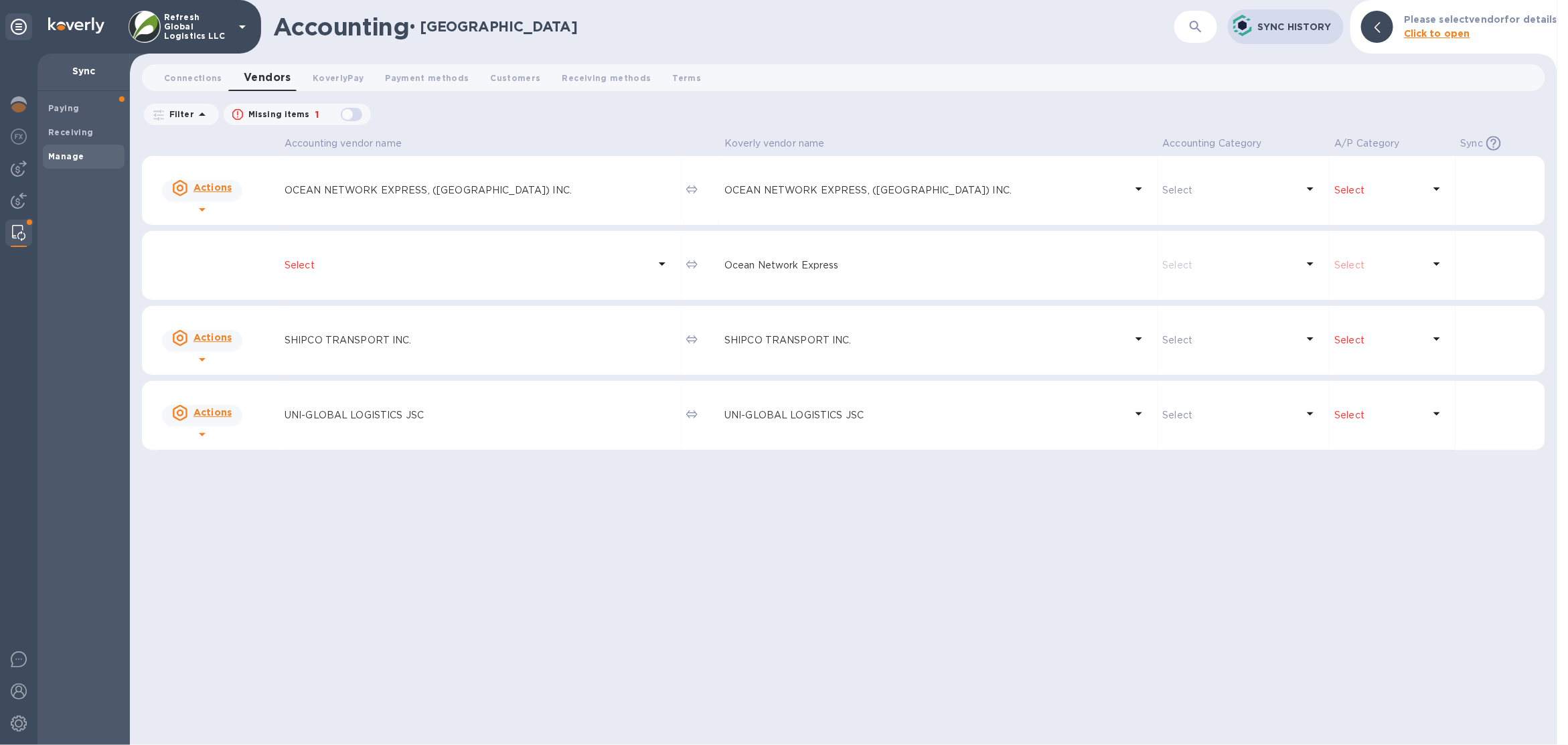
click at [316, 264] on p "Select" at bounding box center [467, 266] width 365 height 14
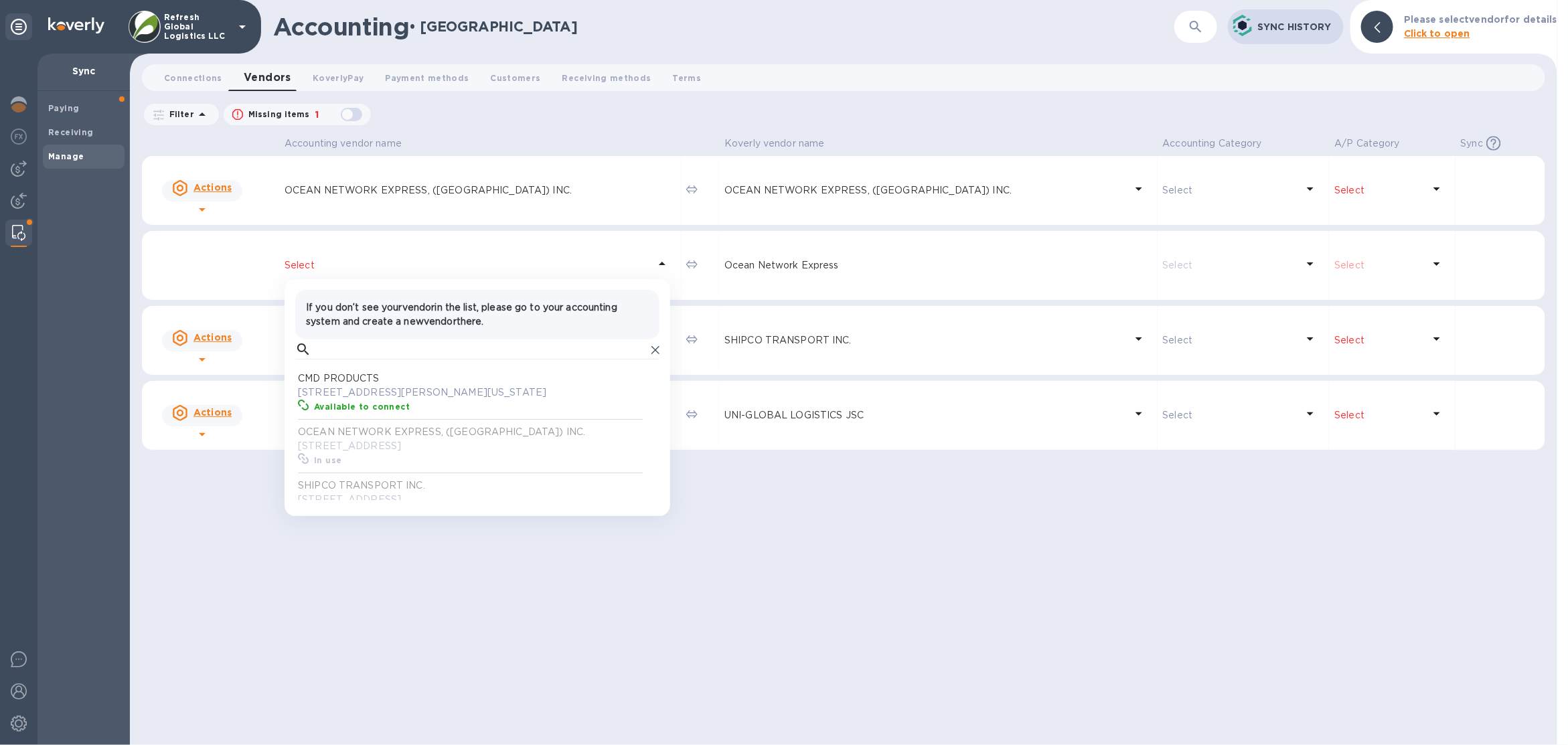
click at [419, 254] on div "Select" at bounding box center [477, 265] width 391 height 24
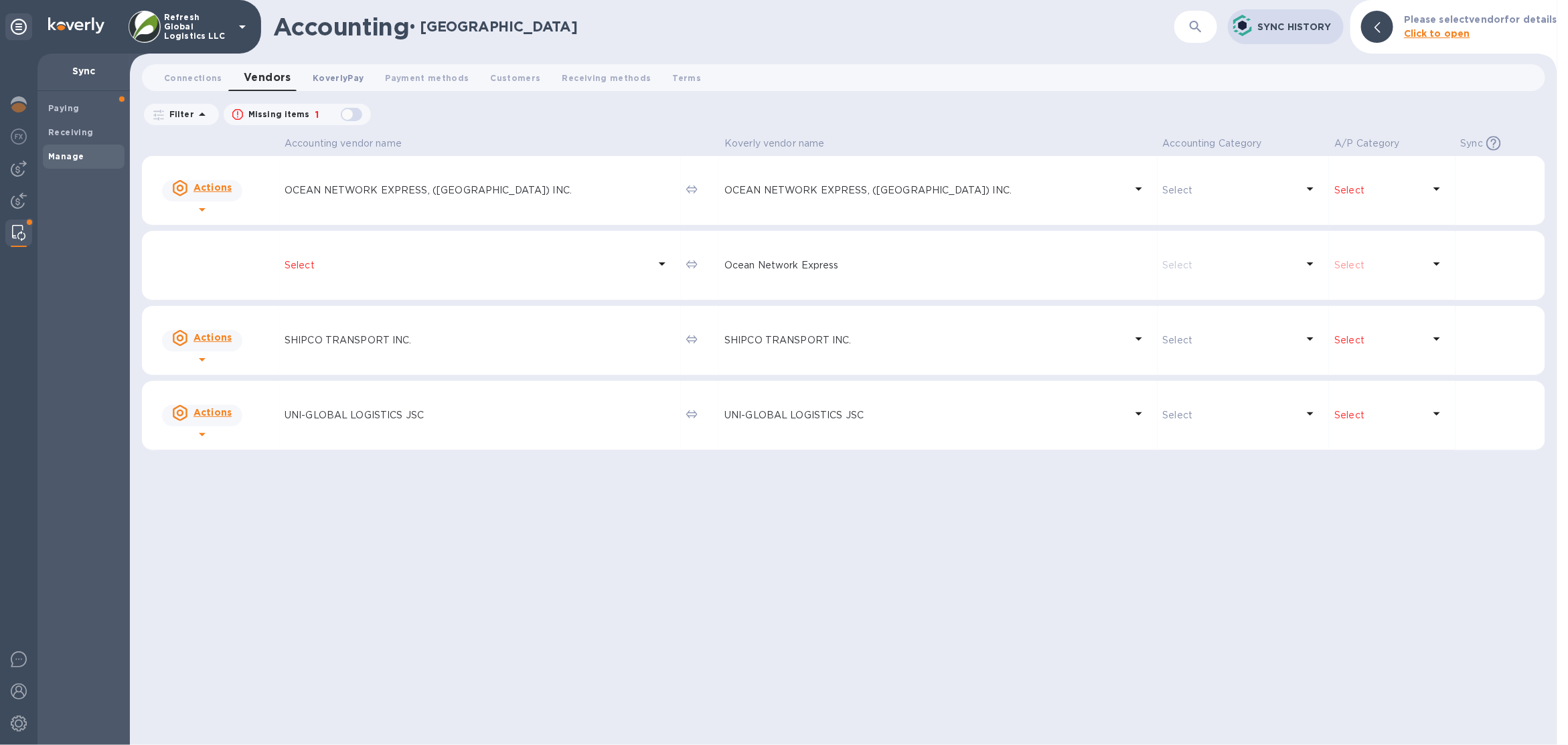
click at [314, 73] on span "KoverlyPay 0" at bounding box center [338, 79] width 51 height 14
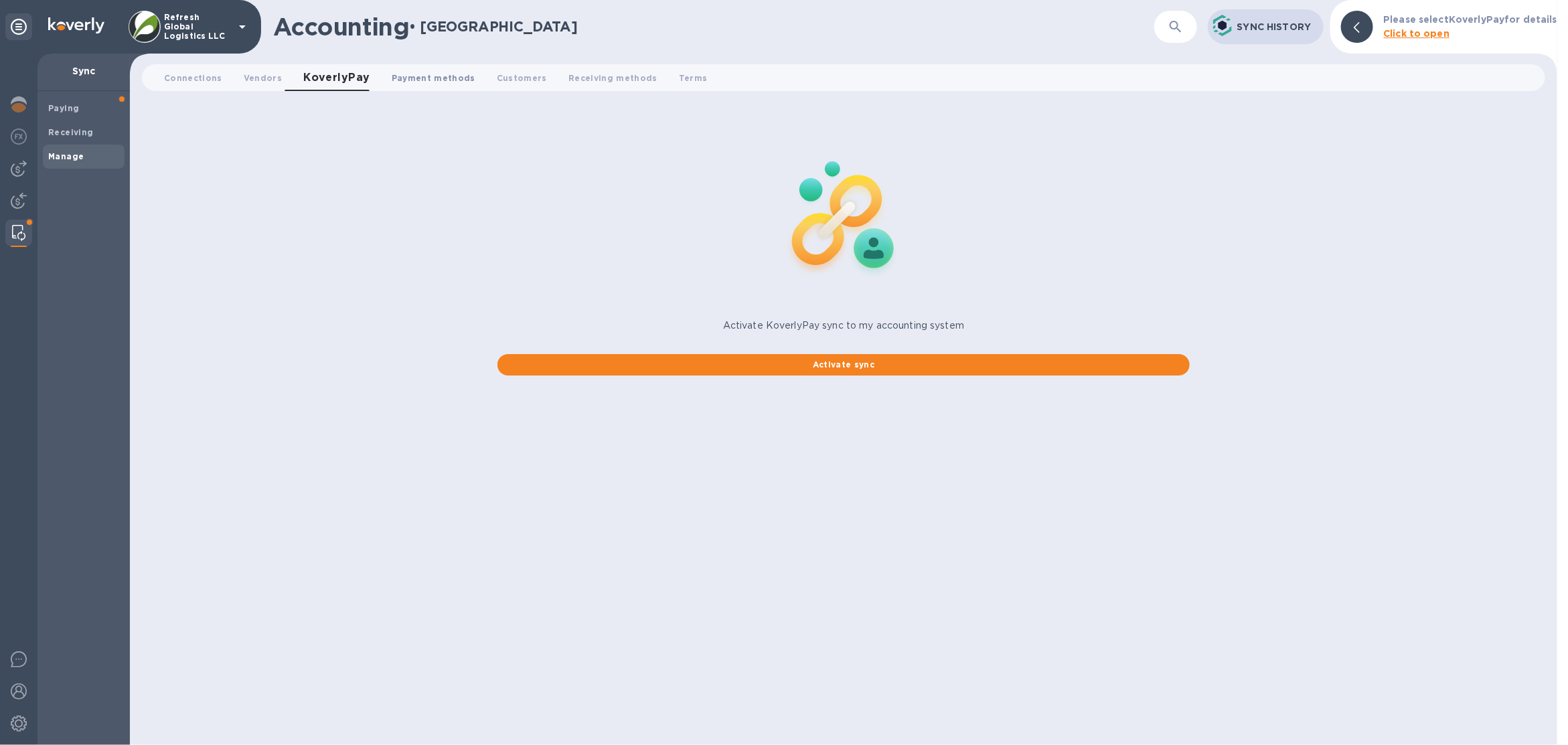
click at [432, 71] on span "Payment methods 0" at bounding box center [434, 79] width 84 height 14
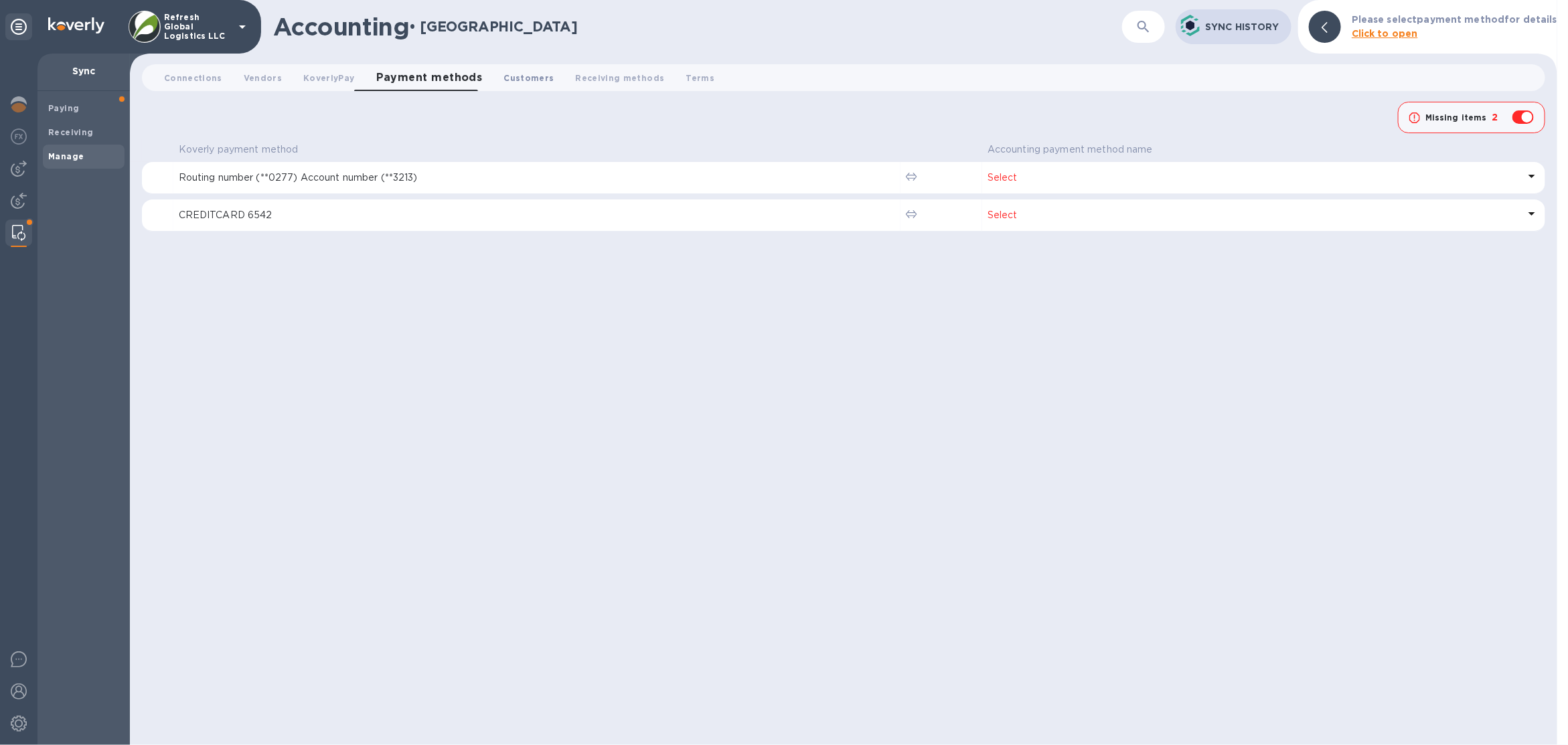
click at [539, 75] on button "Customers 0" at bounding box center [528, 77] width 71 height 27
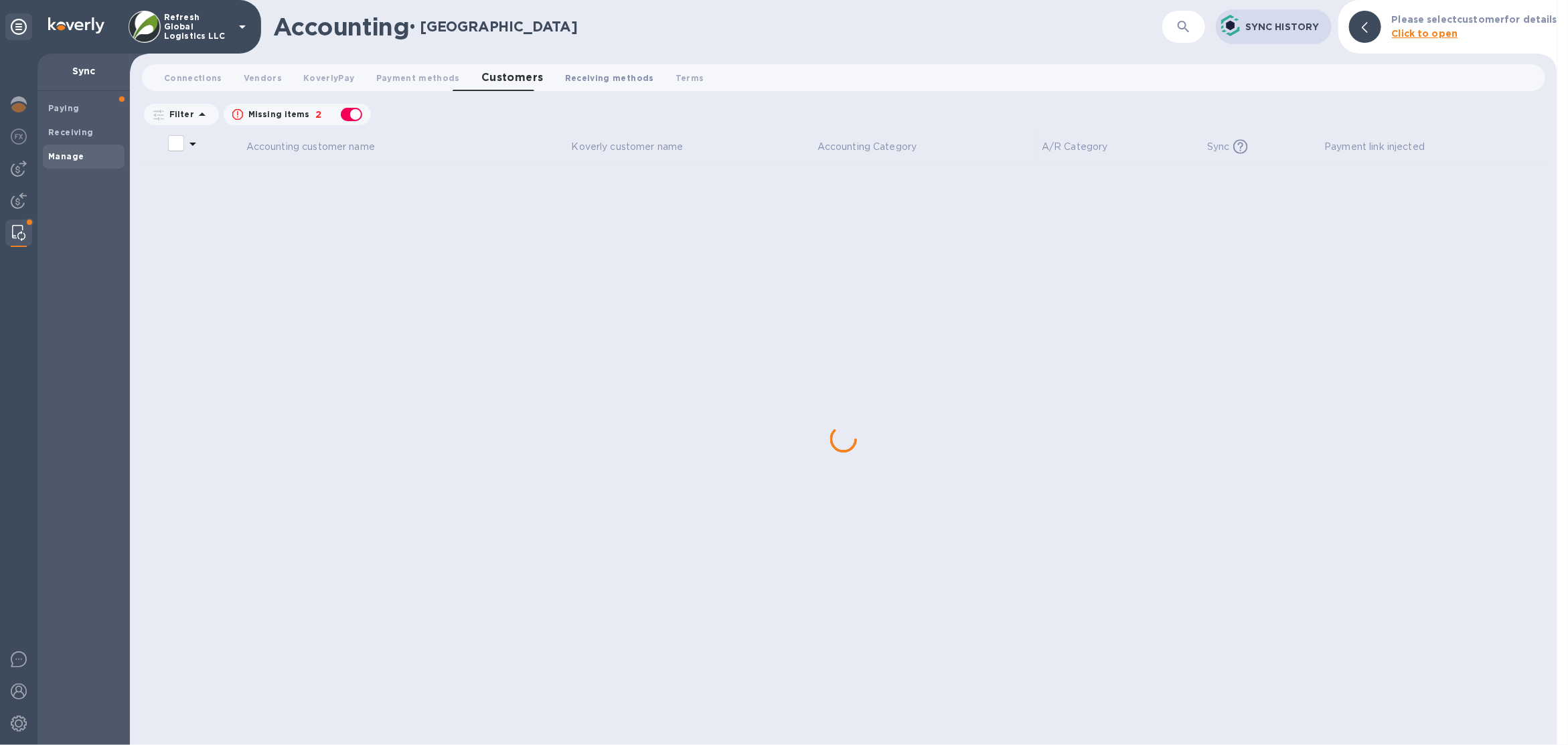
click at [587, 76] on span "Receiving methods 0" at bounding box center [610, 79] width 89 height 14
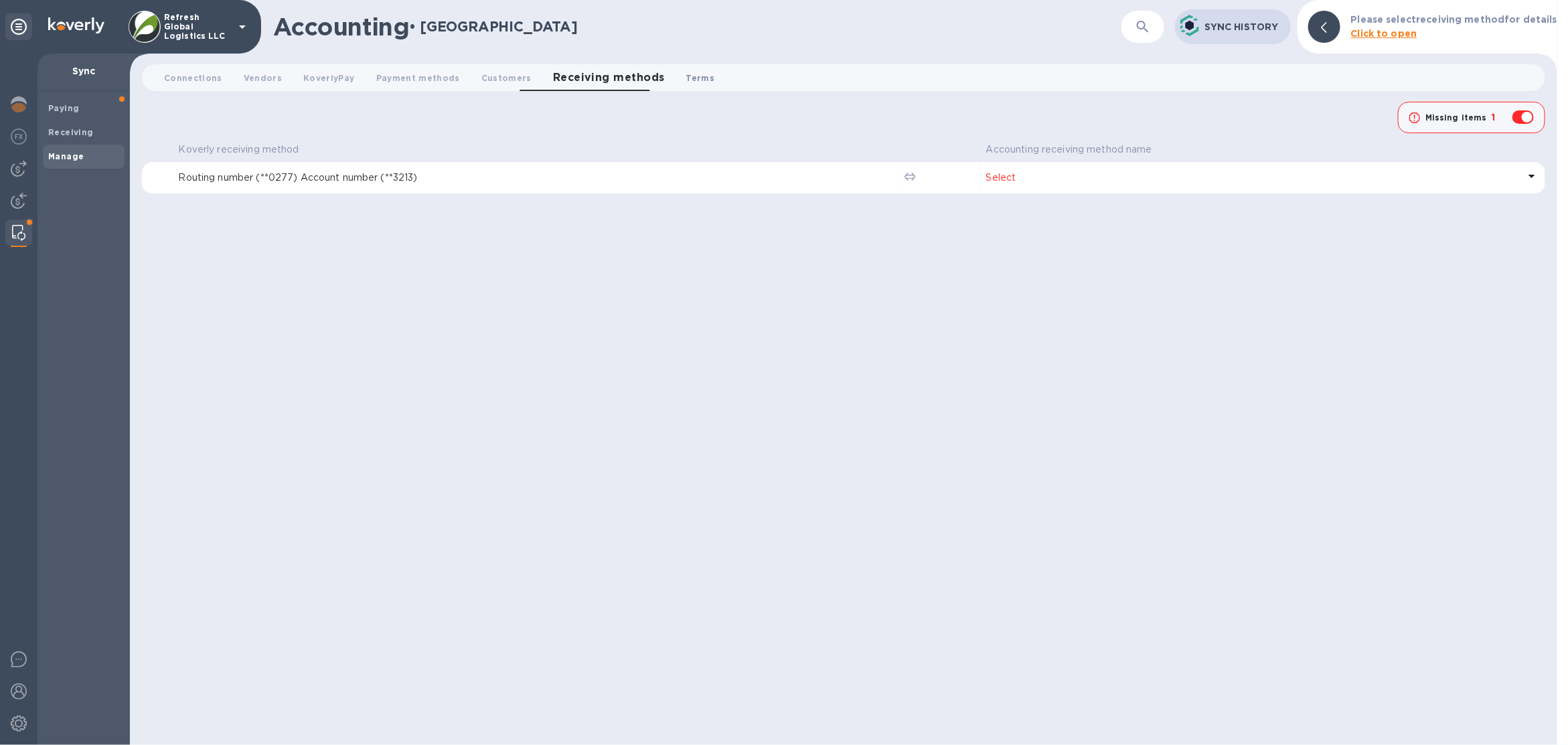
click at [676, 76] on button "Terms 0" at bounding box center [701, 77] width 50 height 27
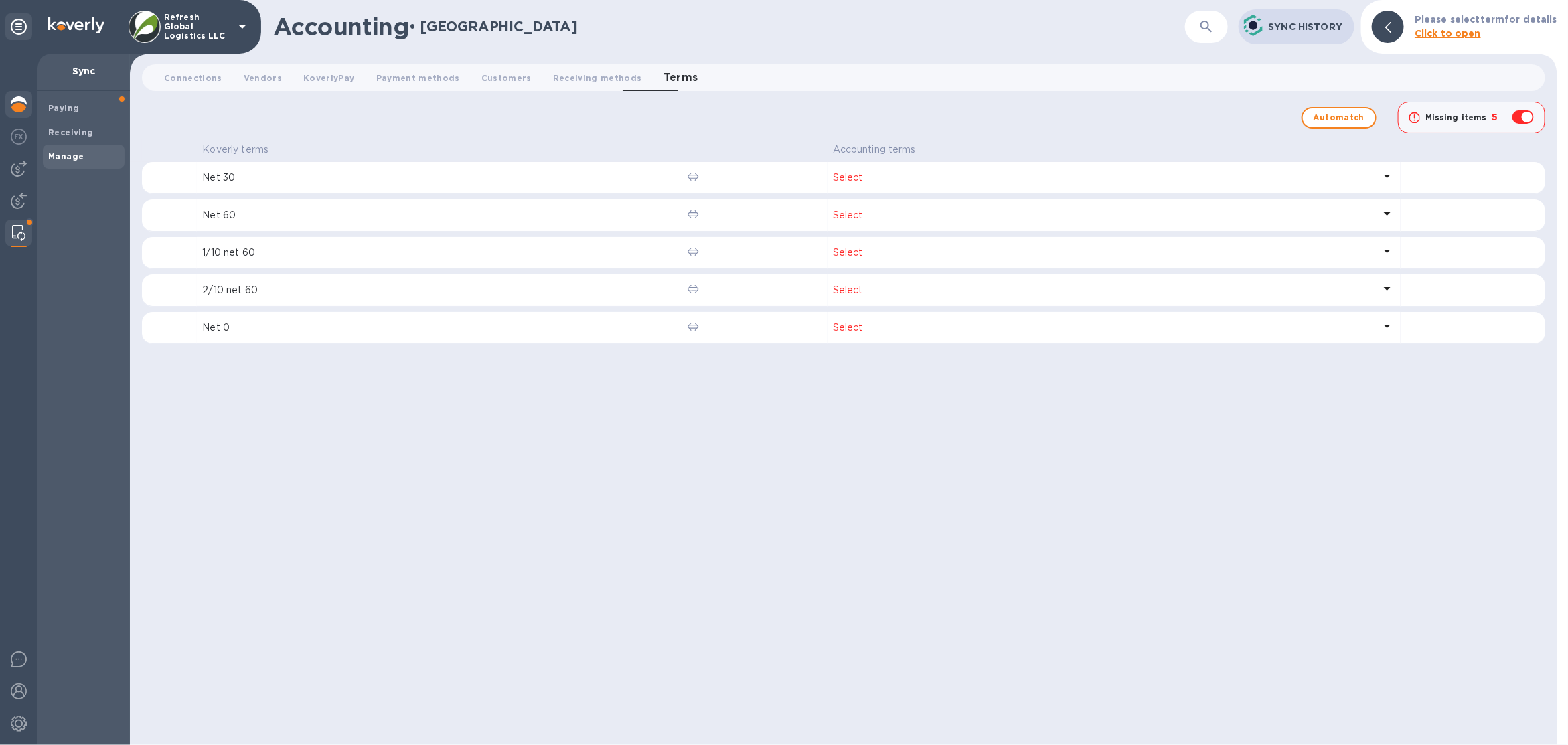
click at [13, 104] on img at bounding box center [19, 104] width 16 height 16
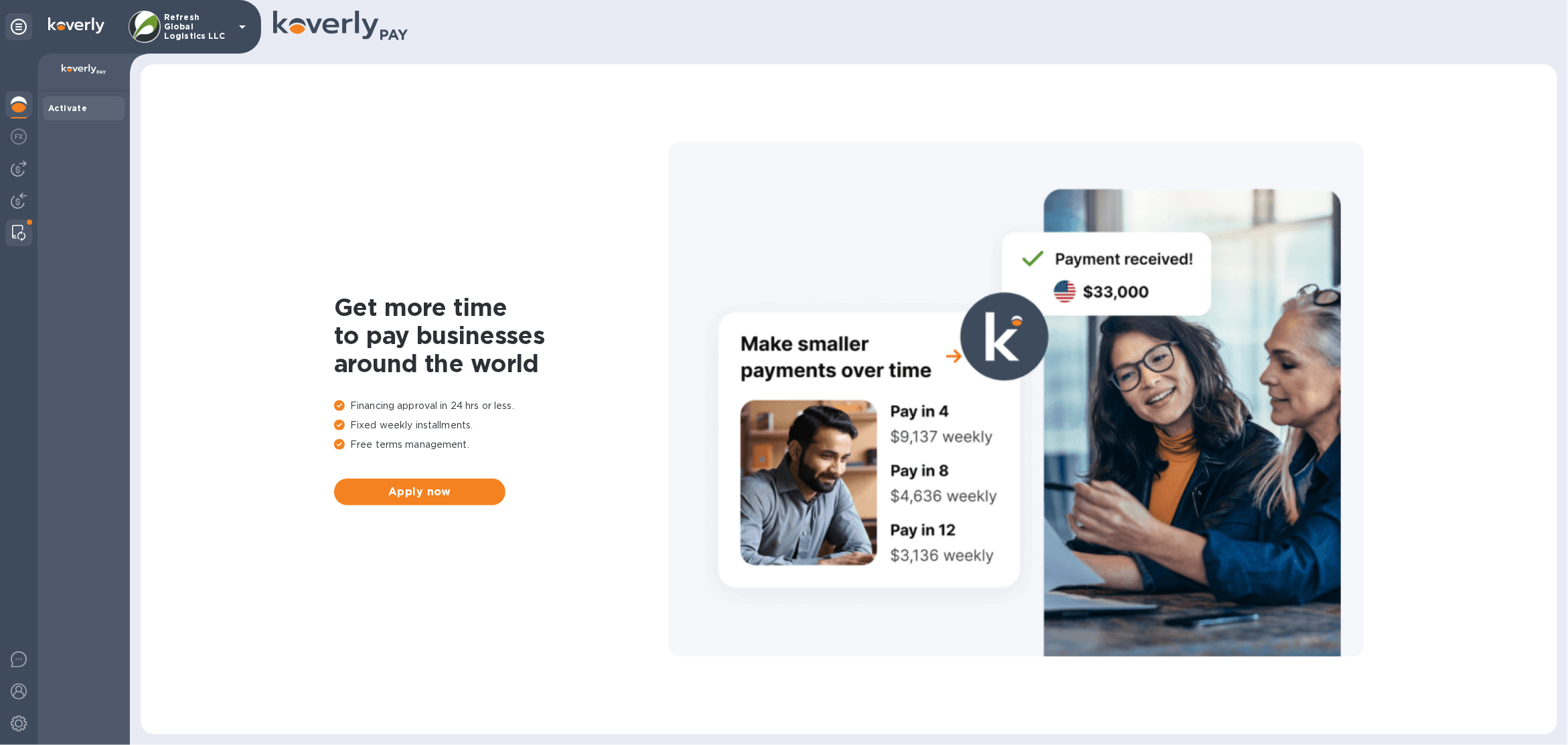
click at [14, 237] on img at bounding box center [19, 233] width 14 height 16
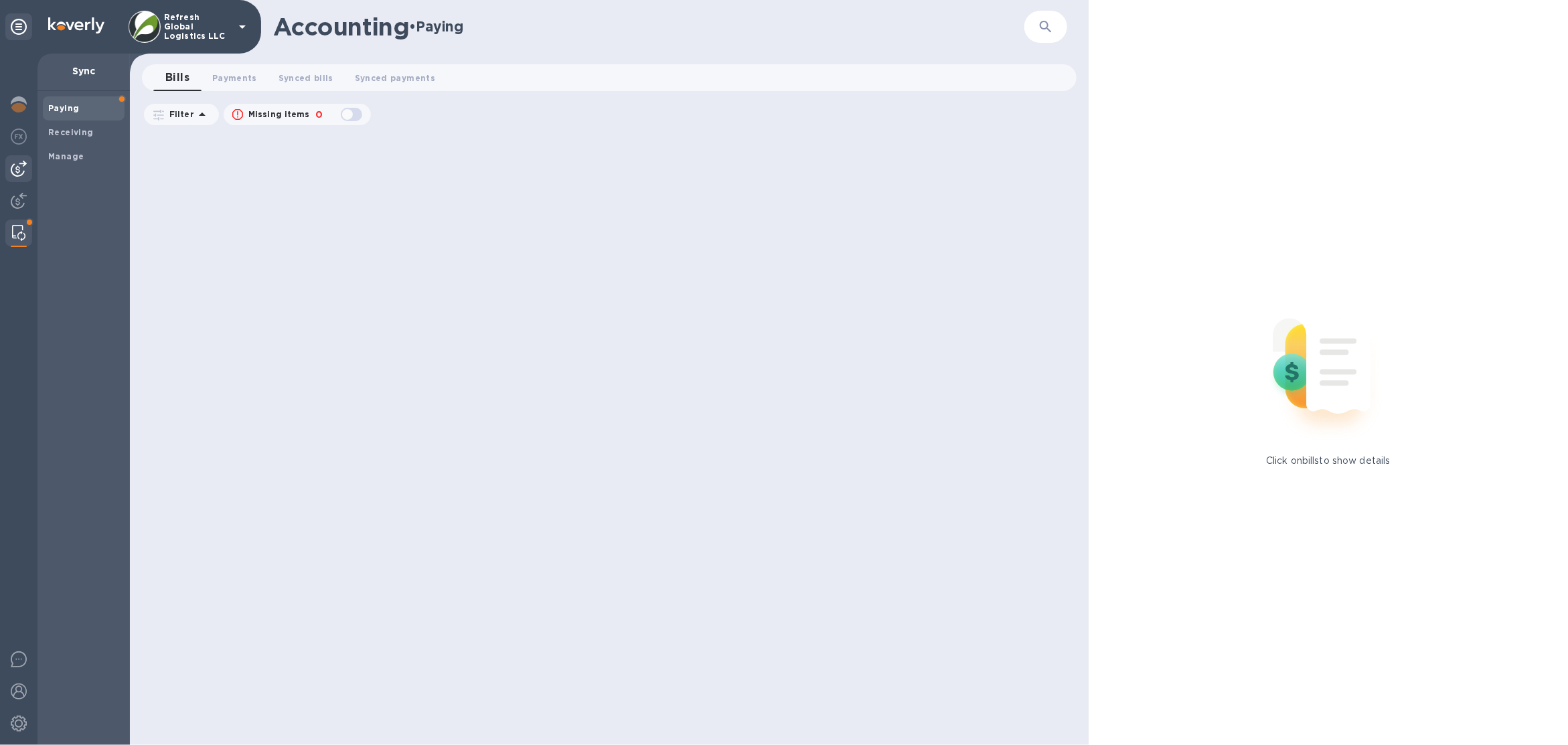
click at [21, 173] on img at bounding box center [19, 169] width 16 height 16
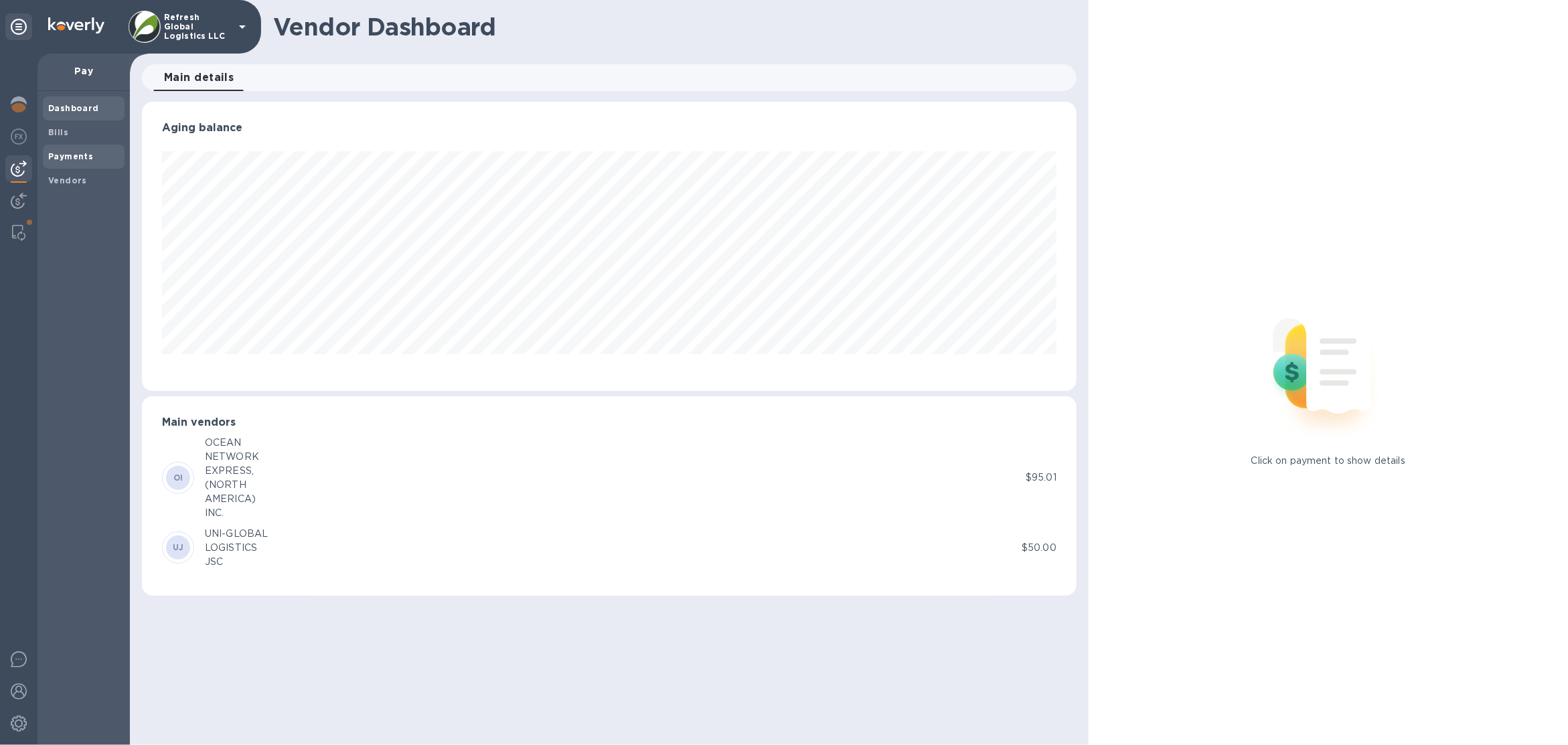
scroll to position [289, 935]
click at [6, 199] on div at bounding box center [18, 202] width 27 height 30
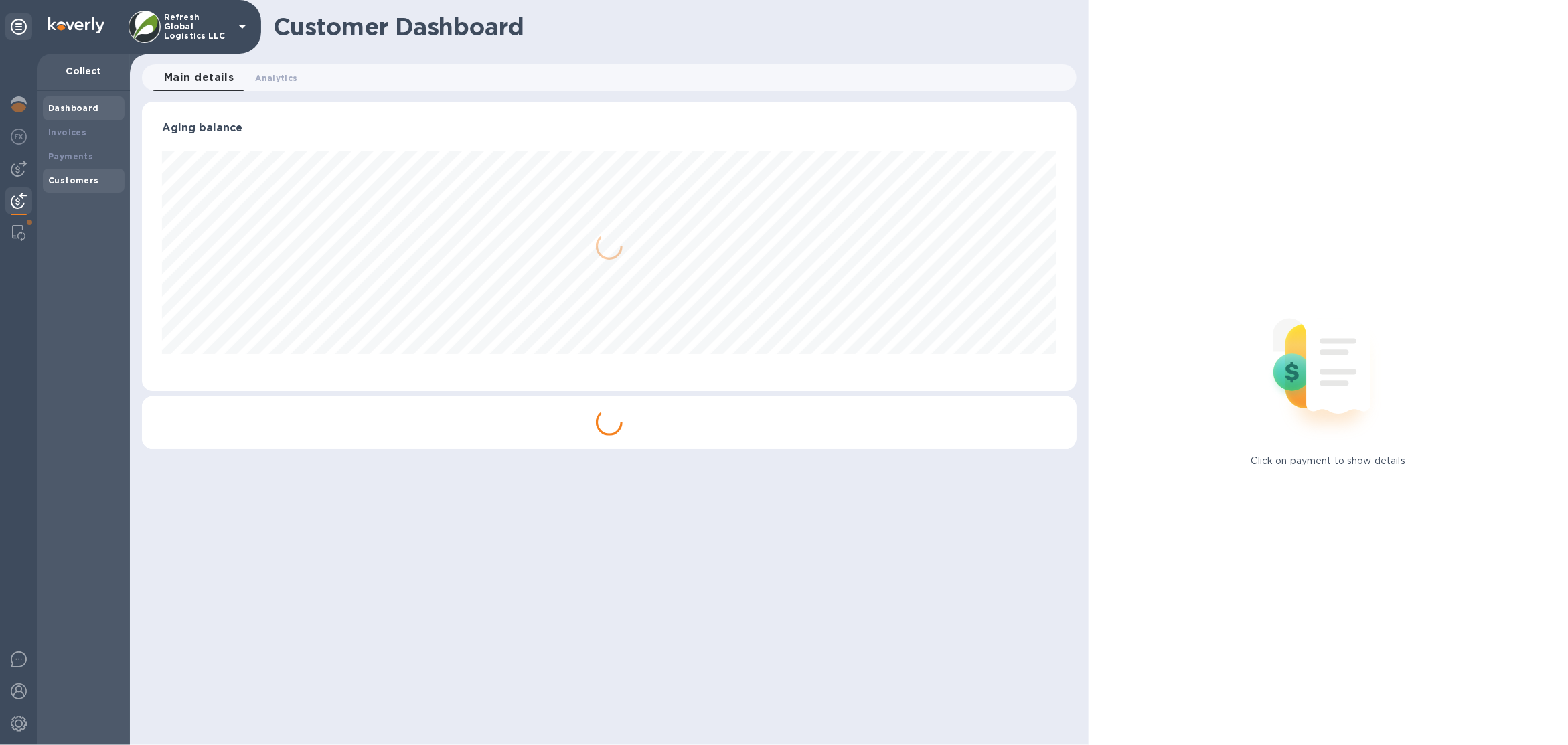
scroll to position [289, 935]
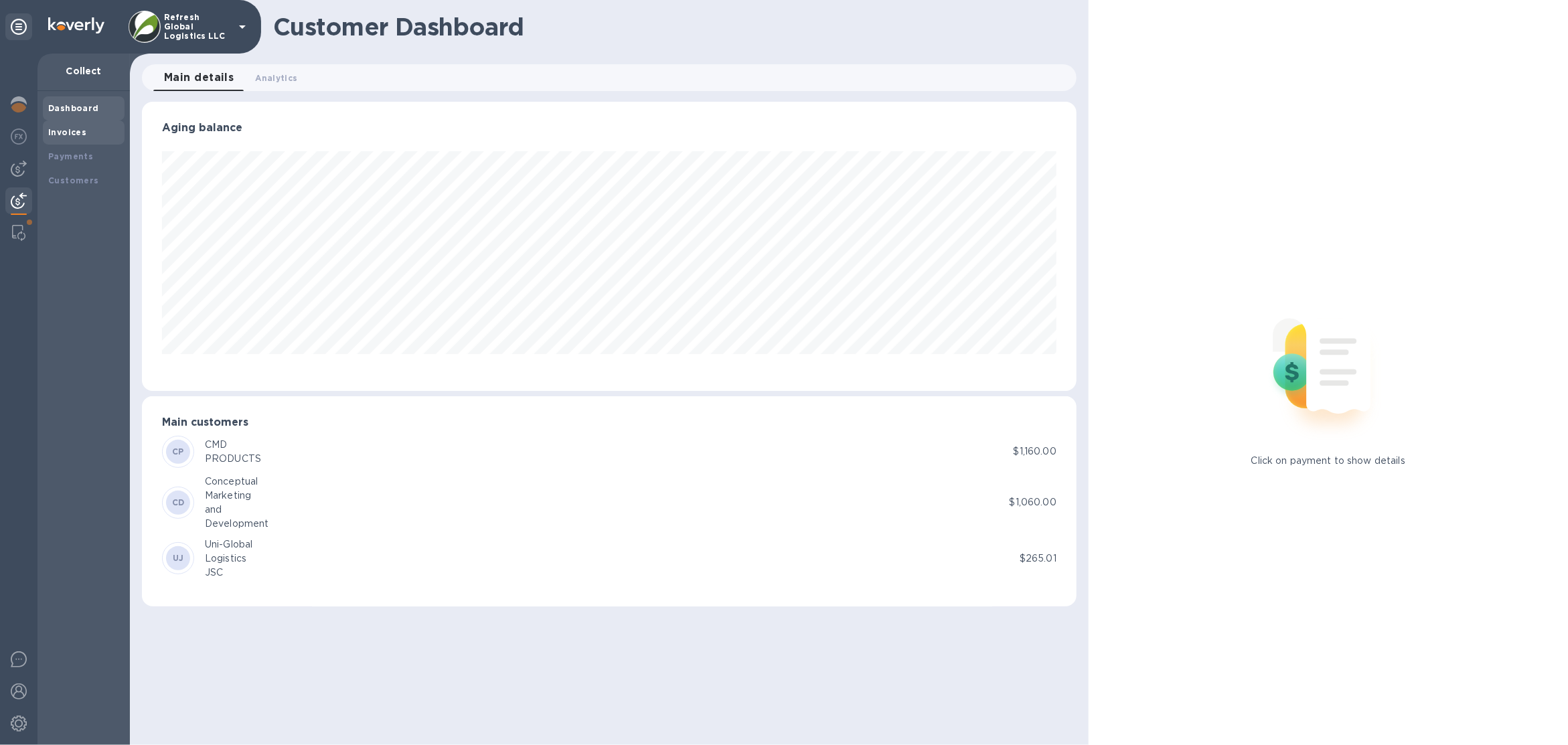
click at [81, 132] on b "Invoices" at bounding box center [67, 133] width 38 height 10
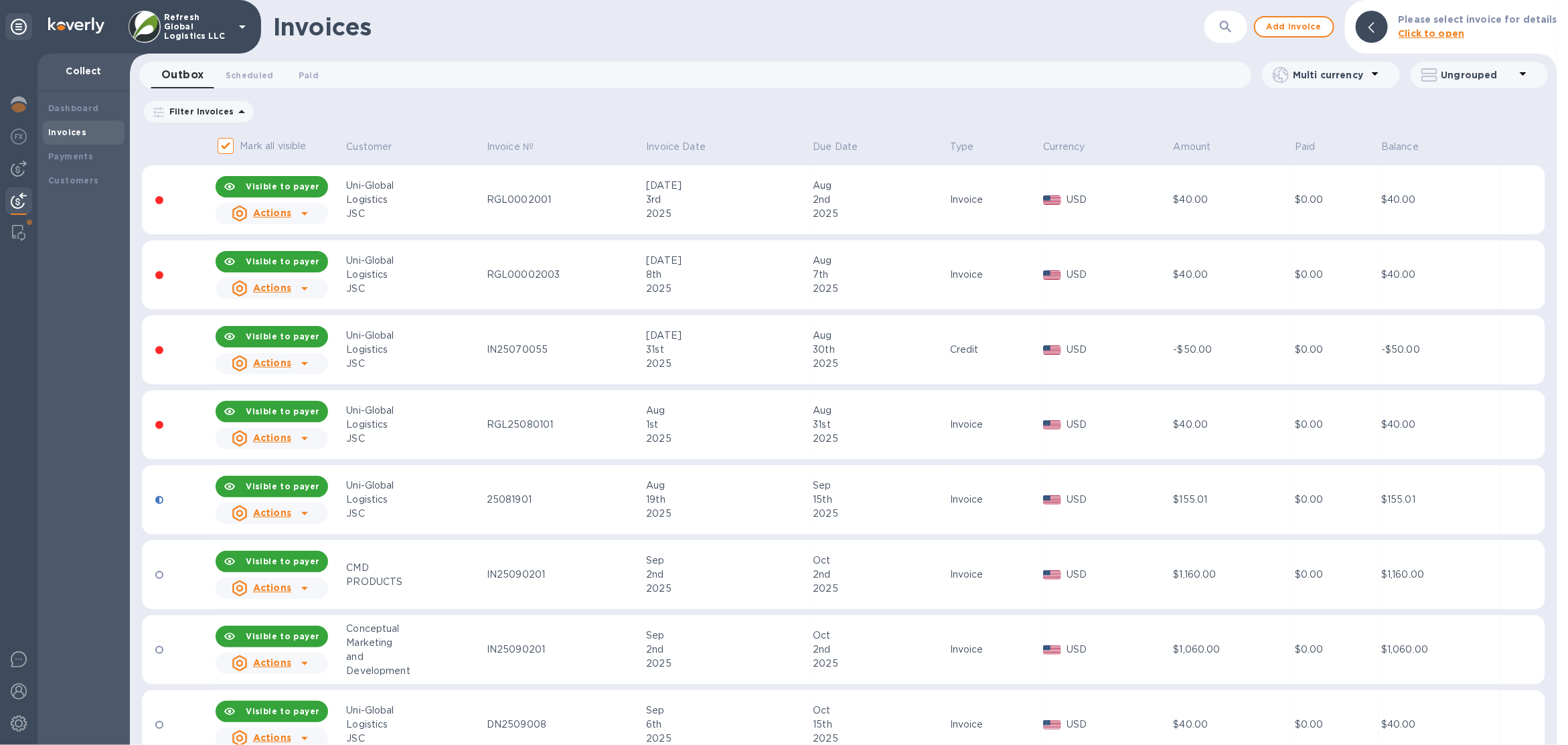
click at [1092, 193] on p "USD" at bounding box center [1118, 200] width 103 height 14
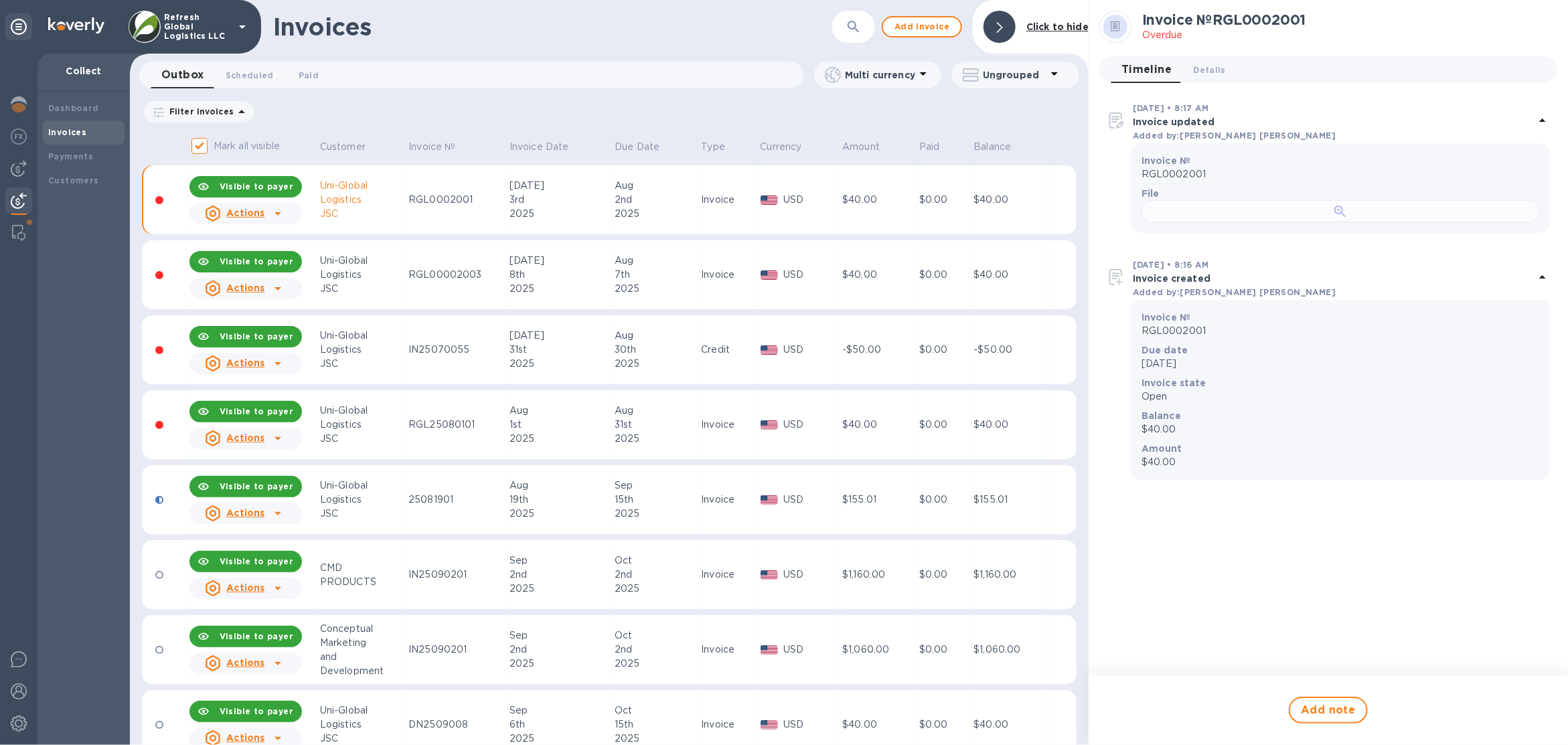
scroll to position [62, 0]
click at [1298, 223] on div at bounding box center [1340, 211] width 398 height 22
click at [792, 262] on td "USD" at bounding box center [800, 275] width 82 height 70
click at [13, 102] on img at bounding box center [19, 104] width 16 height 16
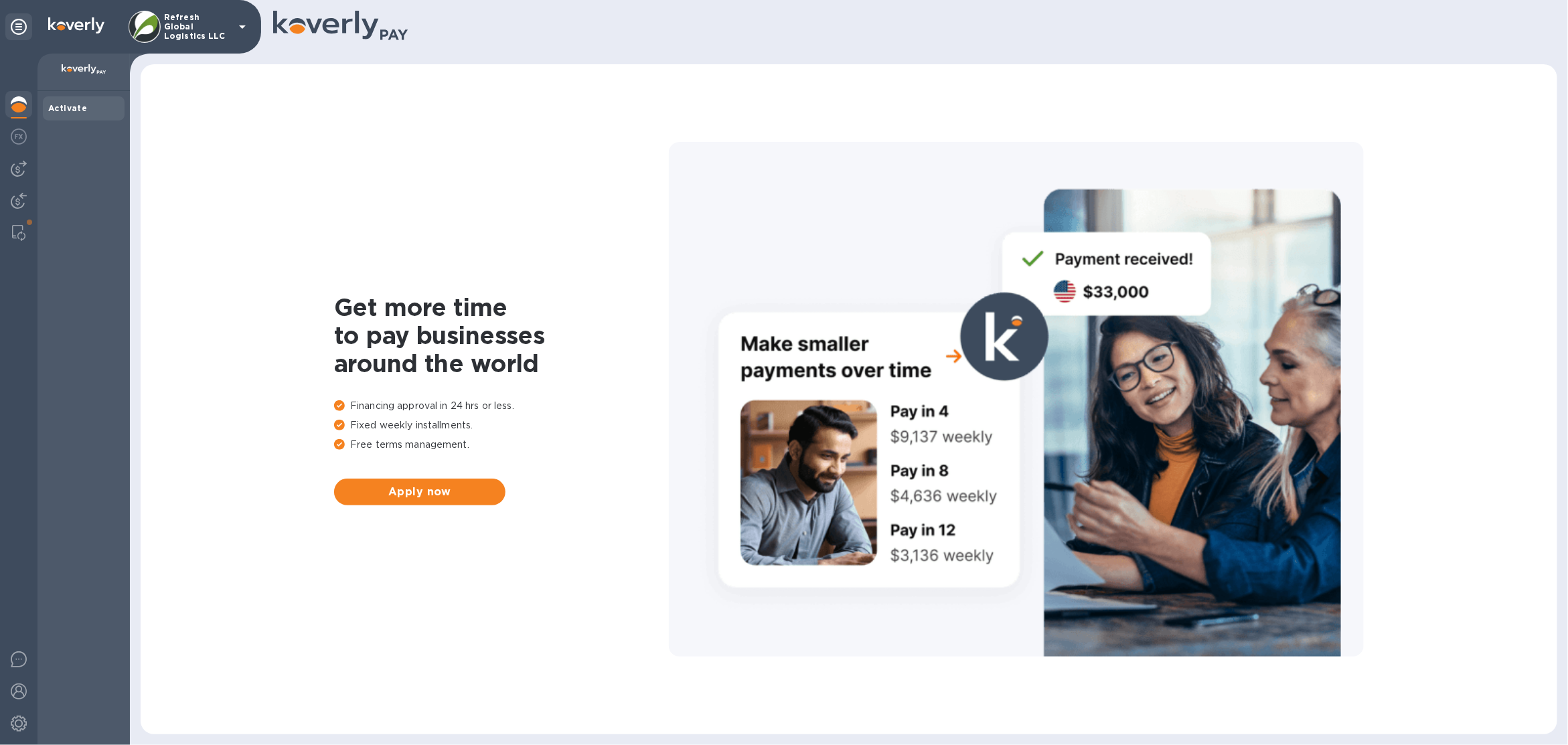
click at [223, 199] on div "Get more time to pay businesses around the world Financing approval in 24 hrs o…" at bounding box center [849, 399] width 1390 height 643
click at [217, 30] on p "Refresh Global Logistics LLC" at bounding box center [197, 27] width 67 height 28
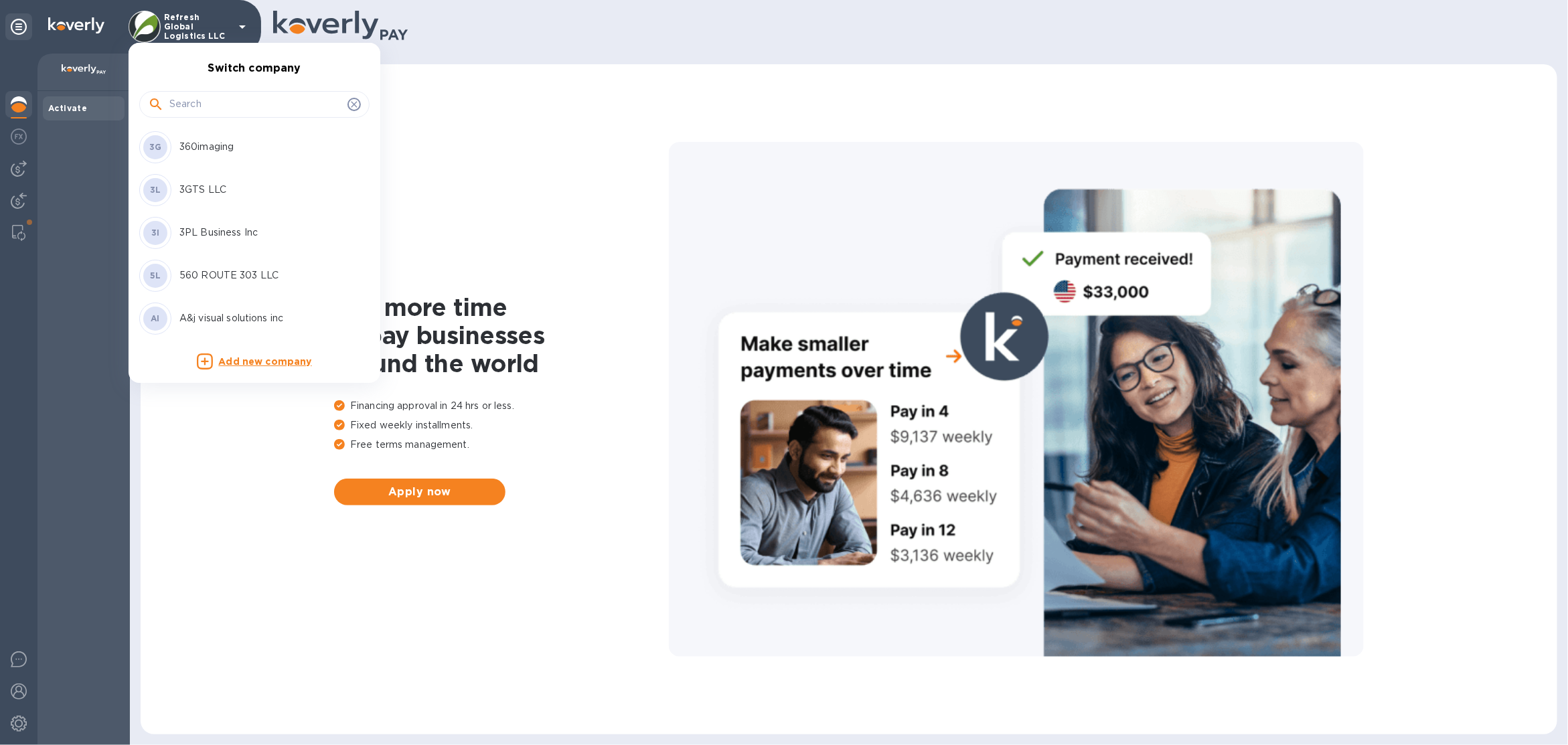
click at [215, 114] on input "text" at bounding box center [256, 104] width 173 height 20
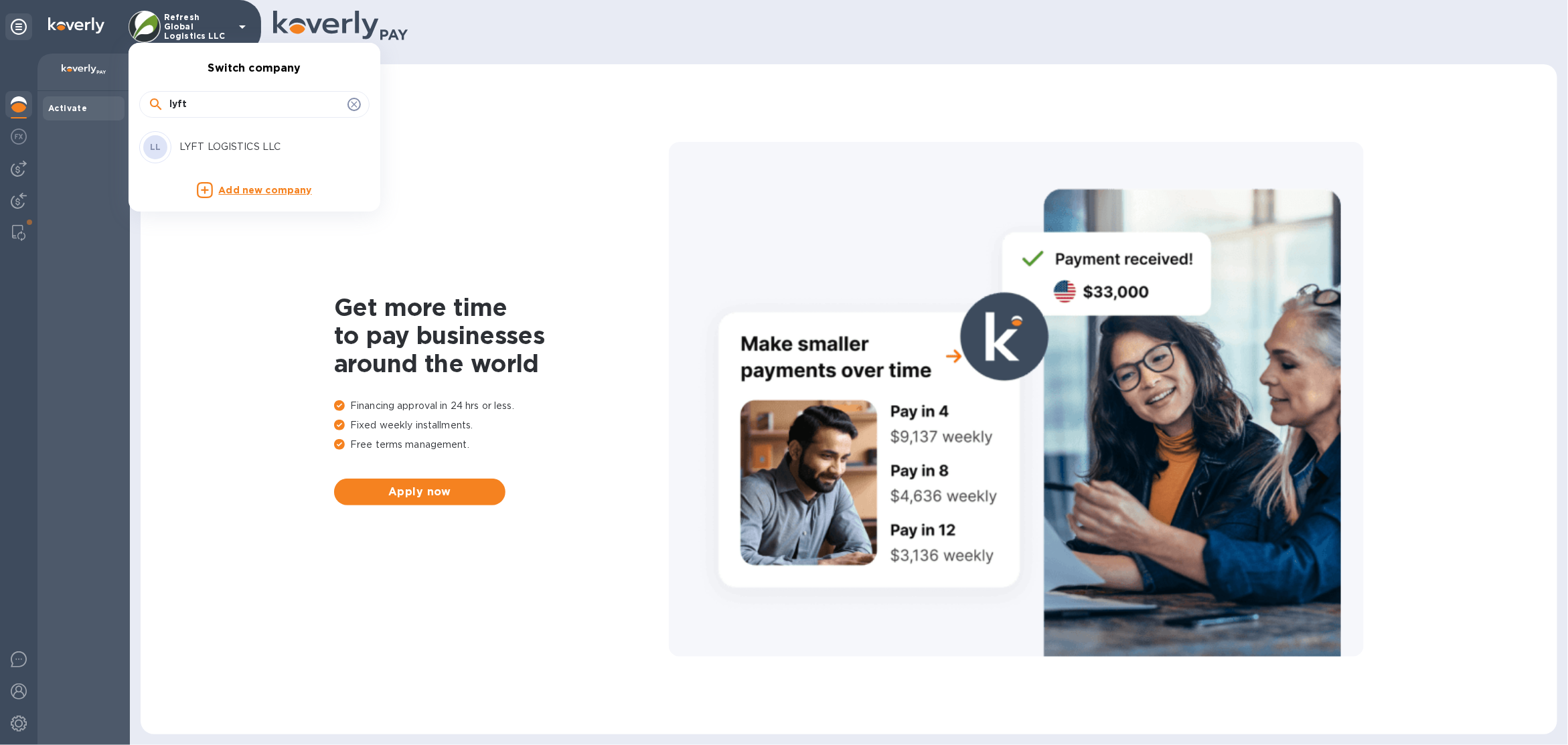
type input "lyft"
click at [233, 136] on div "LL LYFT LOGISTICS LLC" at bounding box center [244, 147] width 209 height 32
